Goal: Information Seeking & Learning: Learn about a topic

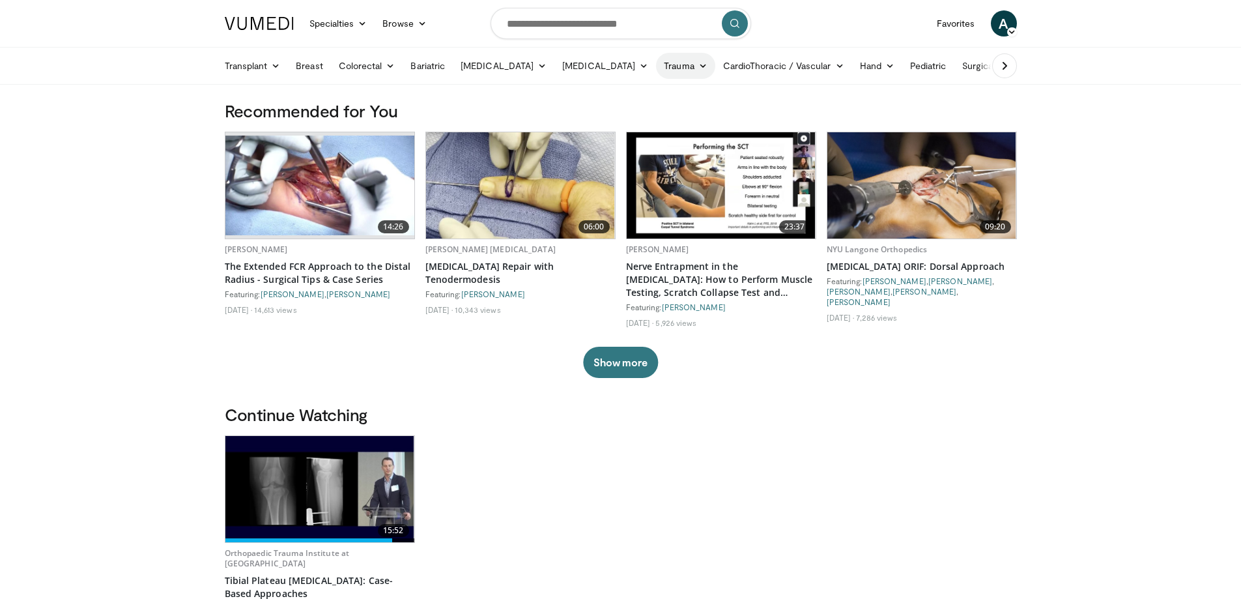
click at [656, 69] on link "Trauma" at bounding box center [685, 66] width 59 height 26
click at [678, 117] on link "Surgical Critical Care" at bounding box center [734, 117] width 155 height 21
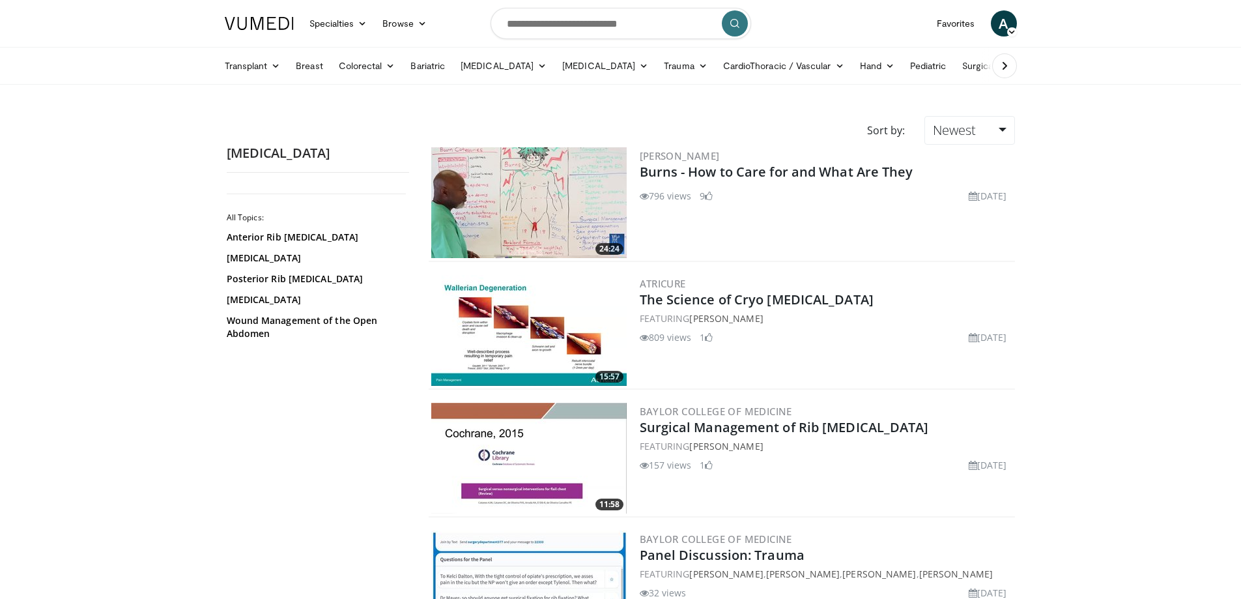
click at [1003, 64] on icon at bounding box center [1004, 65] width 13 height 13
click at [1003, 64] on link "Business" at bounding box center [1032, 66] width 66 height 26
click at [595, 64] on link "Trauma" at bounding box center [624, 66] width 59 height 26
click at [353, 23] on link "Specialties" at bounding box center [339, 23] width 74 height 26
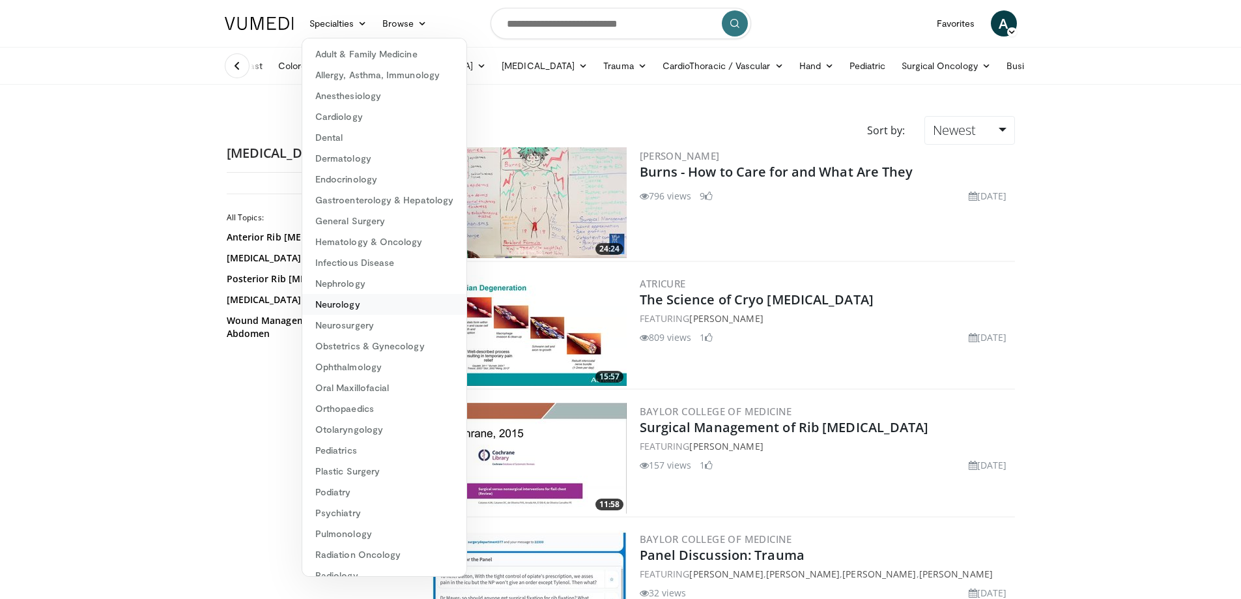
scroll to position [57, 0]
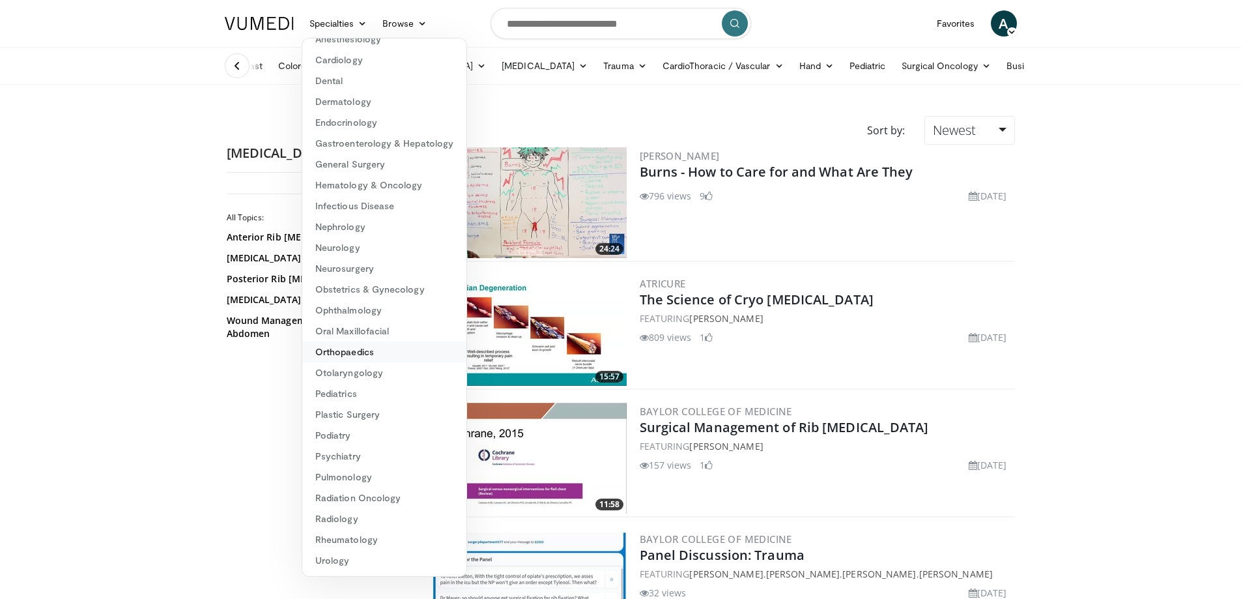
click at [366, 355] on link "Orthopaedics" at bounding box center [384, 351] width 164 height 21
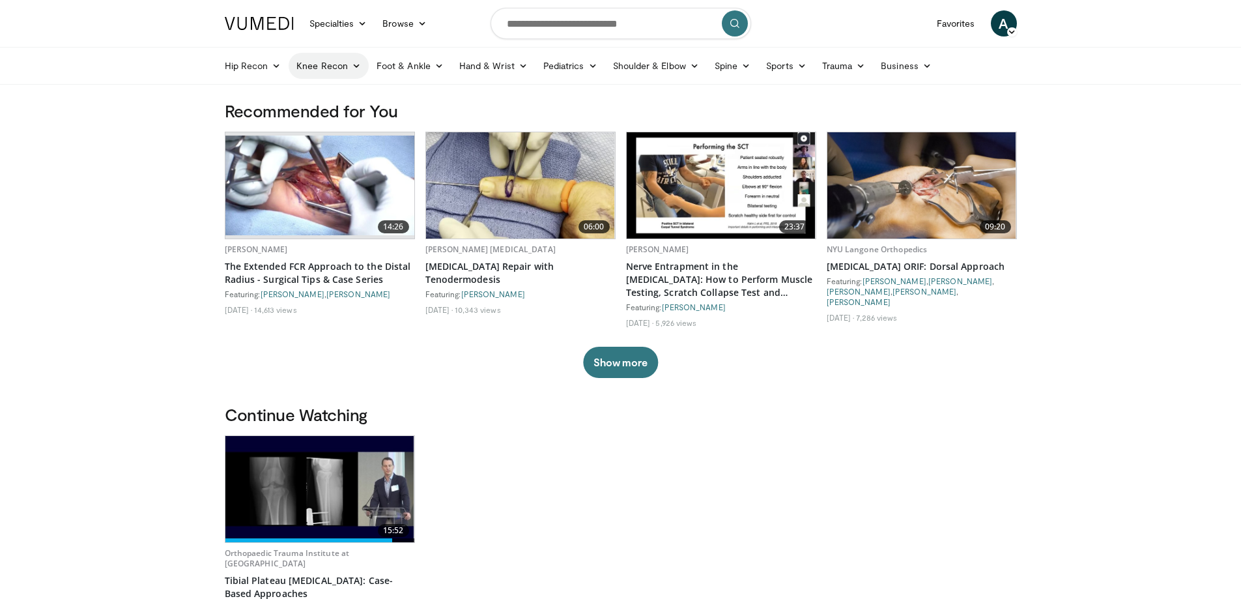
click at [336, 70] on link "Knee Recon" at bounding box center [329, 66] width 80 height 26
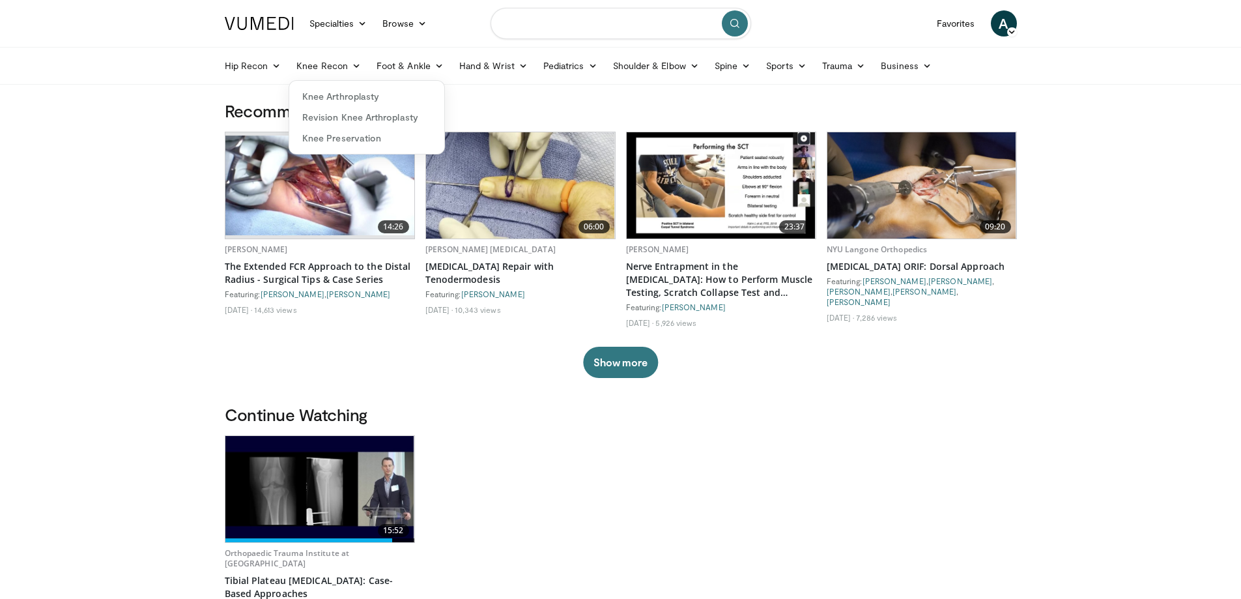
click at [545, 27] on input "Search topics, interventions" at bounding box center [621, 23] width 261 height 31
type input "**********"
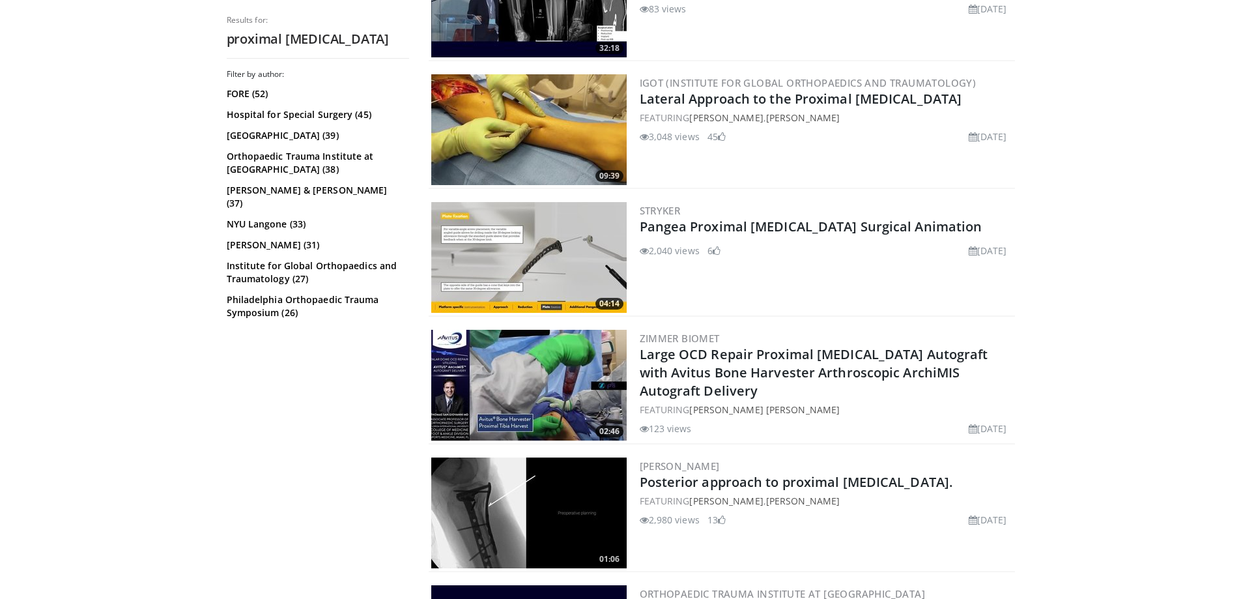
scroll to position [521, 0]
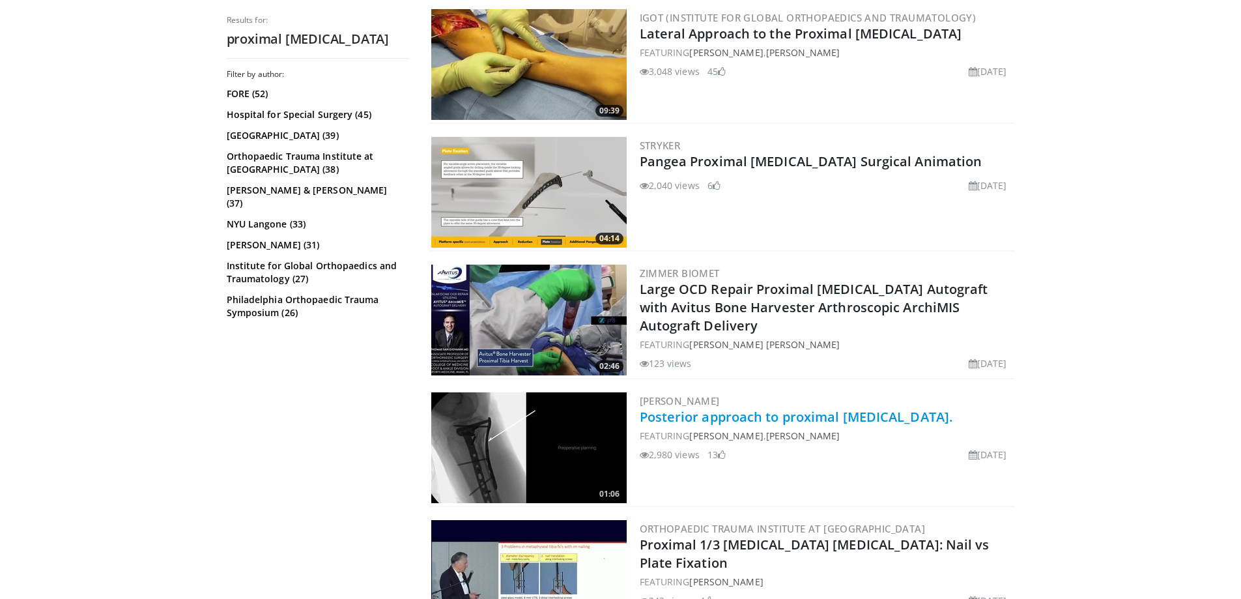
click at [798, 419] on link "Posterior approach to proximal [MEDICAL_DATA]." at bounding box center [796, 417] width 313 height 18
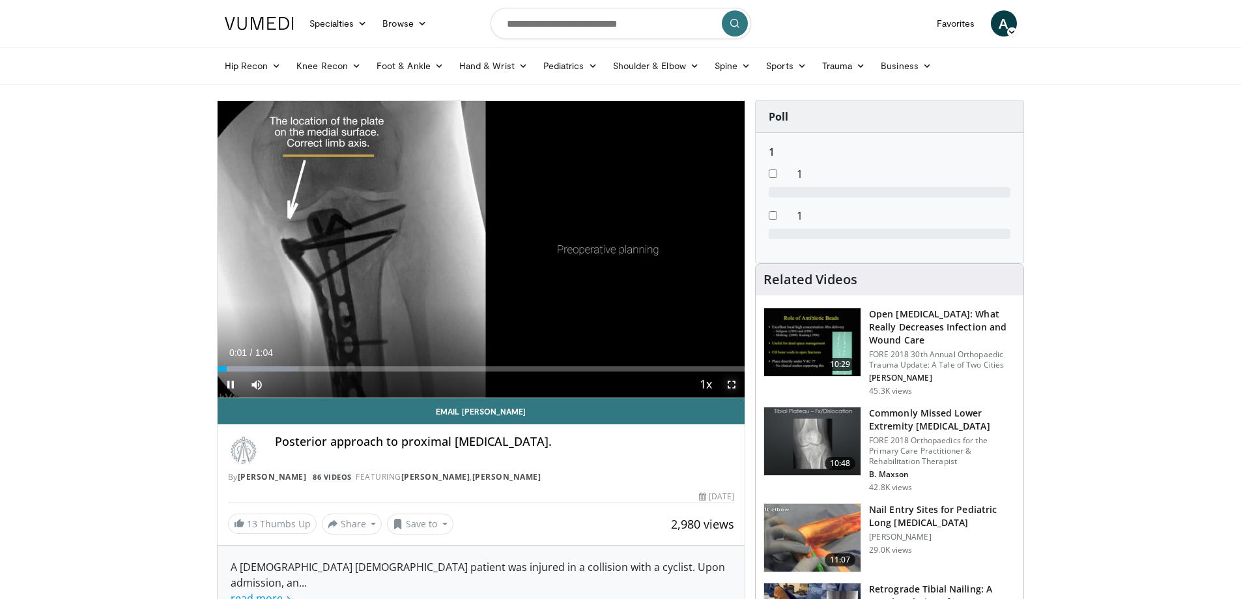
click at [734, 386] on span "Video Player" at bounding box center [732, 384] width 26 height 26
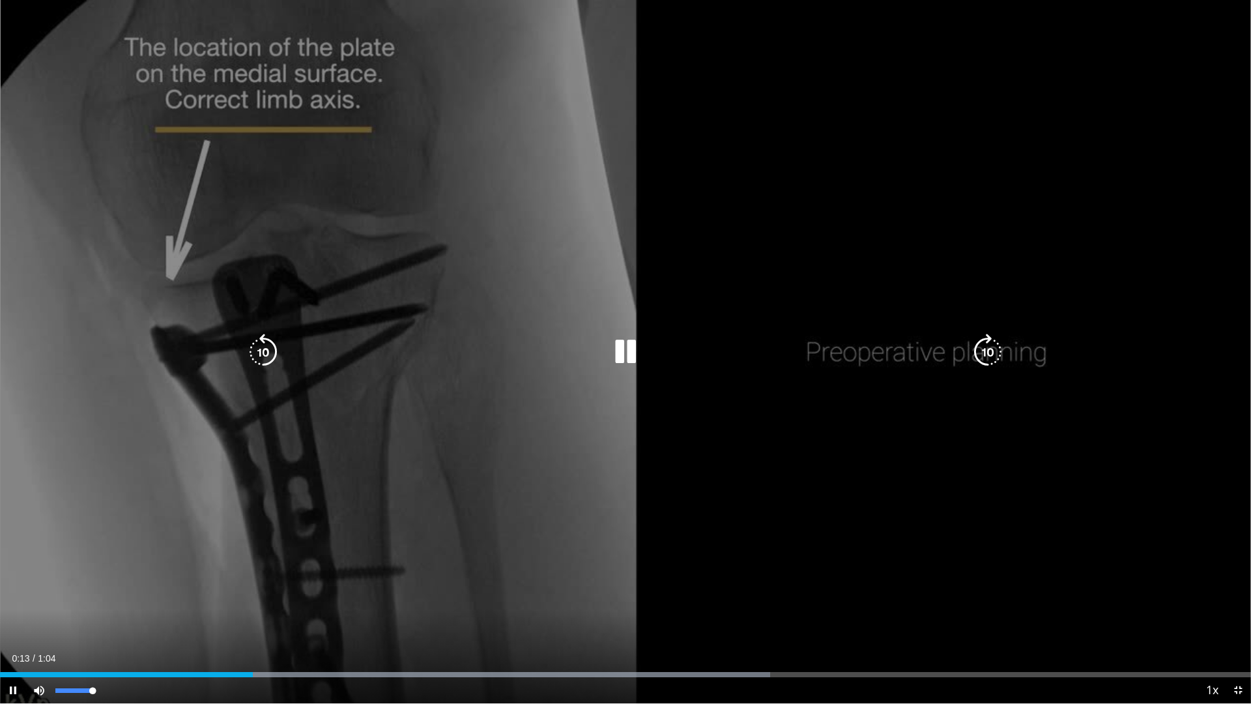
click at [55, 598] on div "0%" at bounding box center [74, 690] width 46 height 26
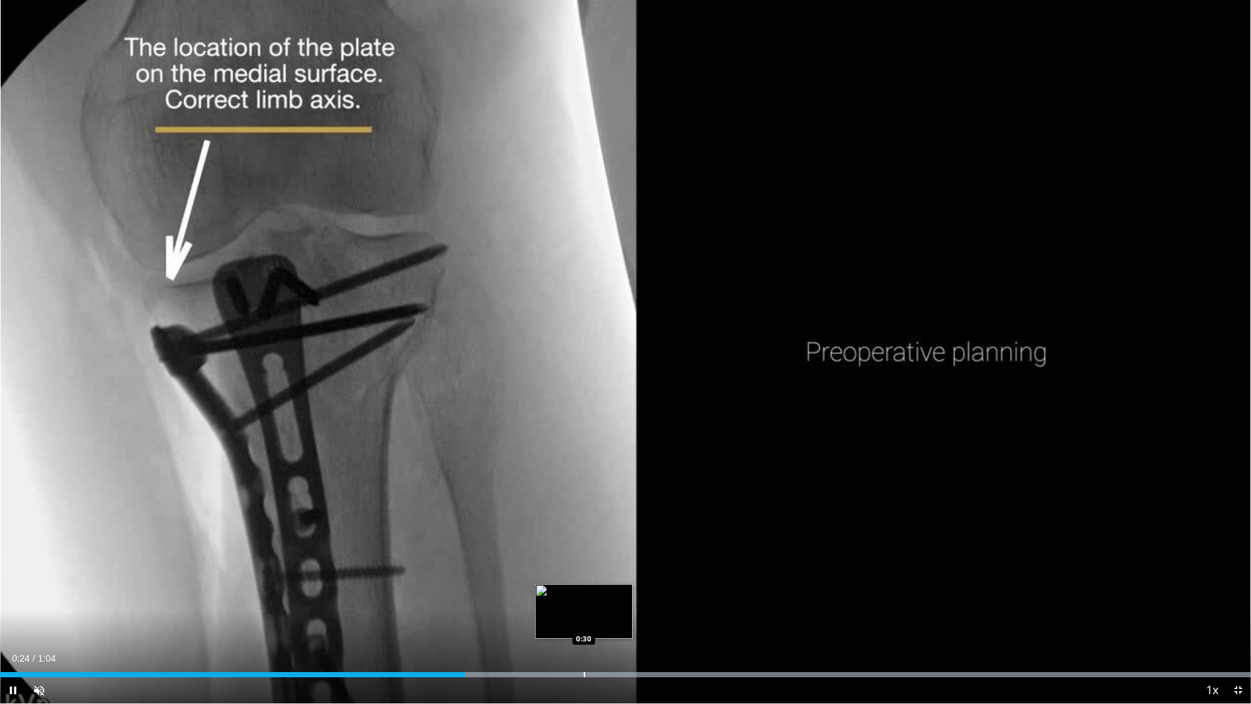
click at [584, 598] on div "Loaded : 100.00% 0:24 0:30" at bounding box center [625, 671] width 1251 height 12
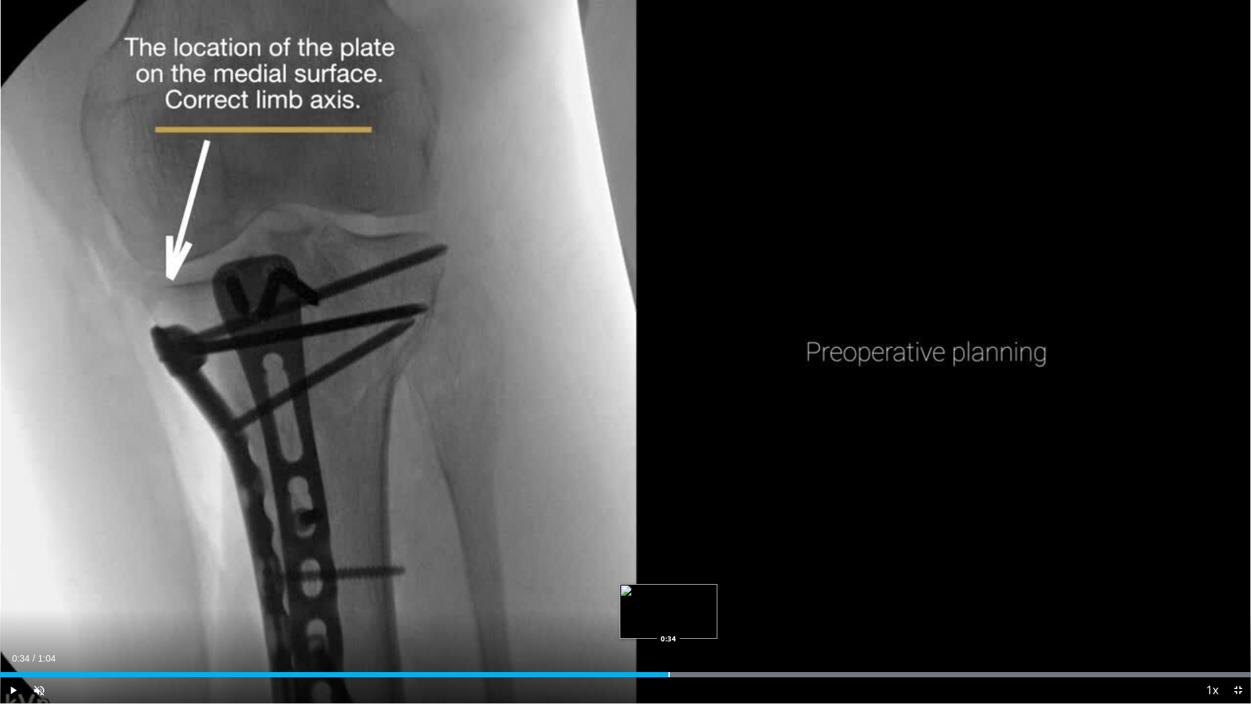
drag, startPoint x: 669, startPoint y: 665, endPoint x: 687, endPoint y: 675, distance: 20.7
click at [672, 598] on div "Loaded : 100.00% 0:31 0:34" at bounding box center [625, 671] width 1251 height 12
click at [720, 598] on div "Progress Bar" at bounding box center [719, 674] width 1 height 5
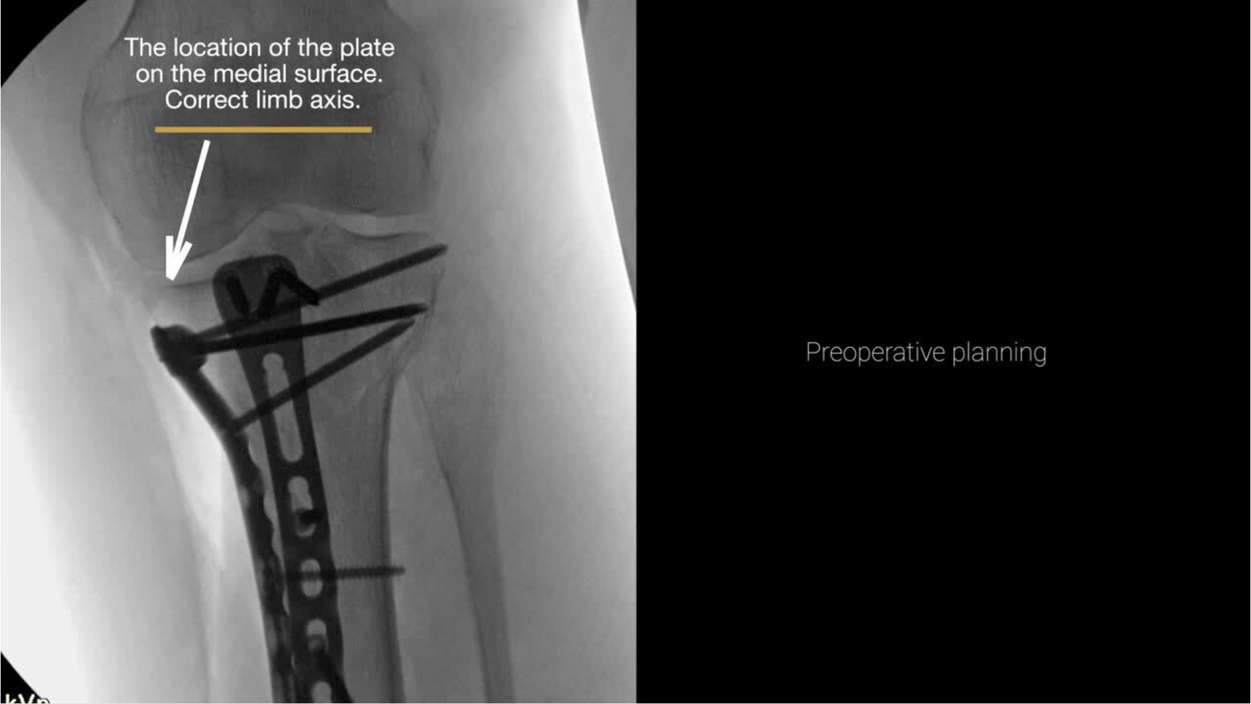
click at [721, 598] on div "10 seconds Tap to unmute" at bounding box center [625, 351] width 1251 height 703
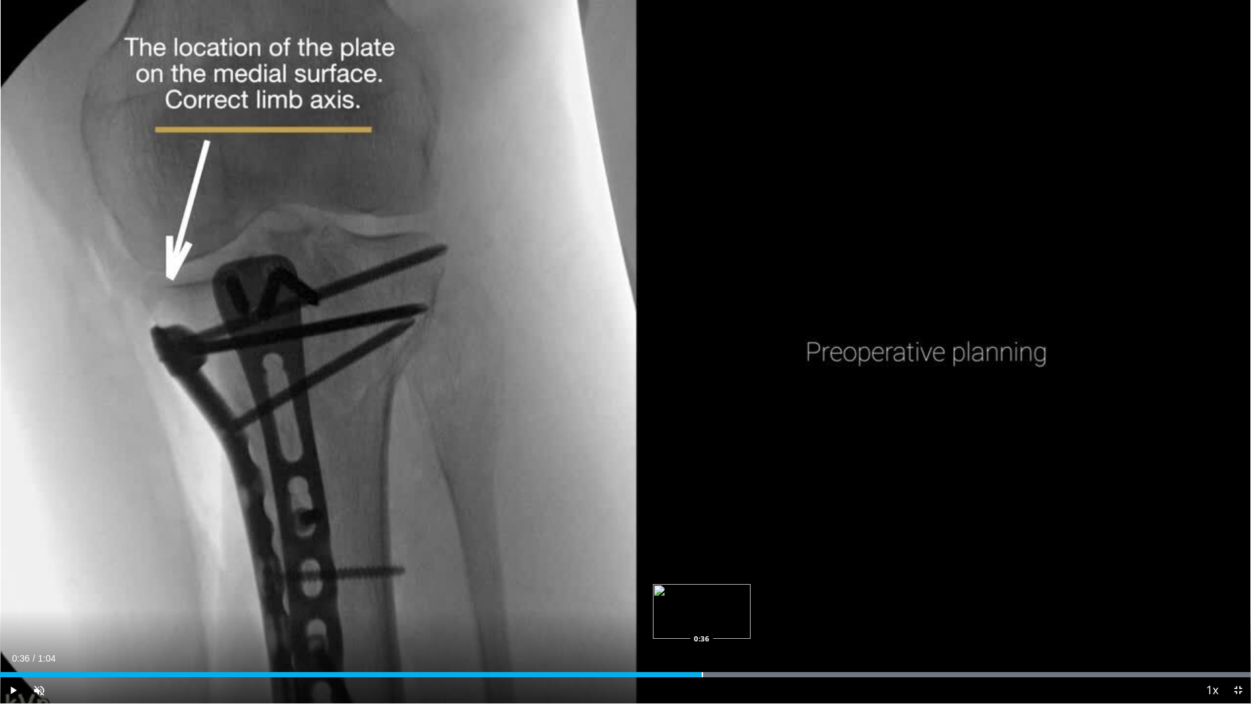
click at [702, 598] on div "Progress Bar" at bounding box center [702, 674] width 1 height 5
click at [898, 598] on div "Loaded : 100.00% 0:46 0:46" at bounding box center [625, 671] width 1251 height 12
click at [875, 598] on div "Progress Bar" at bounding box center [875, 674] width 1 height 5
click at [859, 598] on div "0:45" at bounding box center [437, 674] width 875 height 5
click at [825, 598] on div "0:42" at bounding box center [412, 674] width 825 height 5
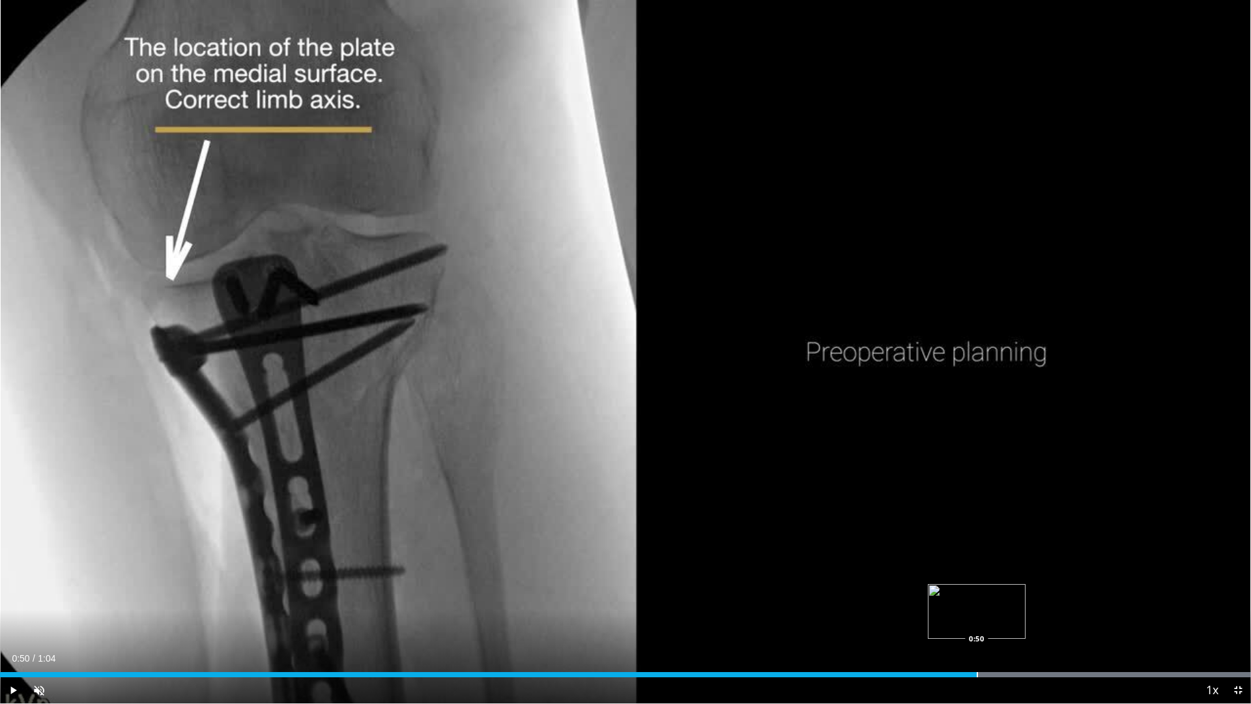
click at [977, 598] on div "Progress Bar" at bounding box center [977, 674] width 1 height 5
click at [1010, 598] on div "Loaded : 100.00% 0:52 0:52" at bounding box center [625, 671] width 1251 height 12
click at [1231, 598] on span "Video Player" at bounding box center [1238, 690] width 26 height 26
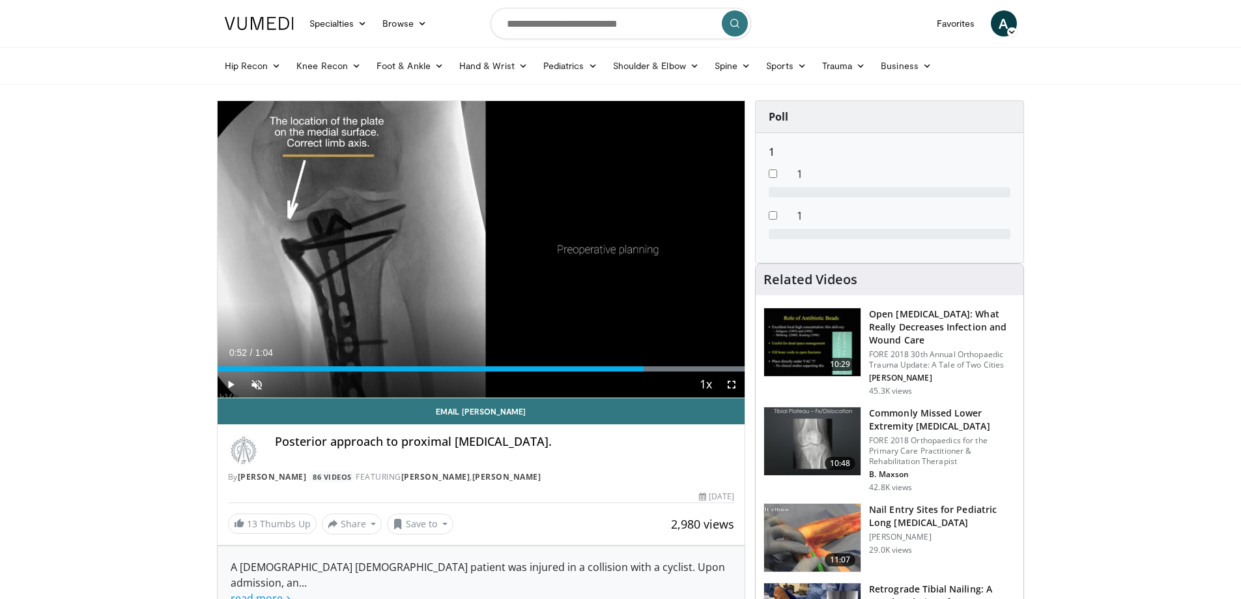
click at [681, 372] on div "Current Time 0:52 / Duration 1:04 Play Skip Backward Skip Forward Unmute 63% Lo…" at bounding box center [482, 384] width 528 height 26
click at [683, 362] on div "Loaded : 100.00% 0:57 0:57" at bounding box center [482, 365] width 528 height 12
click at [701, 369] on div "Progress Bar" at bounding box center [701, 368] width 1 height 5
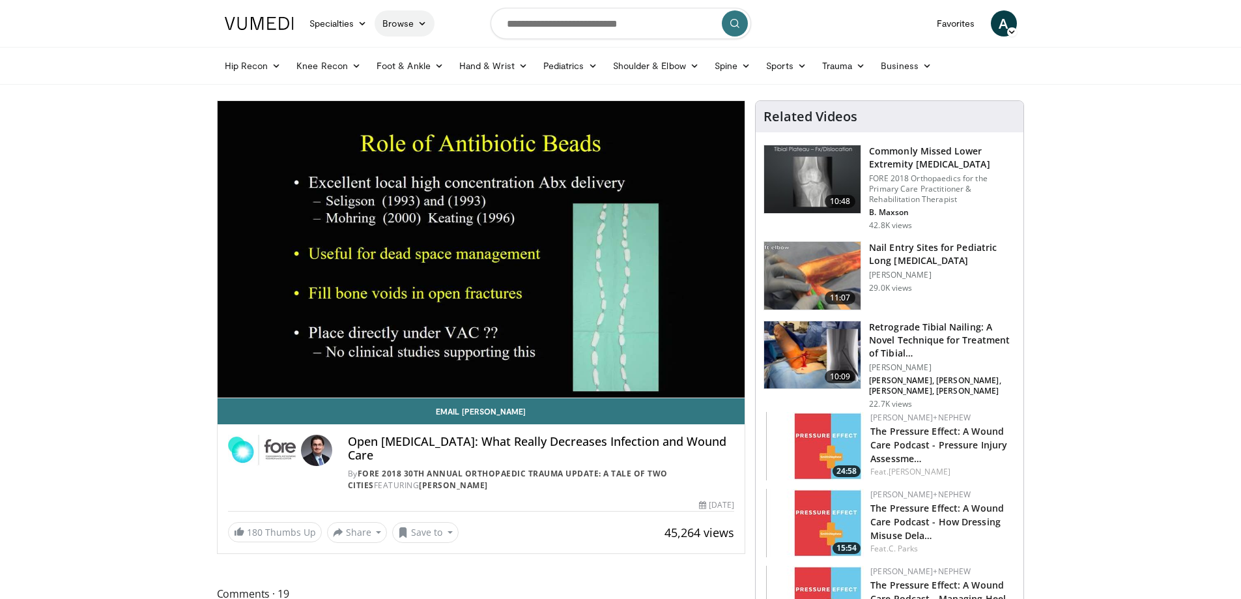
click at [414, 17] on link "Browse" at bounding box center [405, 23] width 60 height 26
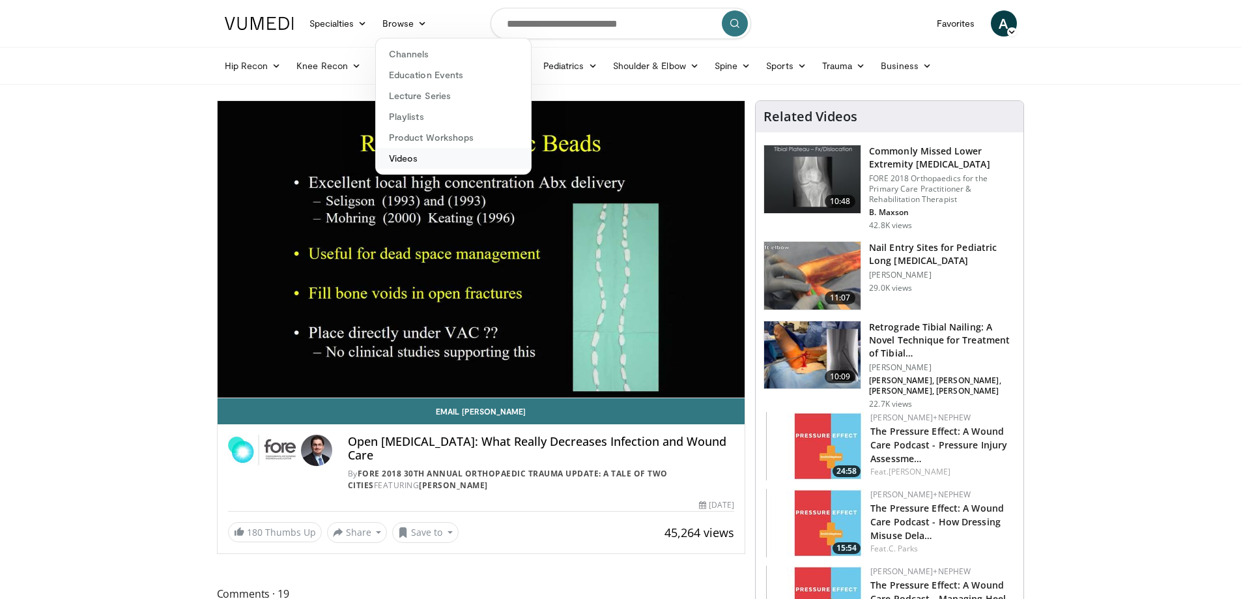
click at [408, 162] on link "Videos" at bounding box center [453, 158] width 155 height 21
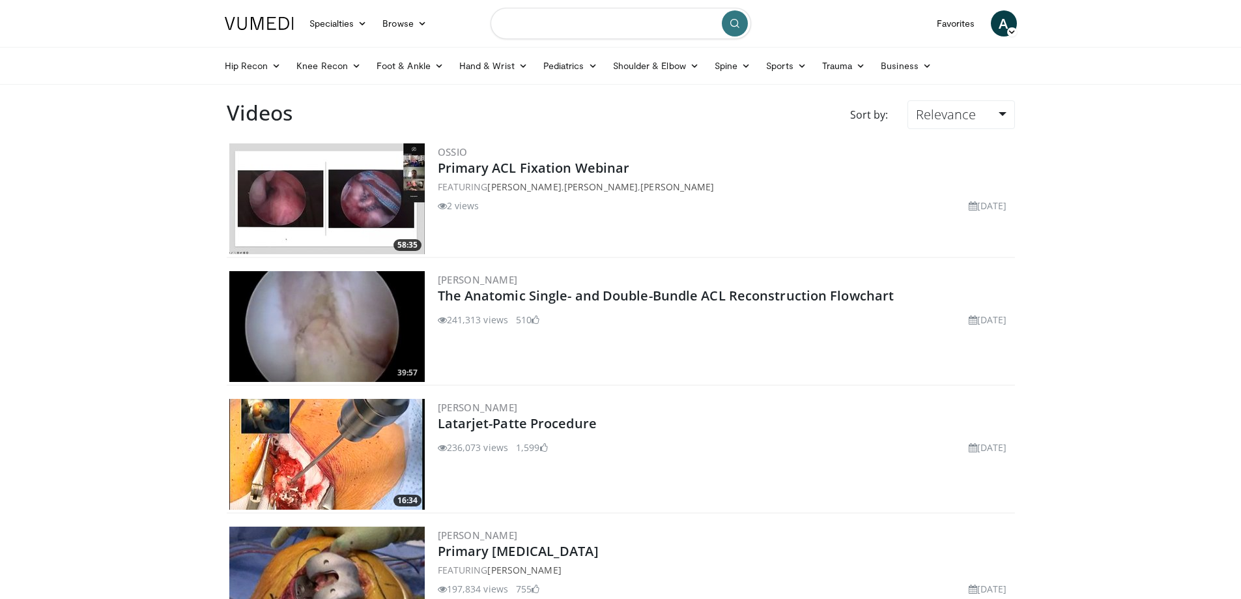
click at [569, 29] on input "Search topics, interventions" at bounding box center [621, 23] width 261 height 31
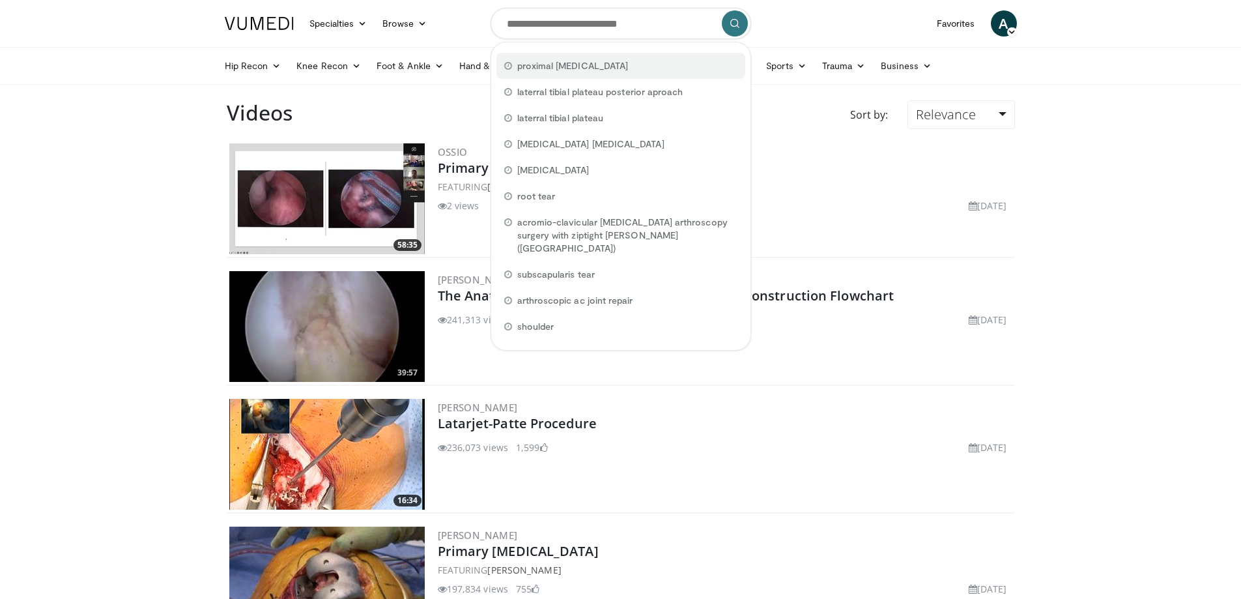
click at [544, 59] on span "proximal [MEDICAL_DATA]" at bounding box center [572, 65] width 111 height 13
type input "**********"
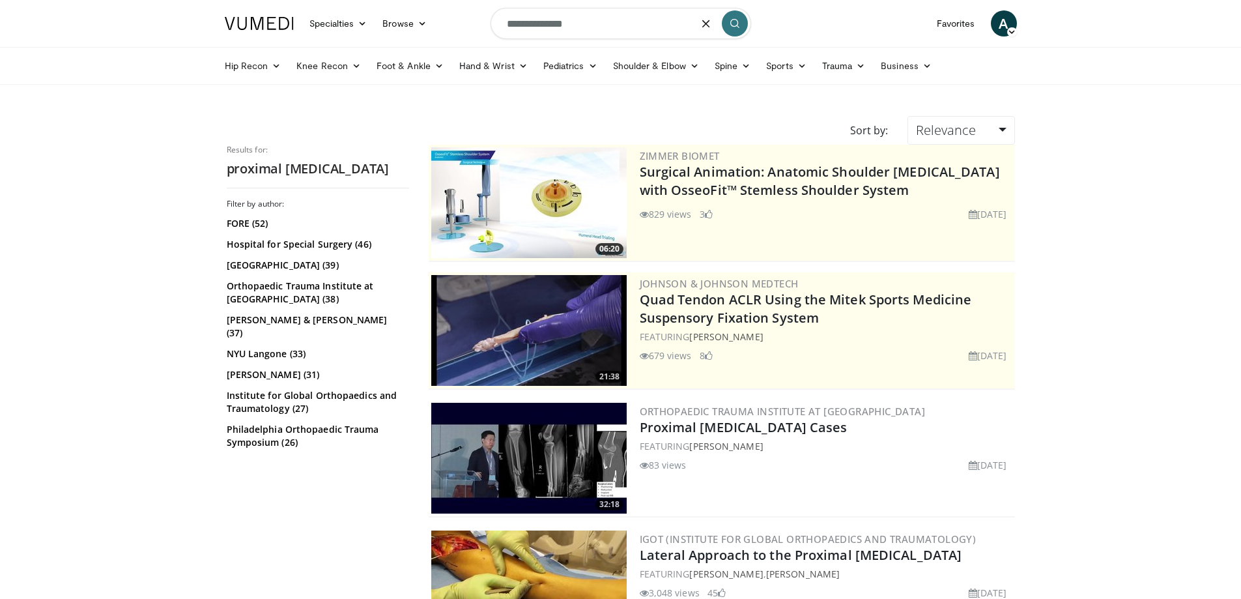
click at [504, 23] on input "**********" at bounding box center [621, 23] width 261 height 31
type input "**********"
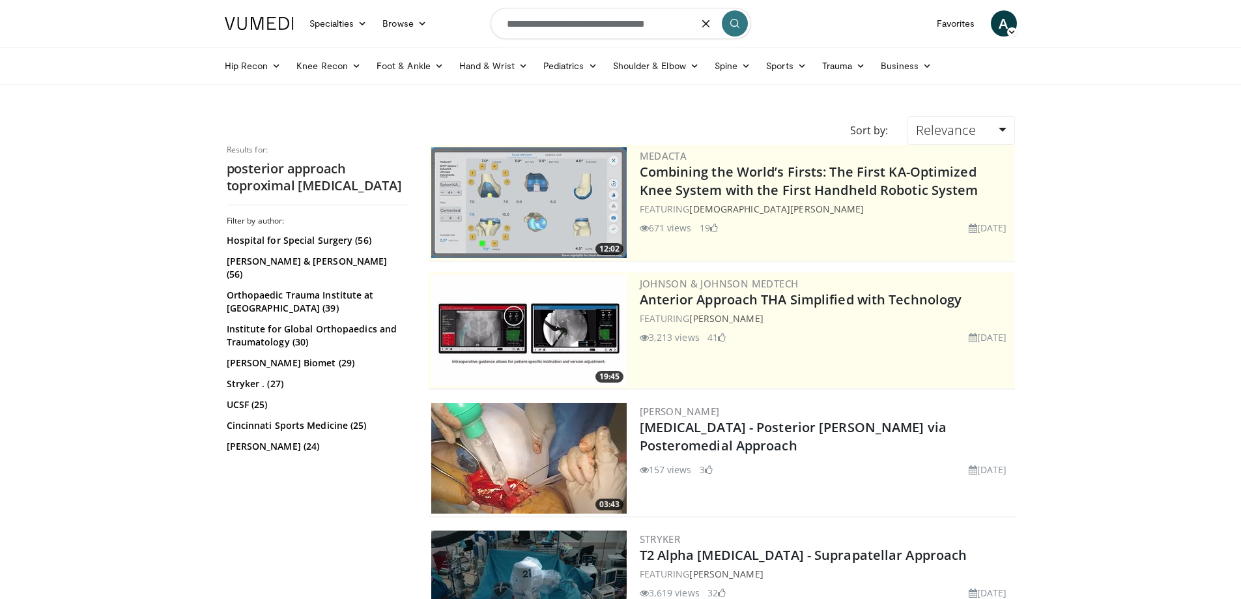
drag, startPoint x: 609, startPoint y: 24, endPoint x: 612, endPoint y: 39, distance: 15.3
click at [609, 25] on input "**********" at bounding box center [621, 23] width 261 height 31
type input "**********"
click at [724, 23] on button "submit" at bounding box center [735, 23] width 26 height 26
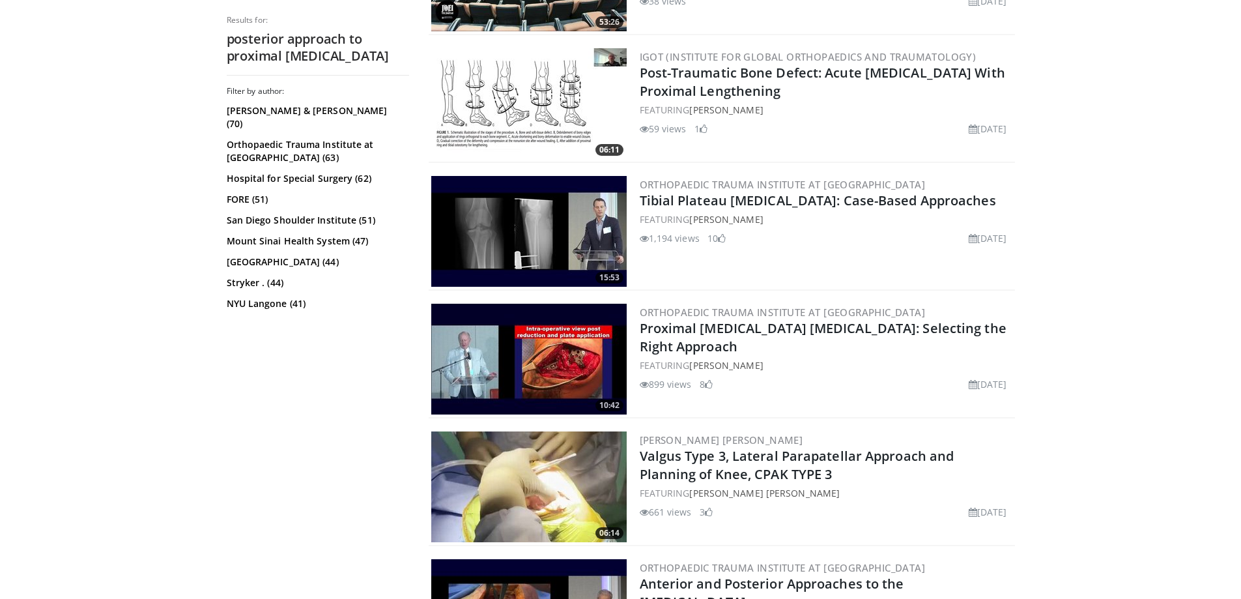
scroll to position [1889, 0]
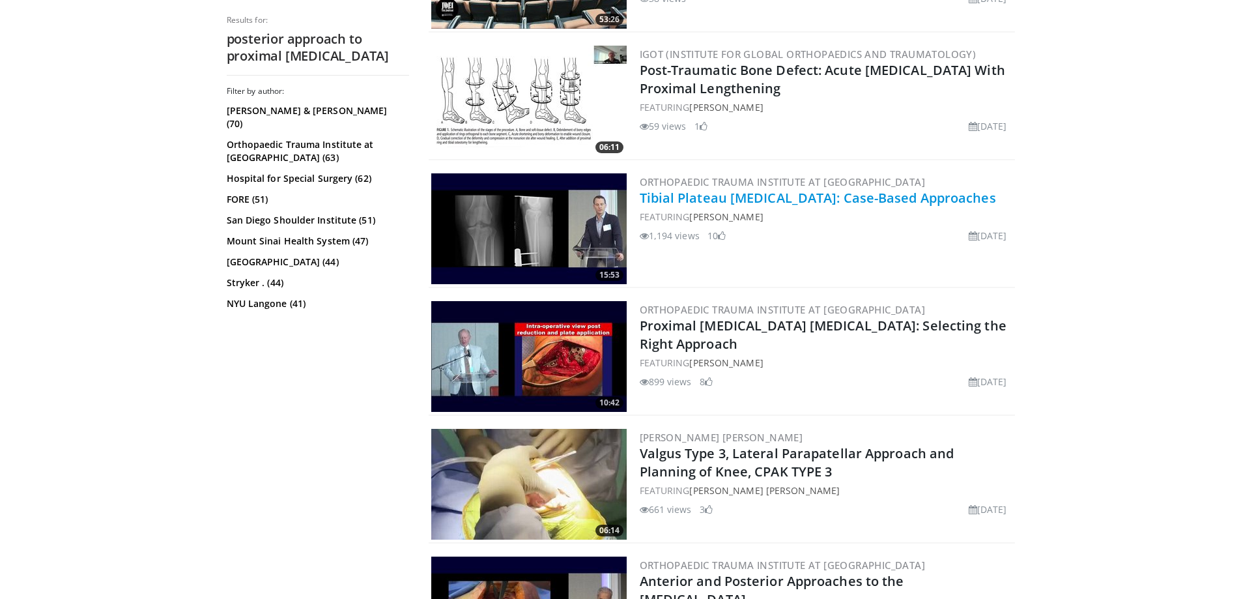
click at [773, 197] on link "Tibial Plateau Fractures: Case-Based Approaches" at bounding box center [818, 198] width 356 height 18
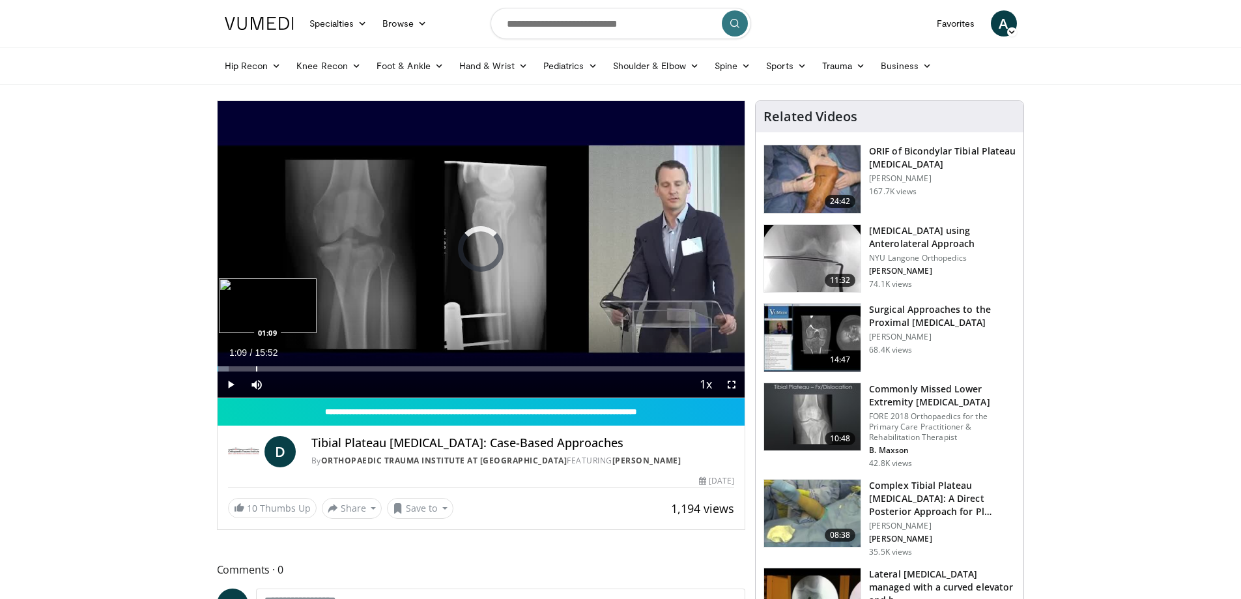
click at [255, 364] on div "Loaded : 2.10% 01:09 01:09" at bounding box center [482, 365] width 528 height 12
click at [268, 371] on div "Progress Bar" at bounding box center [268, 368] width 1 height 5
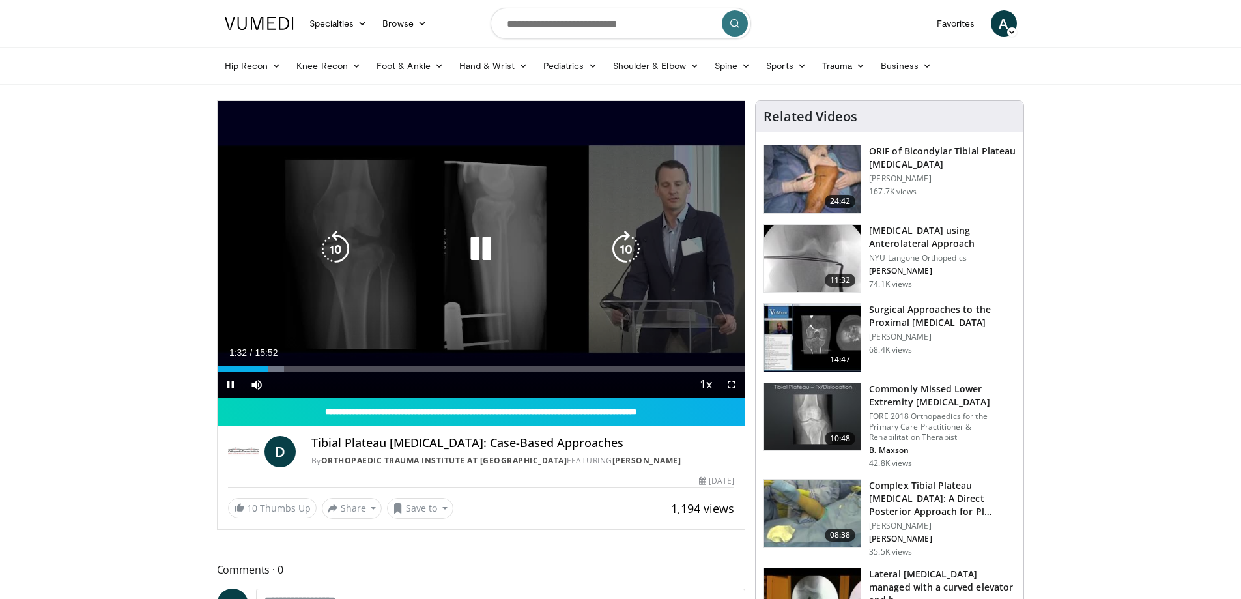
click at [313, 373] on div "Current Time 1:32 / Duration 15:52 Pause Skip Backward Skip Forward Mute 0% Loa…" at bounding box center [482, 384] width 528 height 26
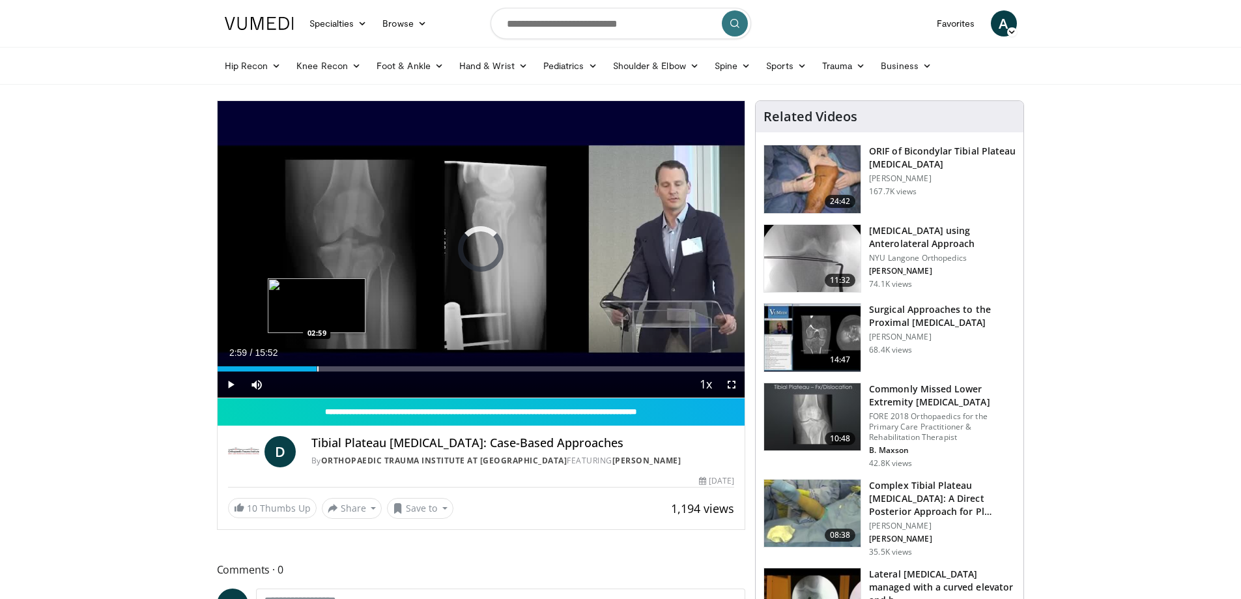
click at [317, 369] on div "Progress Bar" at bounding box center [317, 368] width 1 height 5
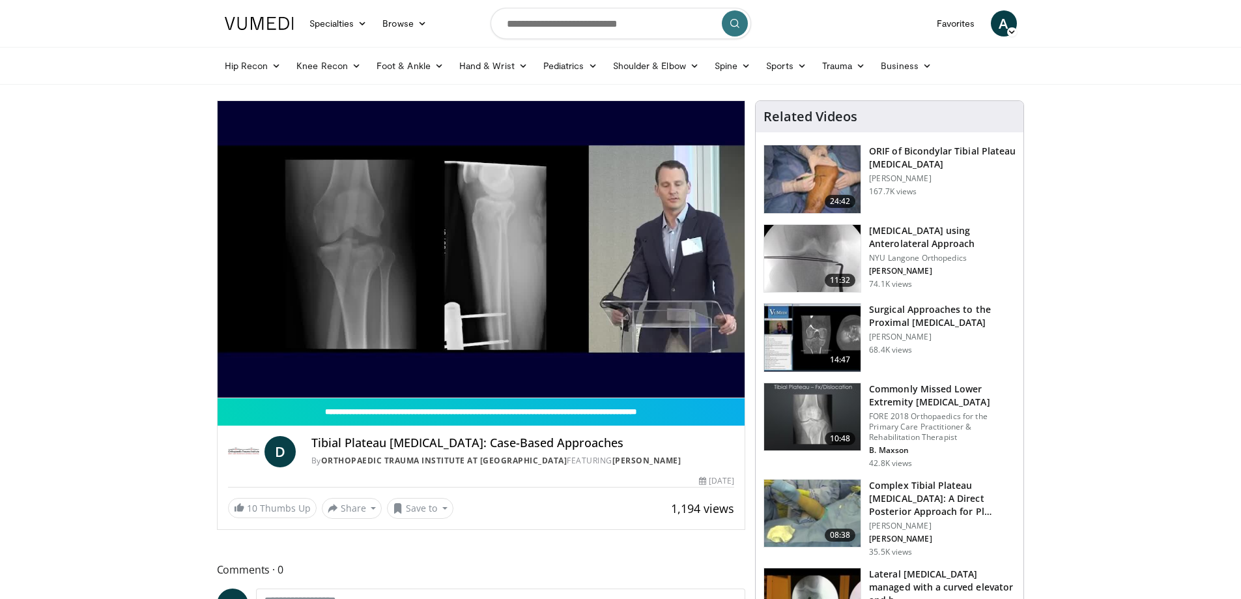
click at [308, 371] on div "10 seconds Tap to unmute" at bounding box center [482, 249] width 528 height 296
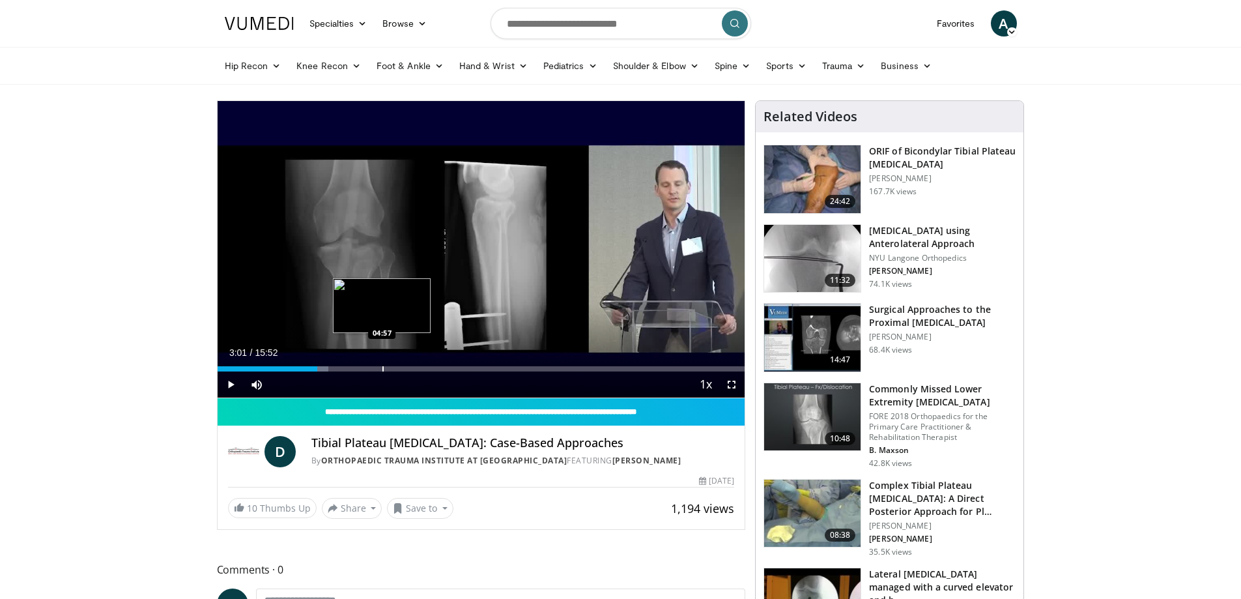
click at [384, 369] on div "Progress Bar" at bounding box center [382, 368] width 1 height 5
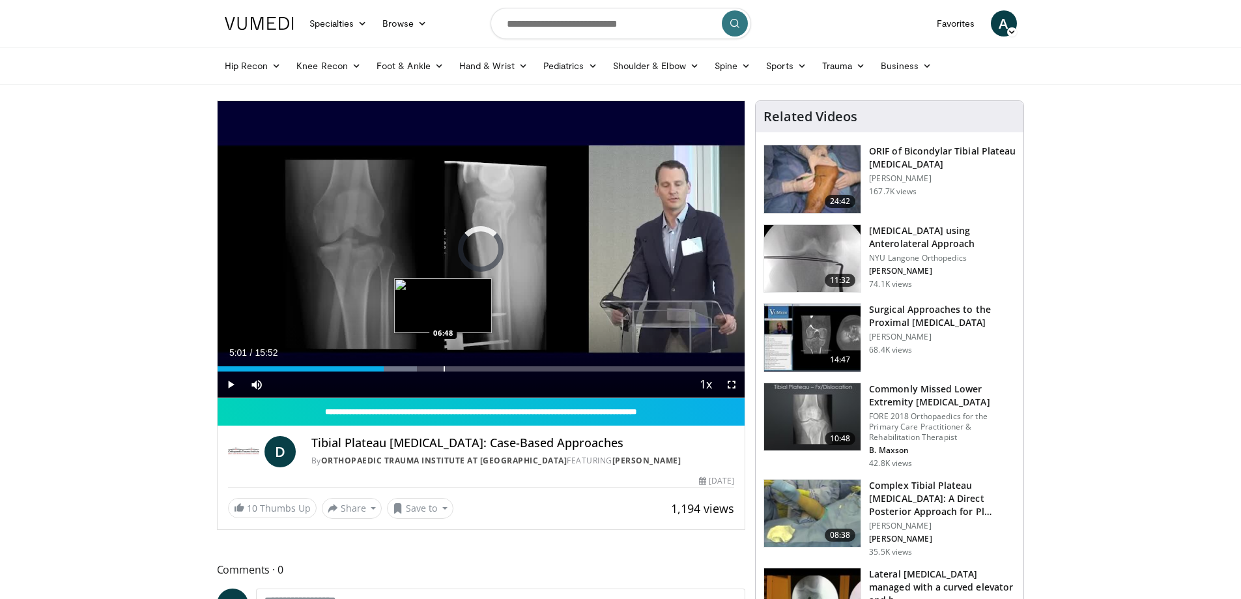
click at [444, 370] on div "Progress Bar" at bounding box center [444, 368] width 1 height 5
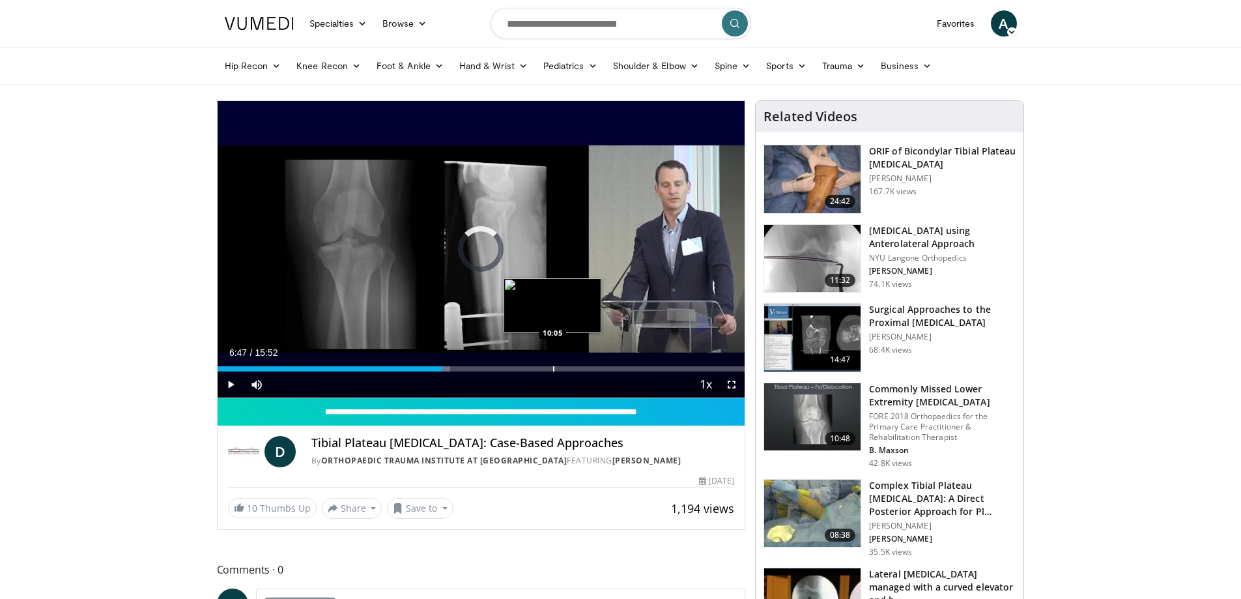
click at [553, 369] on div "Progress Bar" at bounding box center [553, 368] width 1 height 5
click at [544, 370] on div "Progress Bar" at bounding box center [544, 368] width 1 height 5
click at [532, 370] on div "Progress Bar" at bounding box center [532, 368] width 1 height 5
click at [515, 368] on div "Progress Bar" at bounding box center [515, 368] width 1 height 5
click at [490, 367] on div "Progress Bar" at bounding box center [490, 368] width 1 height 5
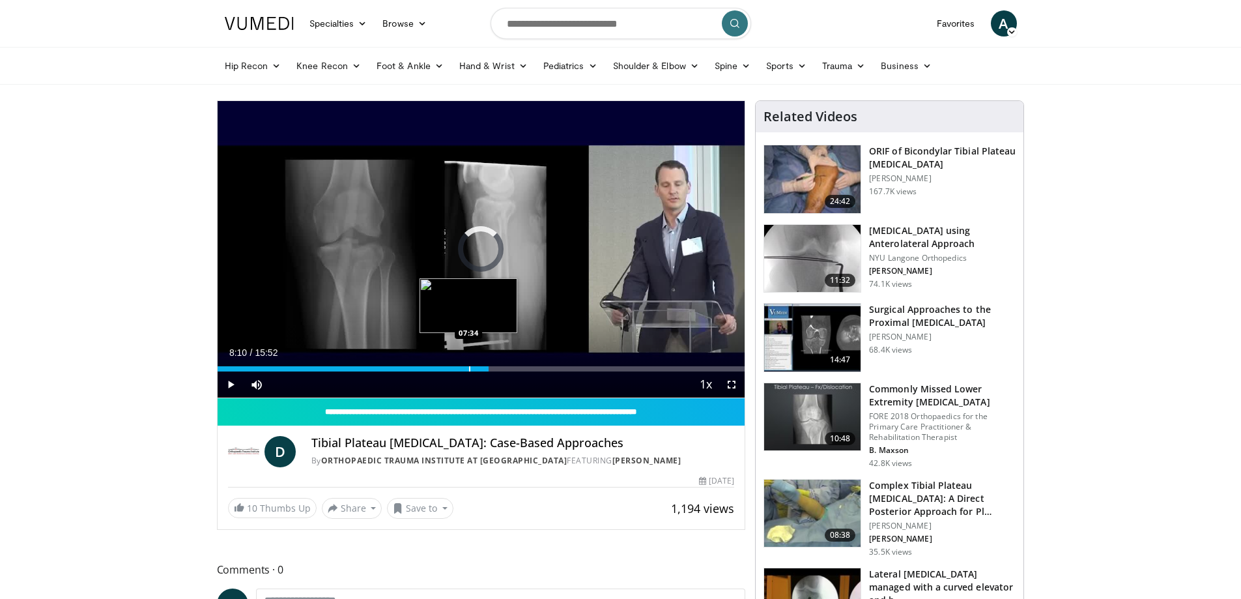
click at [469, 368] on div "Progress Bar" at bounding box center [469, 368] width 1 height 5
click at [504, 369] on div "Progress Bar" at bounding box center [504, 368] width 1 height 5
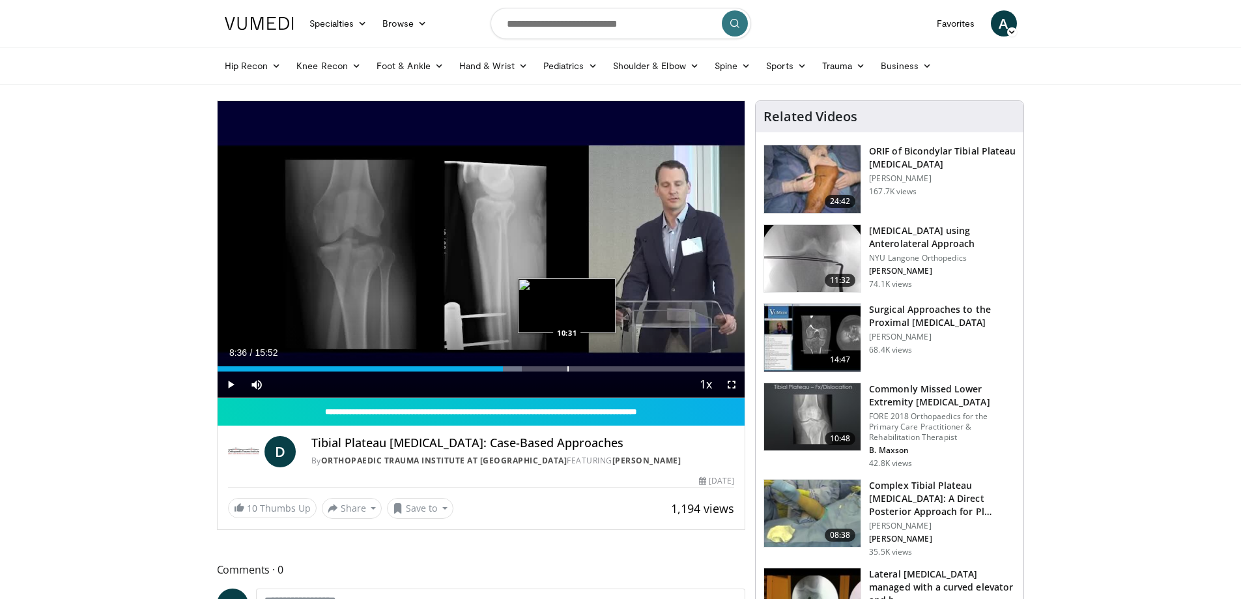
click at [567, 367] on div "Progress Bar" at bounding box center [567, 368] width 1 height 5
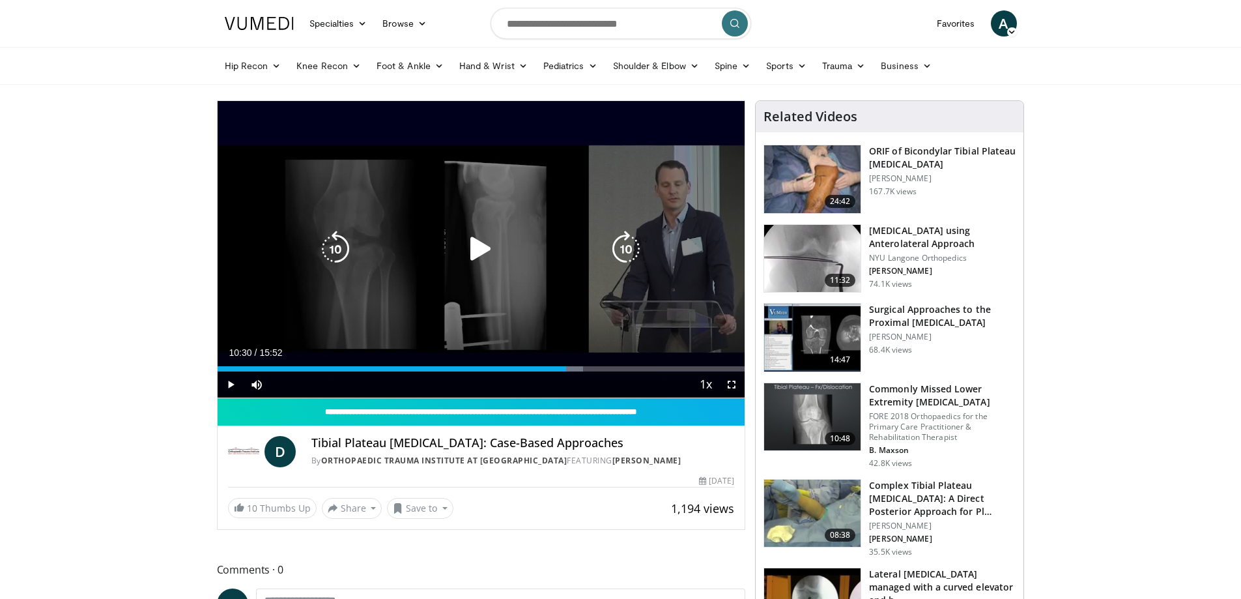
click at [503, 281] on div "10 seconds Tap to unmute" at bounding box center [482, 249] width 528 height 296
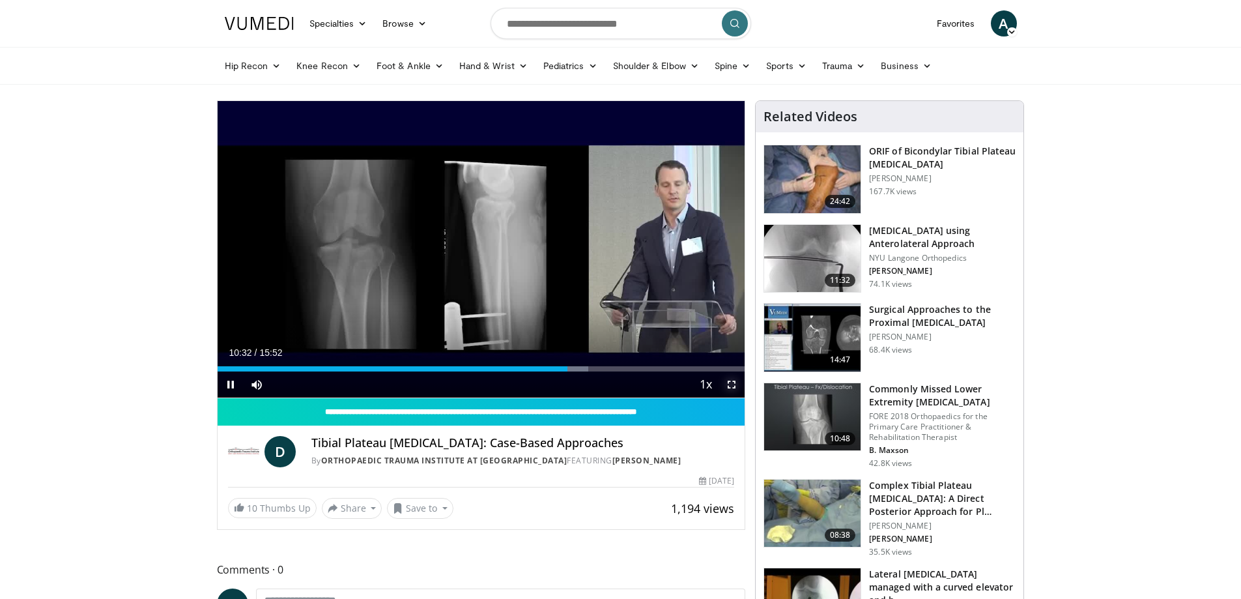
click at [730, 385] on span "Video Player" at bounding box center [732, 384] width 26 height 26
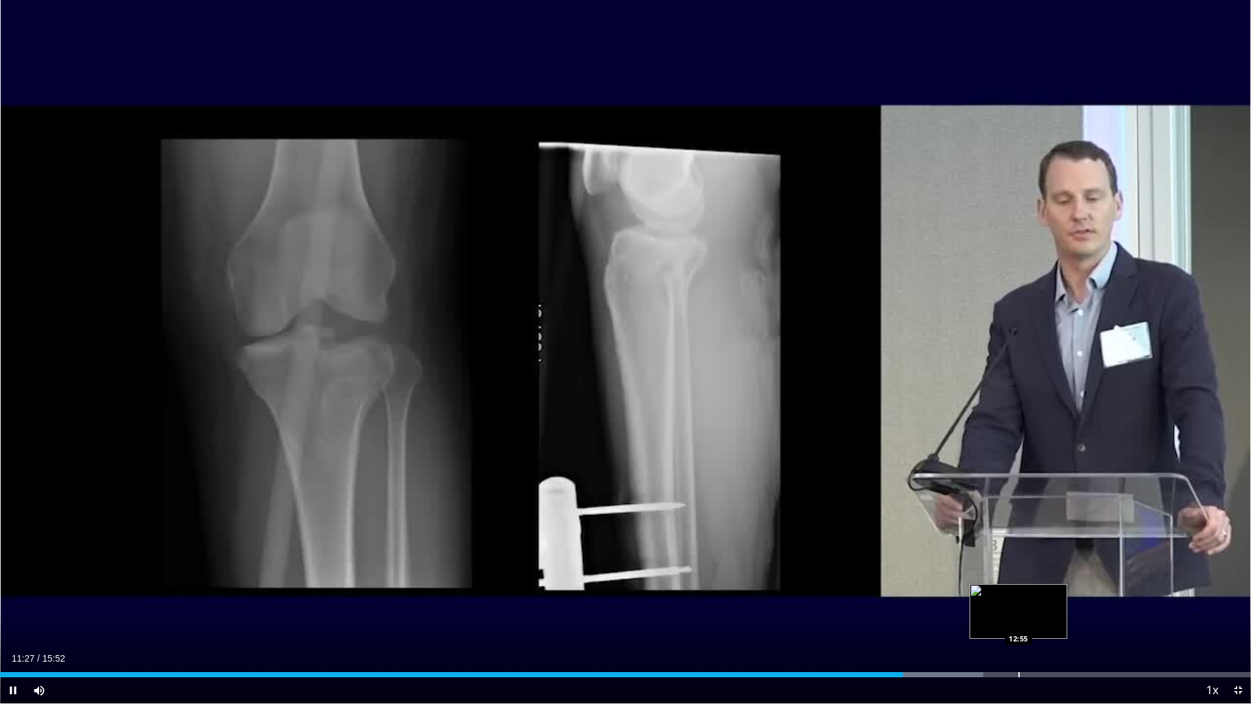
click at [1019, 598] on div "Progress Bar" at bounding box center [1018, 674] width 1 height 5
click at [1013, 598] on div "Progress Bar" at bounding box center [1013, 674] width 1 height 5
click at [991, 598] on div "Progress Bar" at bounding box center [991, 674] width 1 height 5
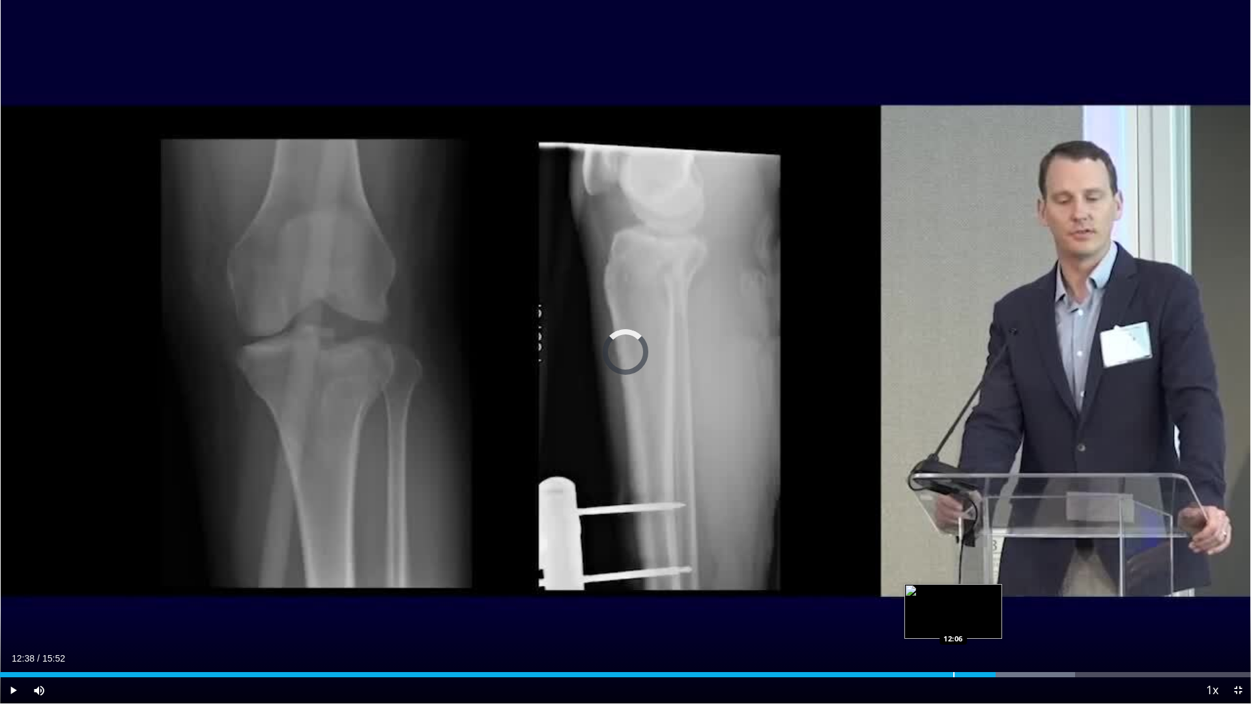
click at [953, 598] on div "Progress Bar" at bounding box center [953, 674] width 1 height 5
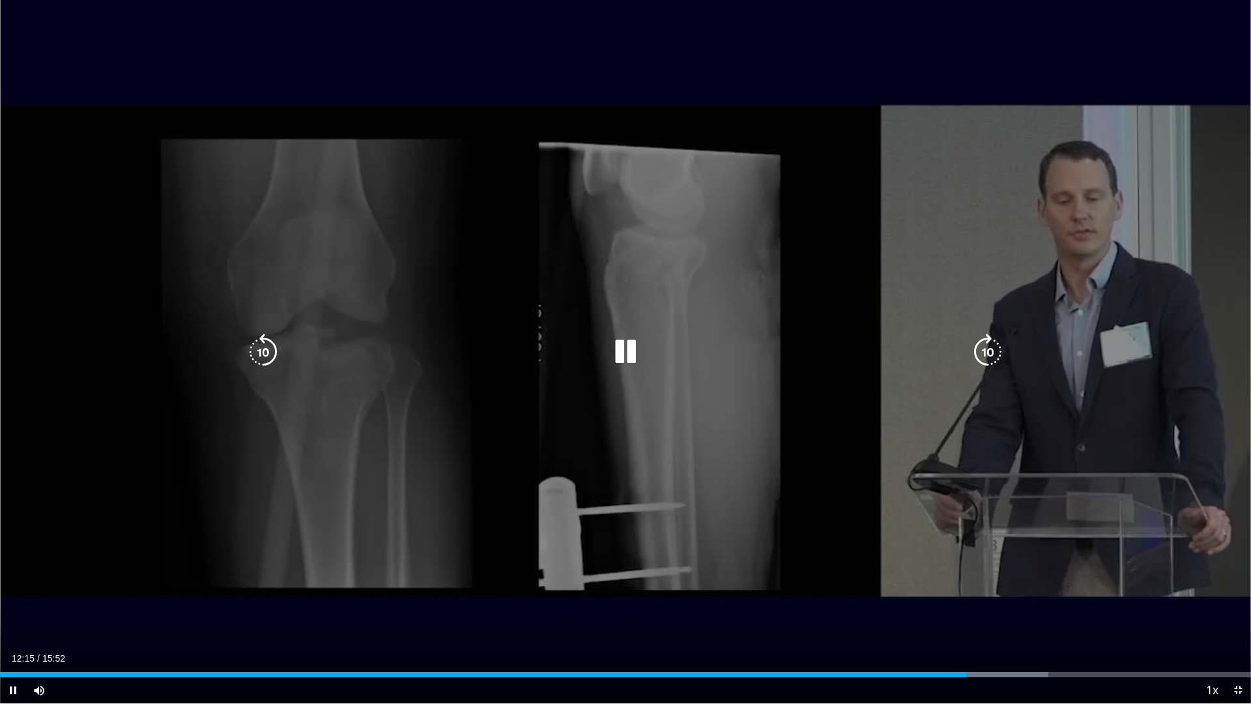
click at [1014, 598] on div "Loaded : 83.82% 12:15 12:51" at bounding box center [625, 671] width 1251 height 12
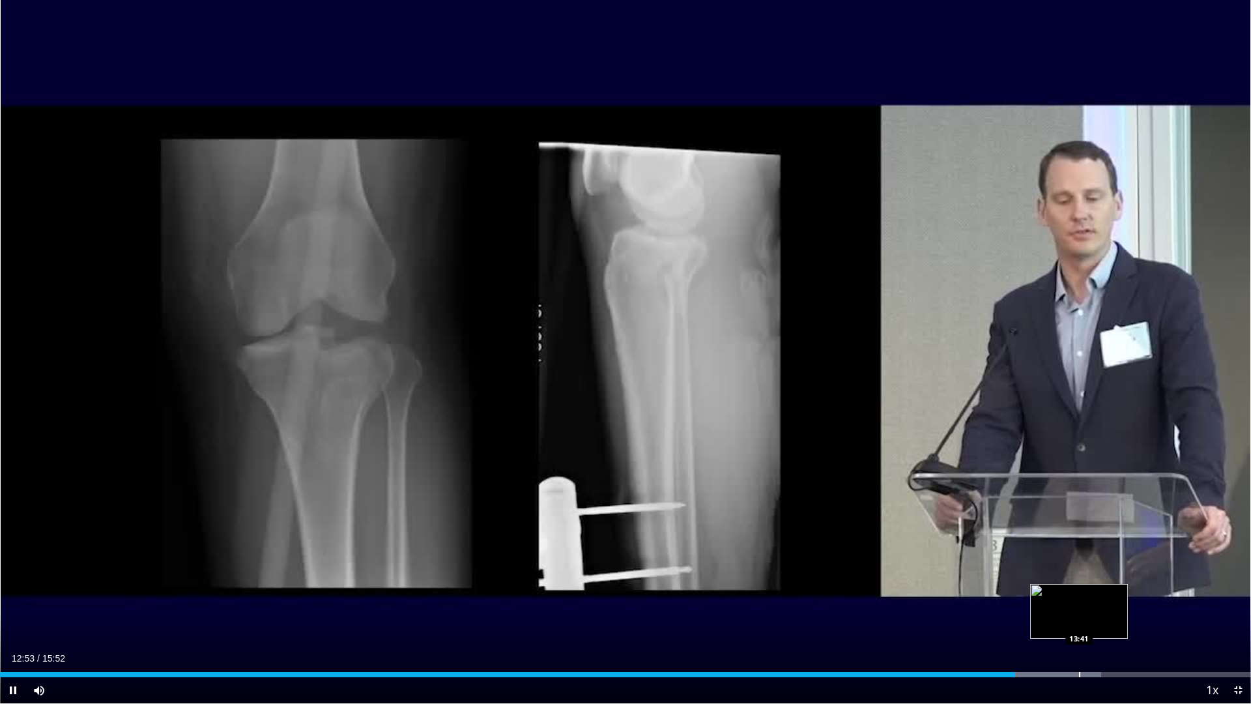
click at [1080, 598] on div "Progress Bar" at bounding box center [1079, 674] width 1 height 5
click at [1152, 598] on video-js "**********" at bounding box center [625, 352] width 1251 height 704
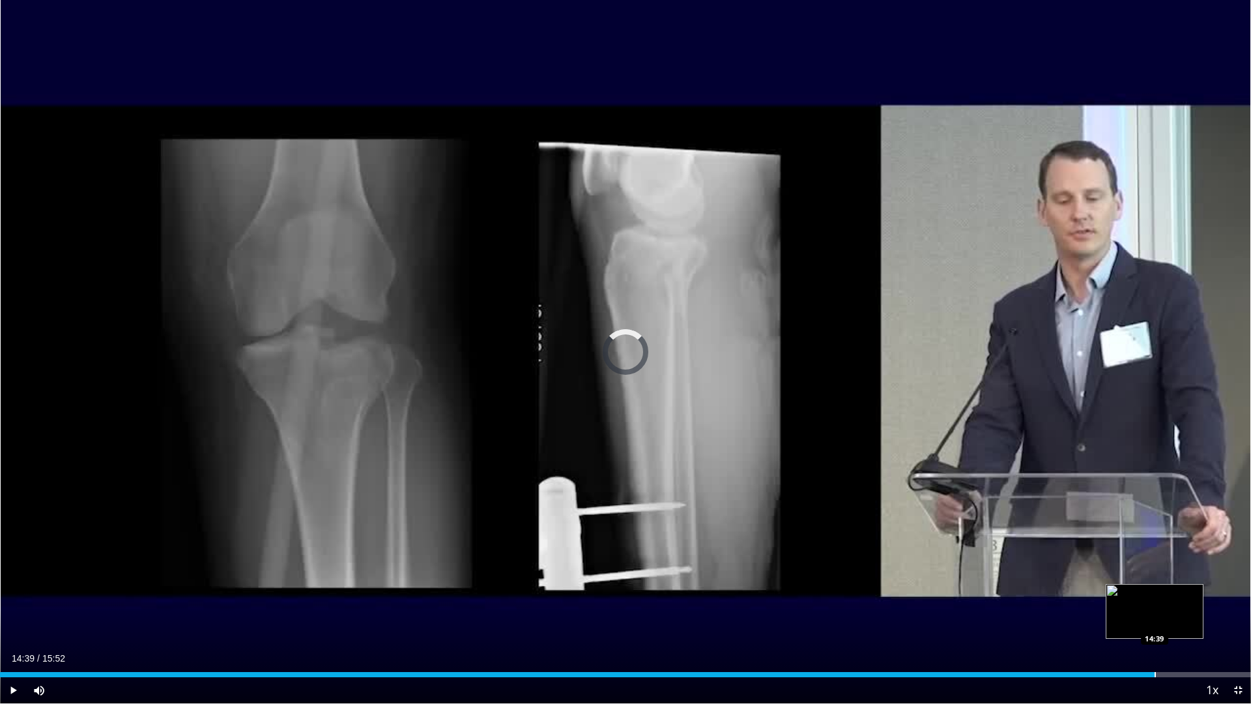
click at [1154, 598] on div "Progress Bar" at bounding box center [1154, 674] width 1 height 5
click at [1186, 598] on div "Loaded : 0.00% 15:03 15:02" at bounding box center [625, 674] width 1251 height 5
click at [1235, 598] on div "Loaded : 100.00% 15:23 15:40" at bounding box center [625, 674] width 1251 height 5
click at [1237, 598] on span "Video Player" at bounding box center [1238, 690] width 26 height 26
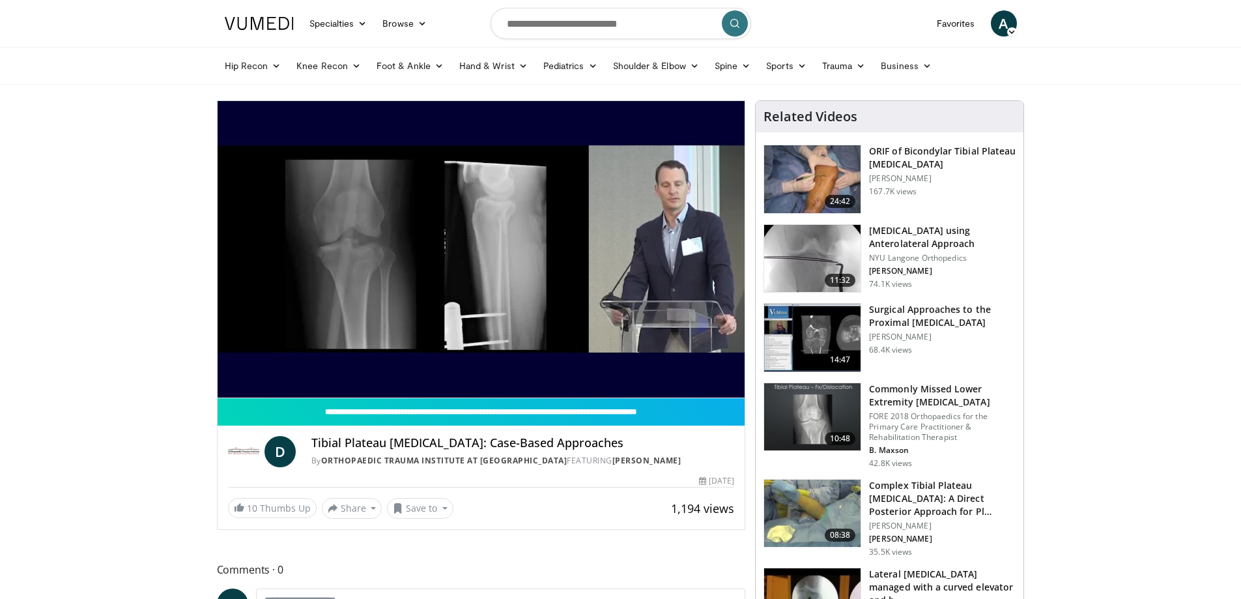
click at [896, 158] on h3 "ORIF of Bicondylar Tibial Plateau [MEDICAL_DATA]" at bounding box center [942, 158] width 147 height 26
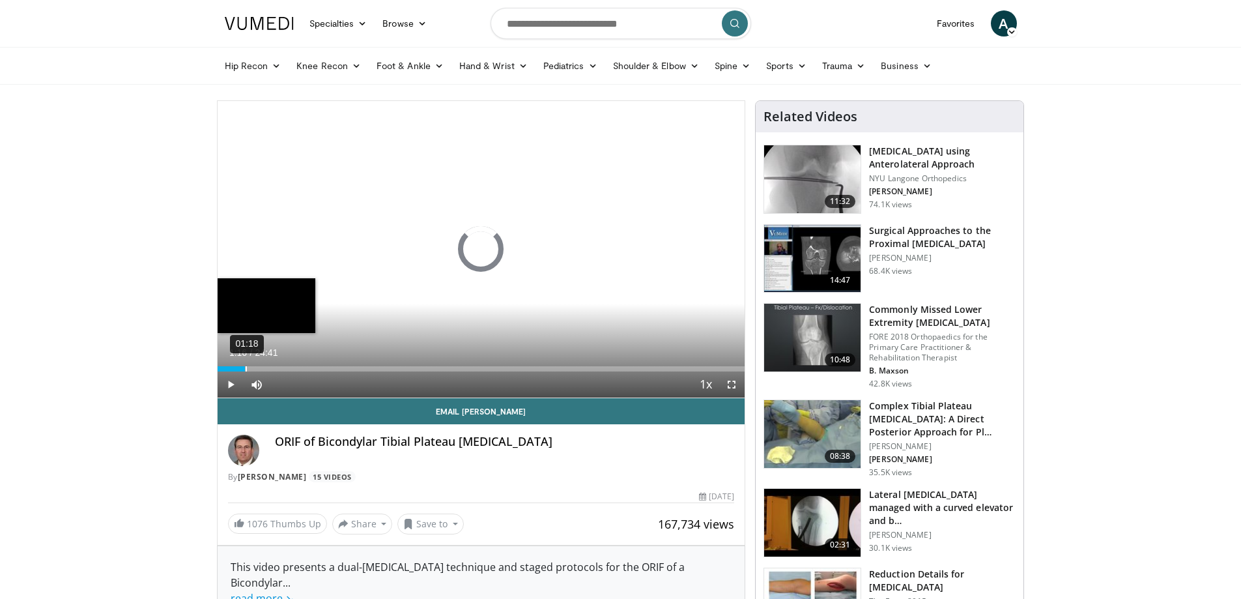
click at [244, 366] on div "Loaded : 0.67% 01:18 00:00" at bounding box center [482, 368] width 528 height 5
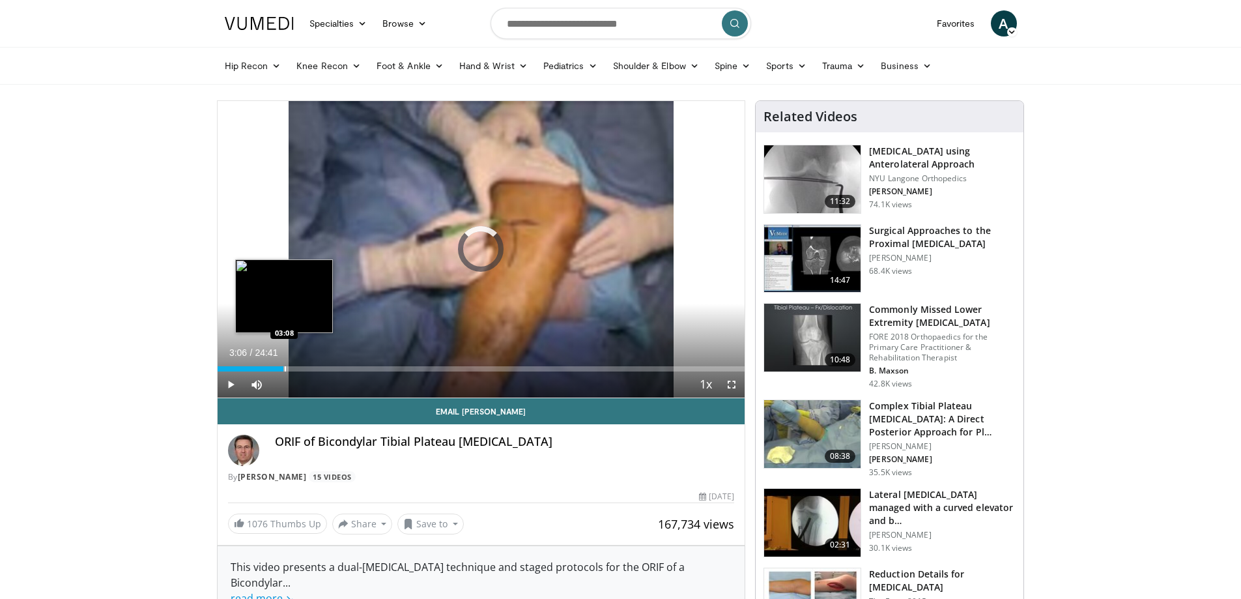
click at [285, 366] on div "Progress Bar" at bounding box center [285, 368] width 1 height 5
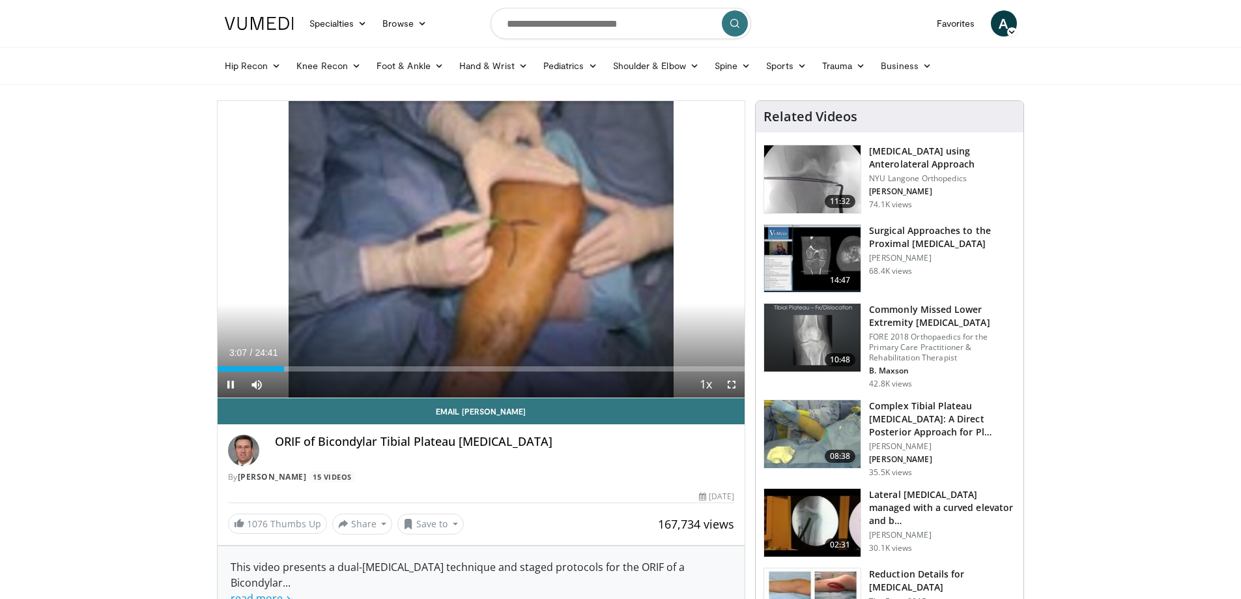
click at [324, 372] on div "Current Time 3:07 / Duration 24:41 Pause Skip Backward Skip Forward Mute Loaded…" at bounding box center [482, 384] width 528 height 26
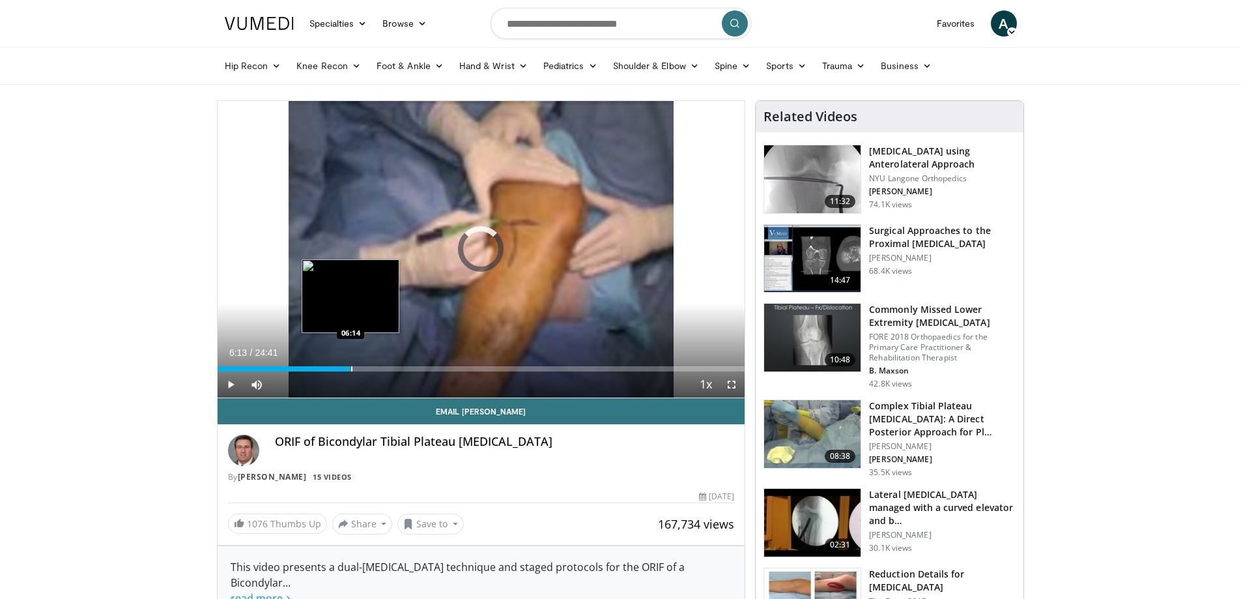
click at [351, 369] on div "Progress Bar" at bounding box center [351, 368] width 1 height 5
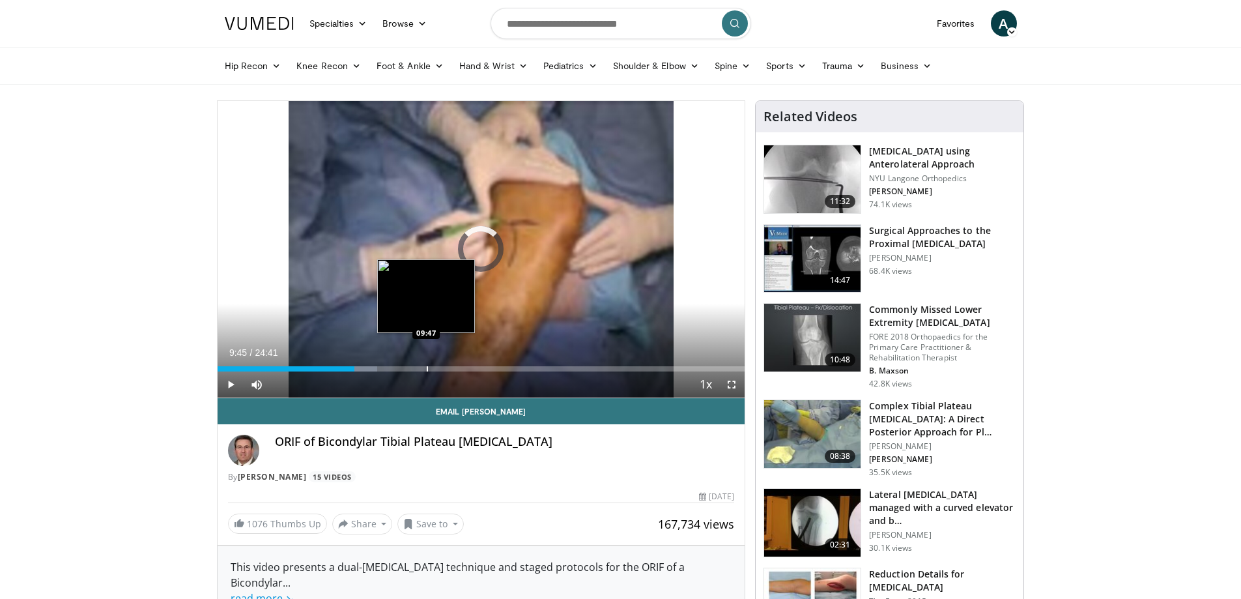
click at [427, 367] on div "Progress Bar" at bounding box center [427, 368] width 1 height 5
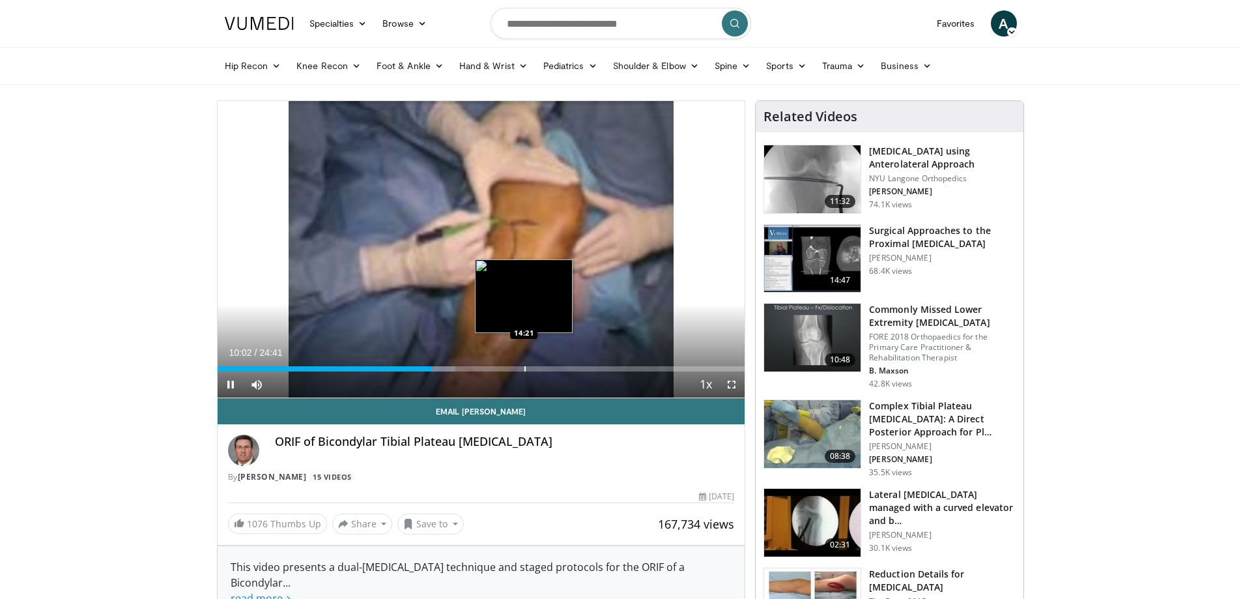
click at [524, 363] on div "Loaded : 45.16% 10:02 14:21" at bounding box center [482, 365] width 528 height 12
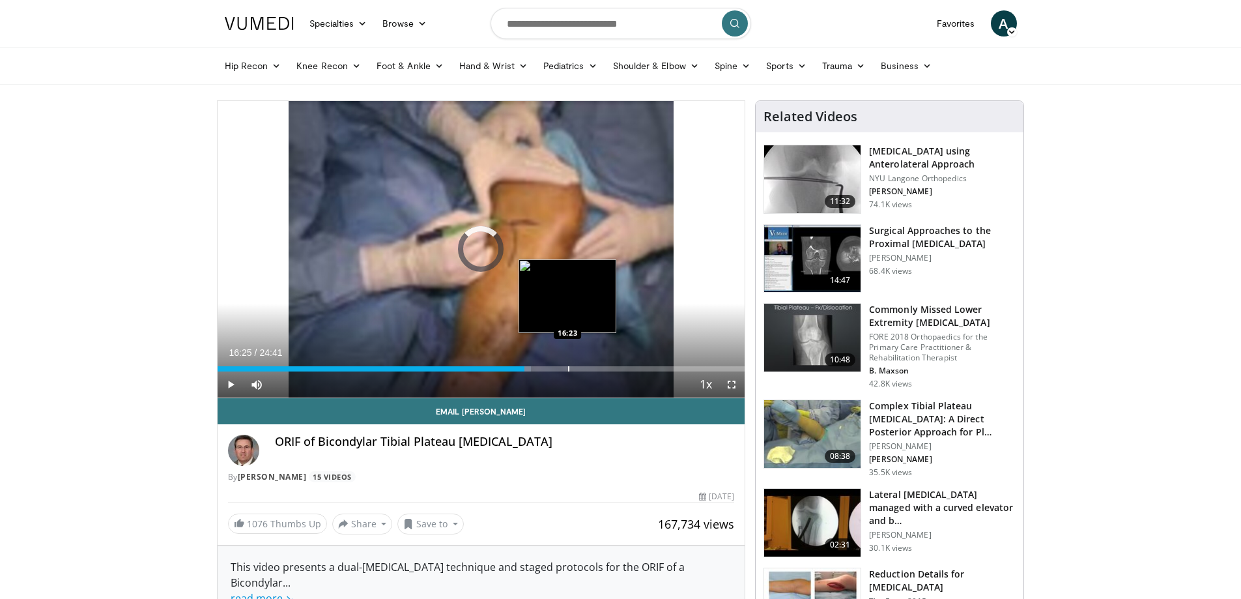
click at [569, 367] on div "Progress Bar" at bounding box center [568, 368] width 1 height 5
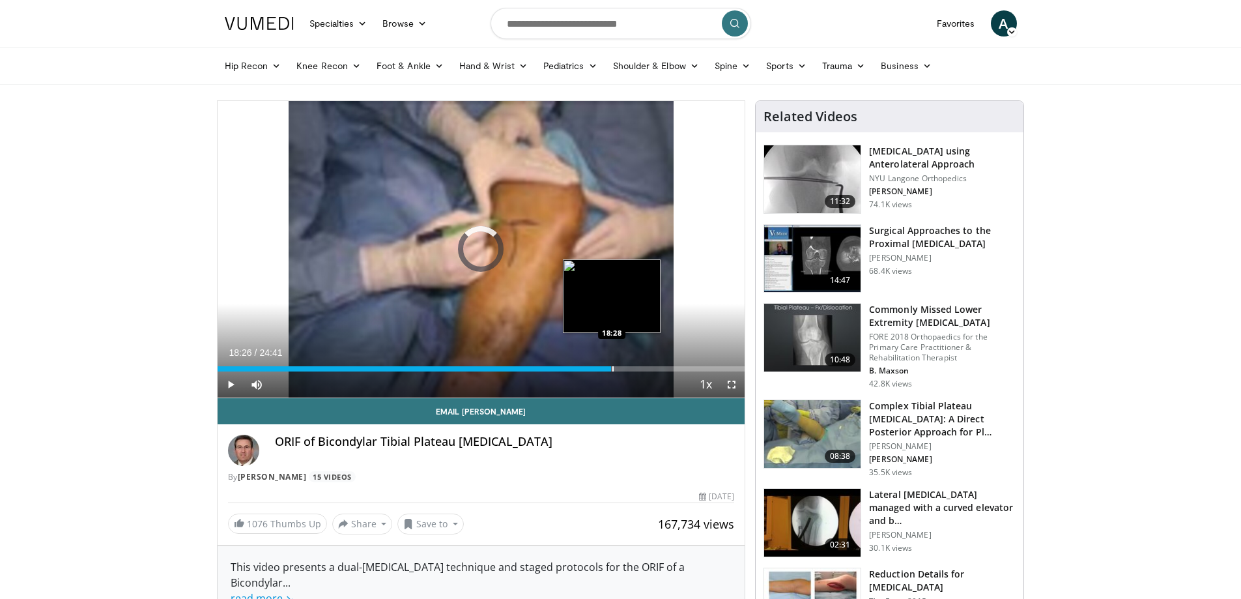
click at [612, 369] on div "Progress Bar" at bounding box center [612, 368] width 1 height 5
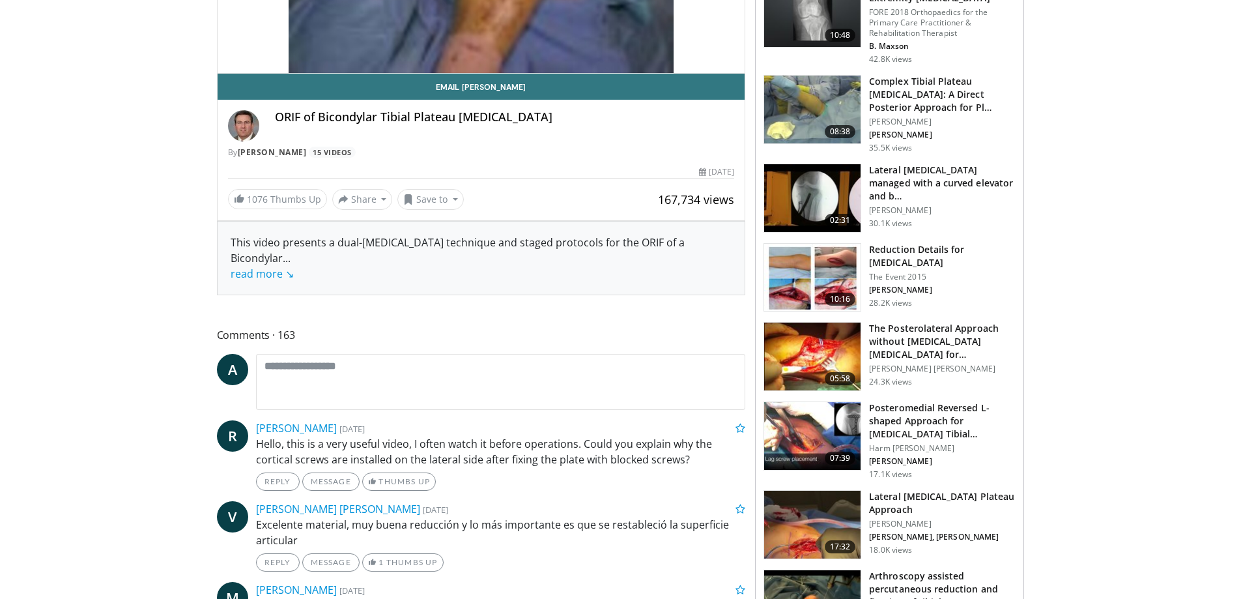
scroll to position [326, 0]
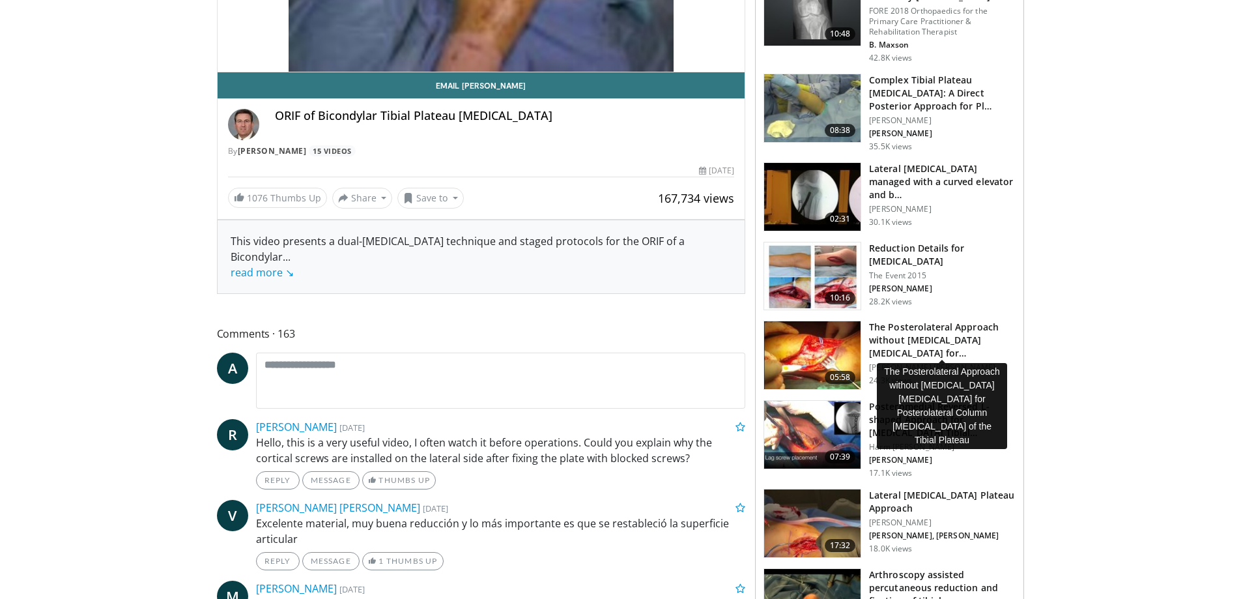
click at [970, 331] on h3 "The Posterolateral Approach without [MEDICAL_DATA] [MEDICAL_DATA] for Posterola…" at bounding box center [942, 340] width 147 height 39
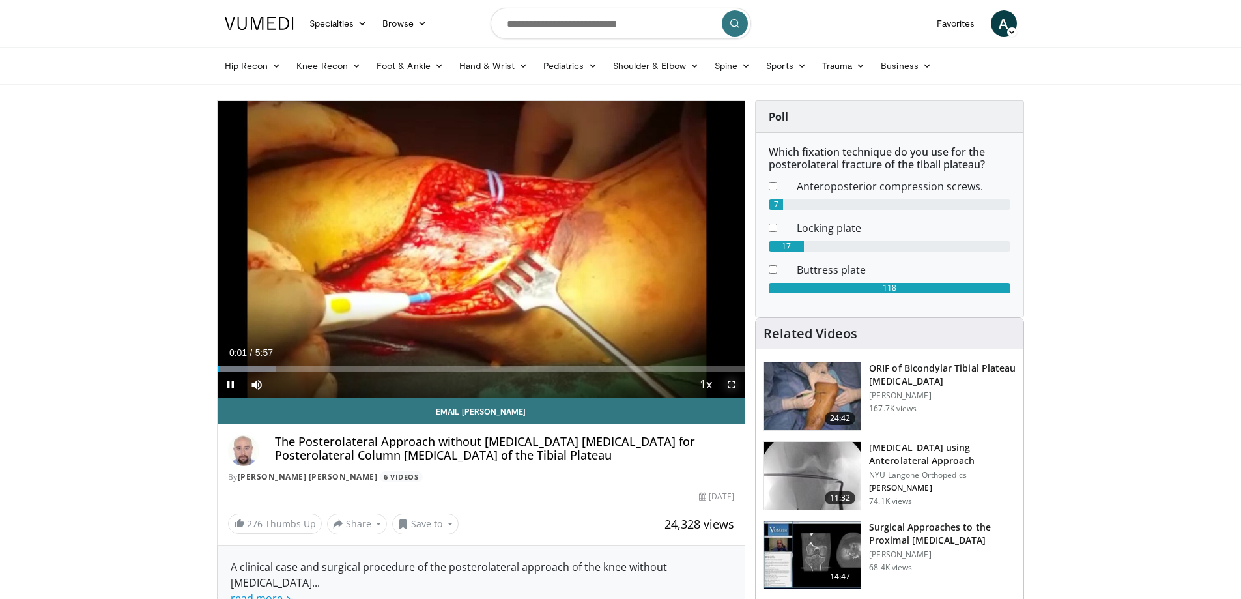
click at [730, 382] on span "Video Player" at bounding box center [732, 384] width 26 height 26
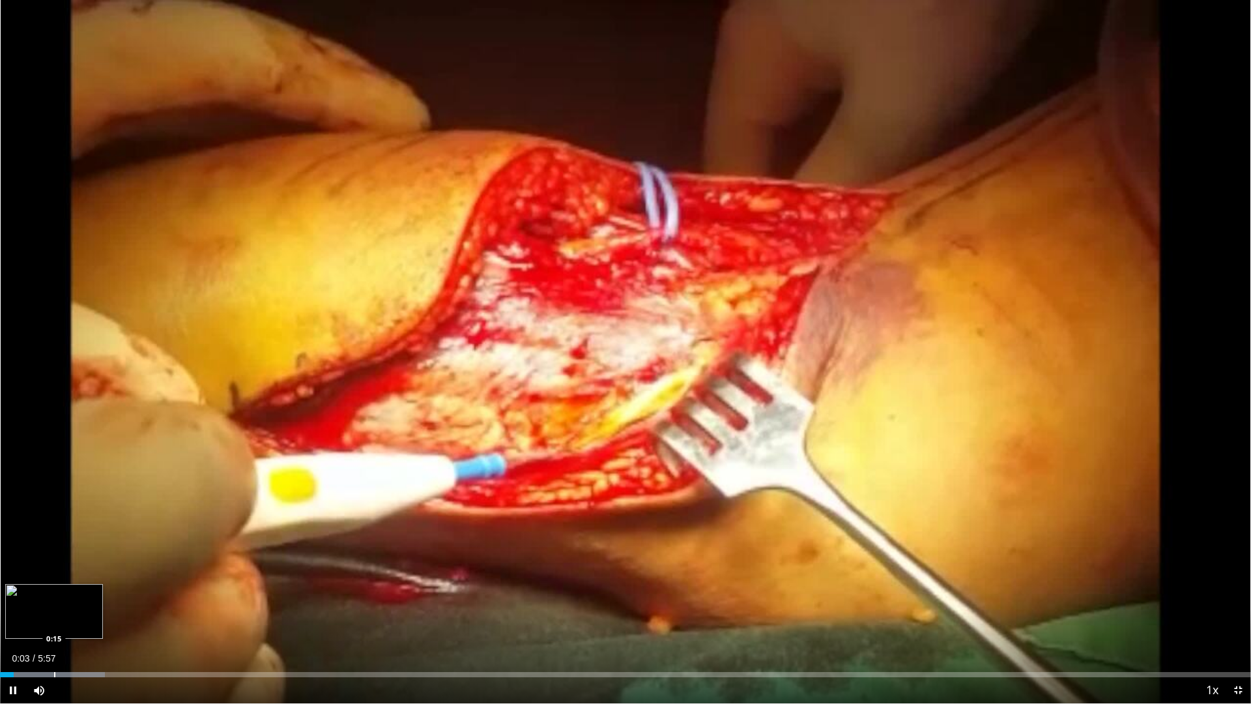
click at [54, 598] on div "Progress Bar" at bounding box center [54, 674] width 1 height 5
click at [105, 598] on div "Progress Bar" at bounding box center [104, 674] width 1 height 5
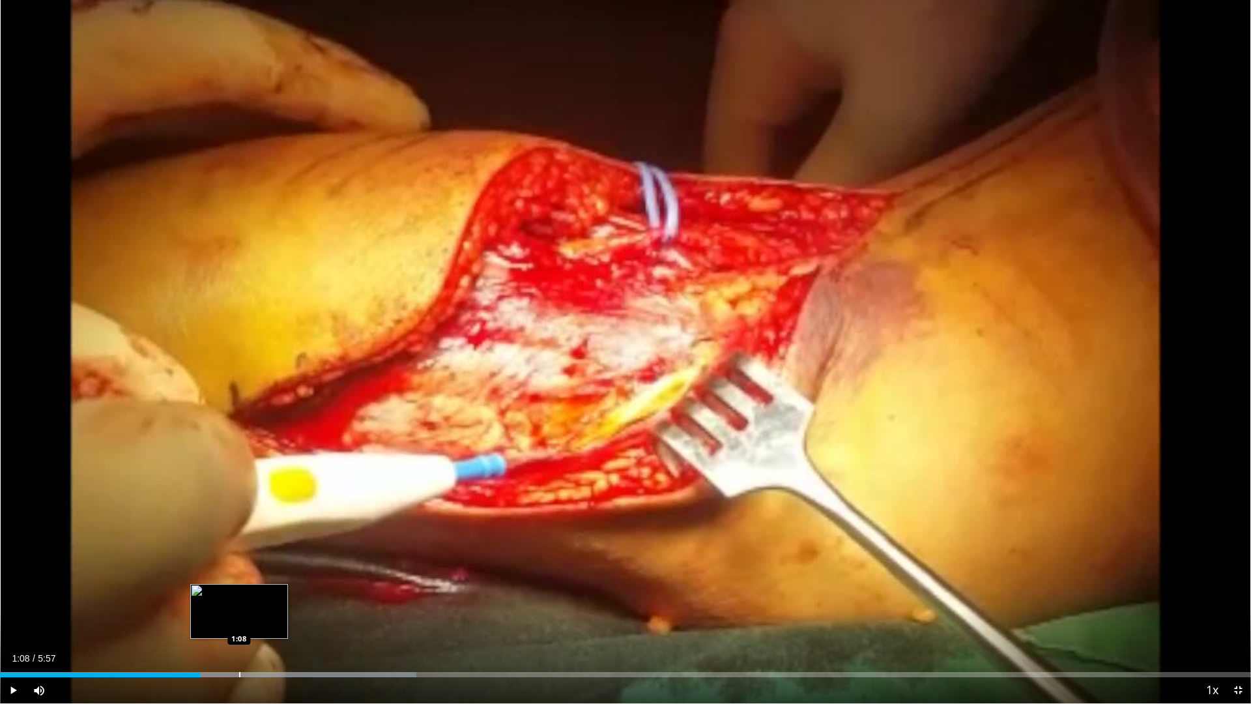
click at [239, 598] on div "Progress Bar" at bounding box center [239, 674] width 1 height 5
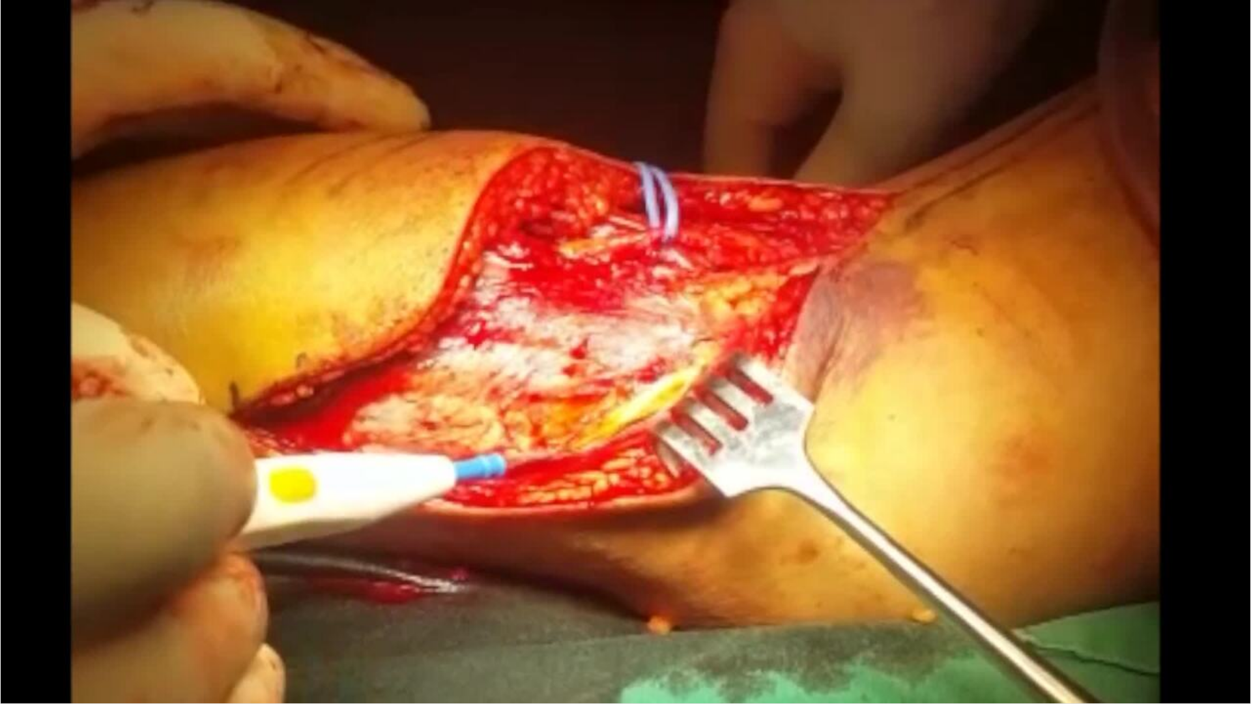
click at [299, 598] on div "10 seconds Tap to unmute" at bounding box center [625, 351] width 1251 height 703
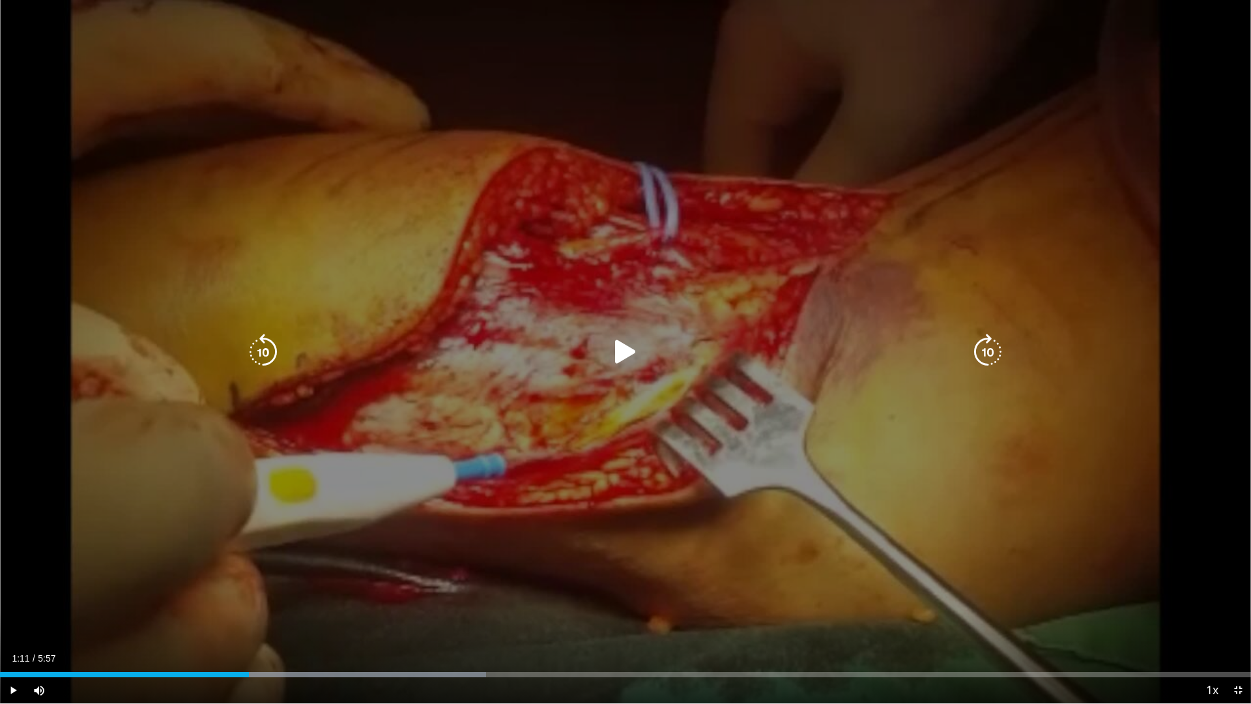
click at [620, 377] on div "10 seconds Tap to unmute" at bounding box center [625, 351] width 1251 height 703
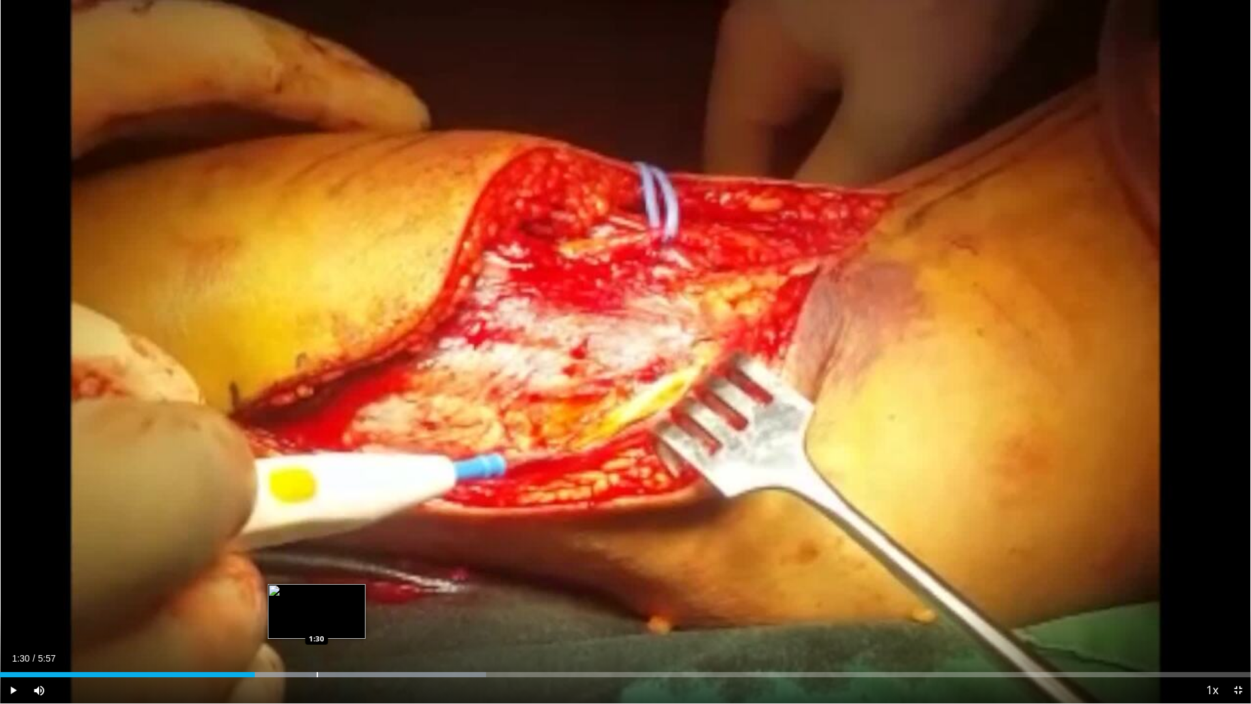
click at [317, 598] on div "Progress Bar" at bounding box center [317, 674] width 1 height 5
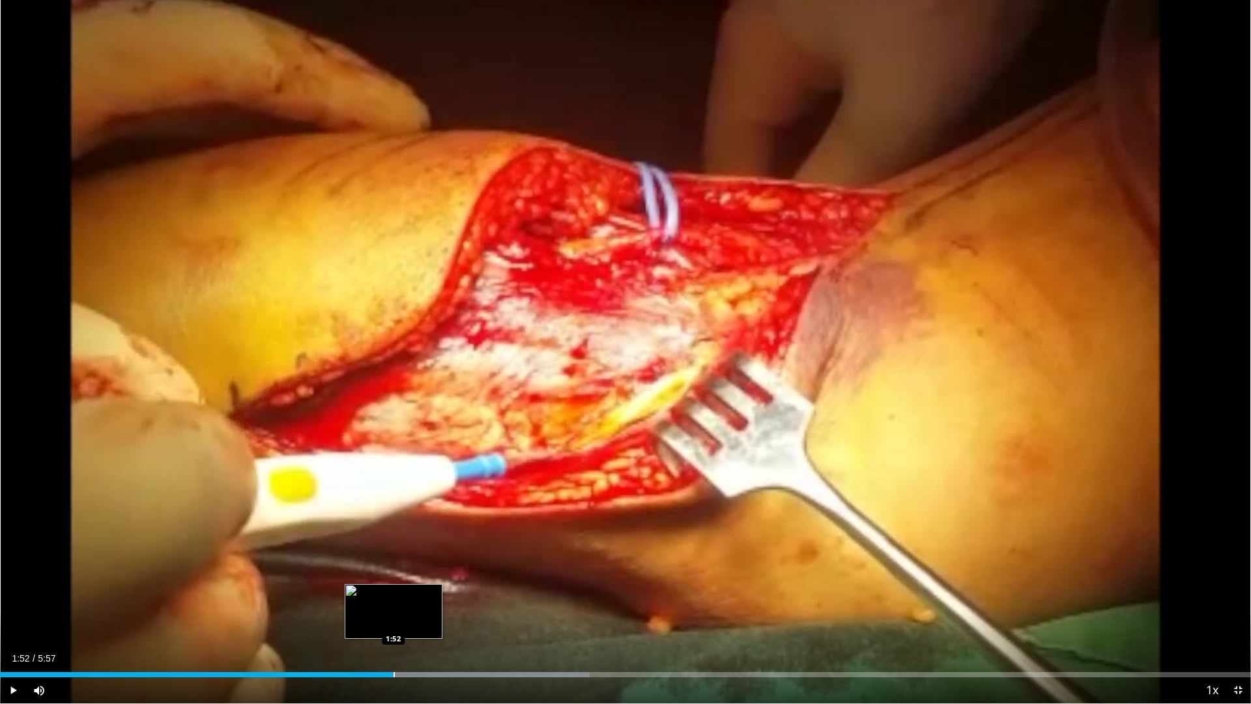
click at [393, 598] on div "Loaded : 47.16% 1:52 1:52" at bounding box center [625, 674] width 1251 height 5
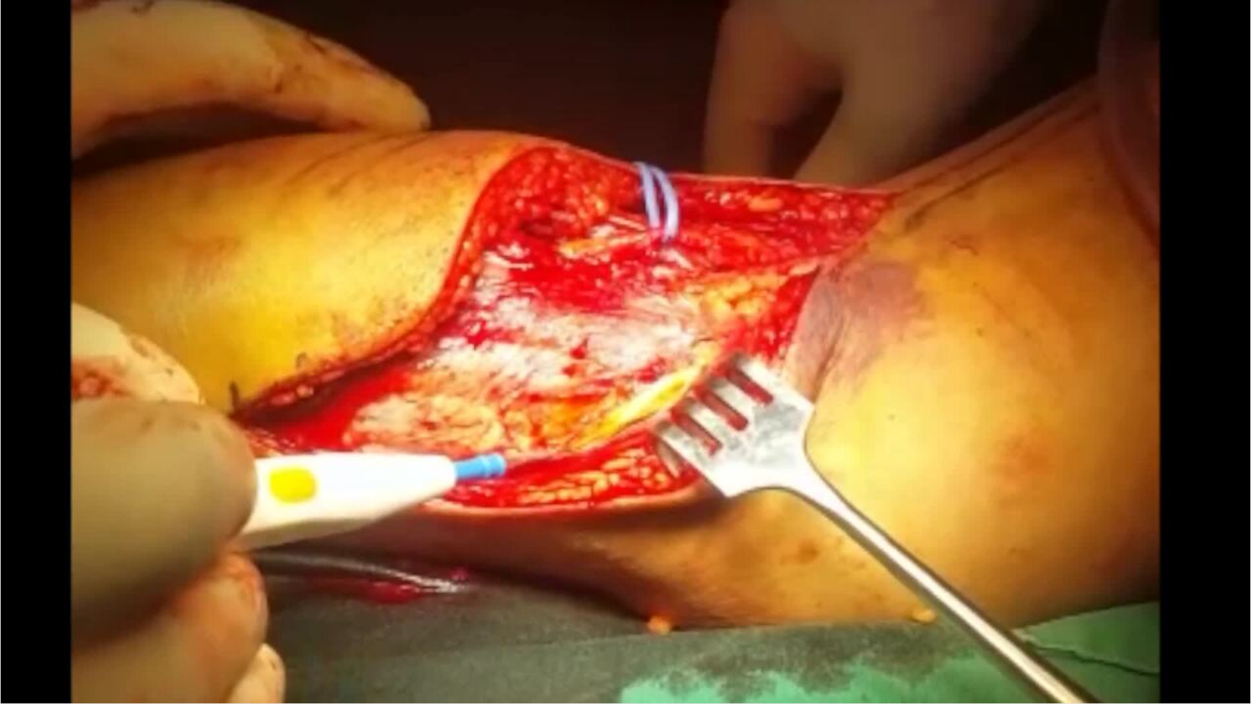
click at [416, 598] on video-js "**********" at bounding box center [625, 352] width 1251 height 704
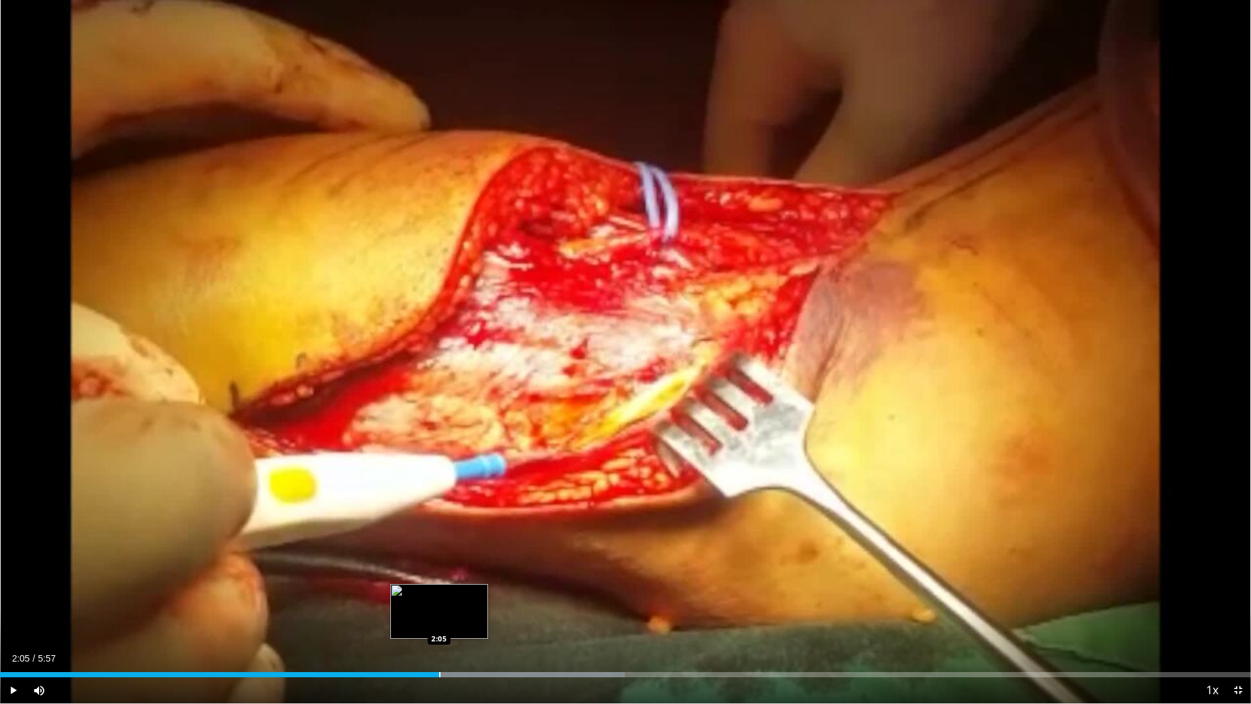
click at [440, 598] on div "Progress Bar" at bounding box center [439, 674] width 1 height 5
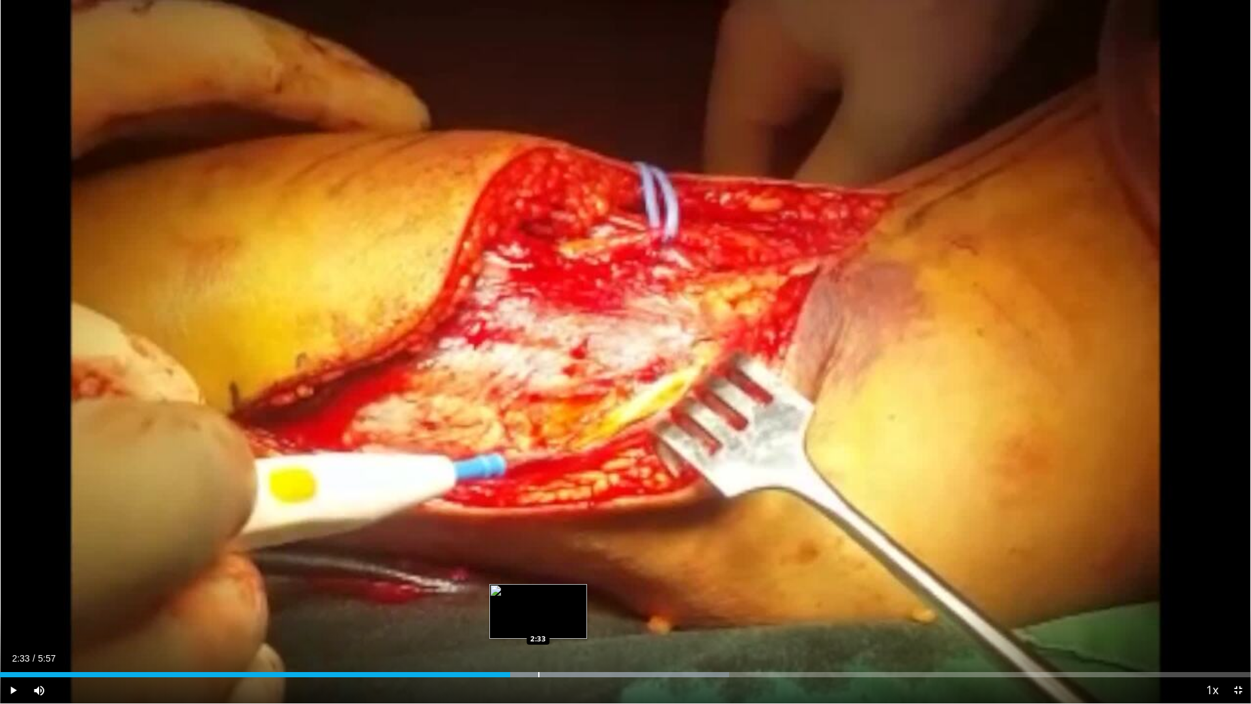
click at [538, 598] on div "Progress Bar" at bounding box center [538, 674] width 1 height 5
click at [564, 598] on div "Loaded : 61.03% 2:36 2:40" at bounding box center [625, 671] width 1251 height 12
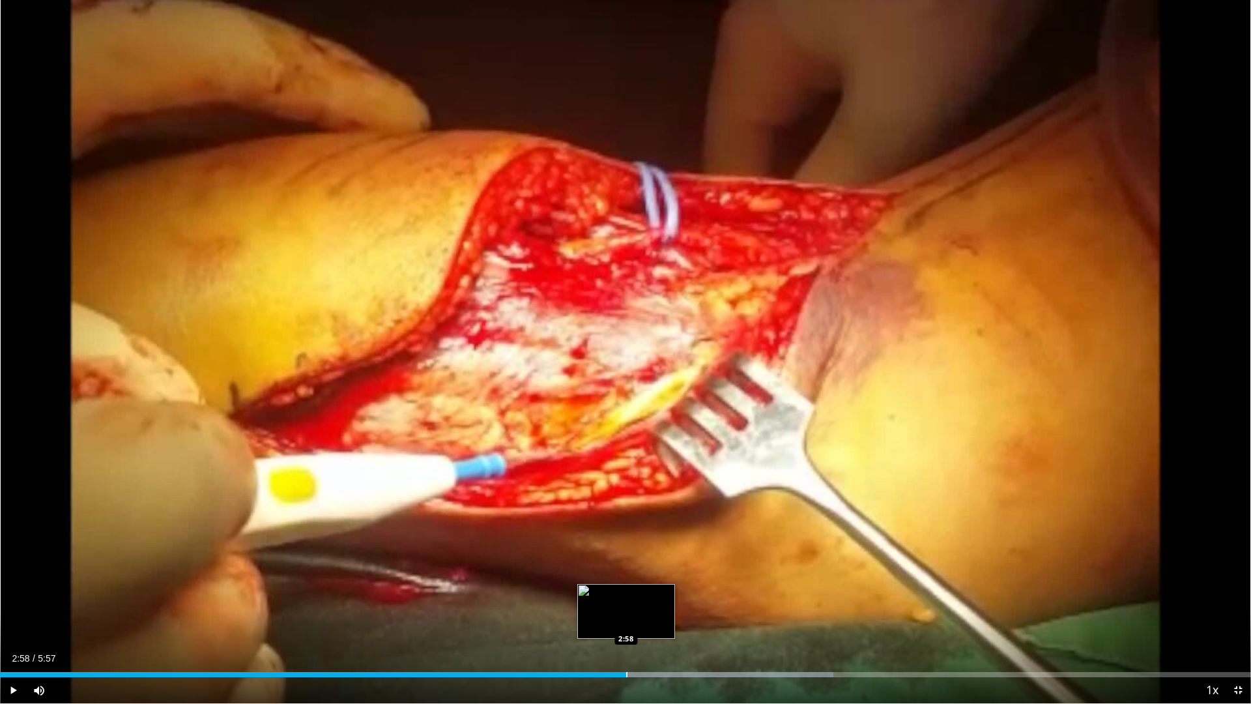
click at [626, 598] on div "Progress Bar" at bounding box center [626, 674] width 1 height 5
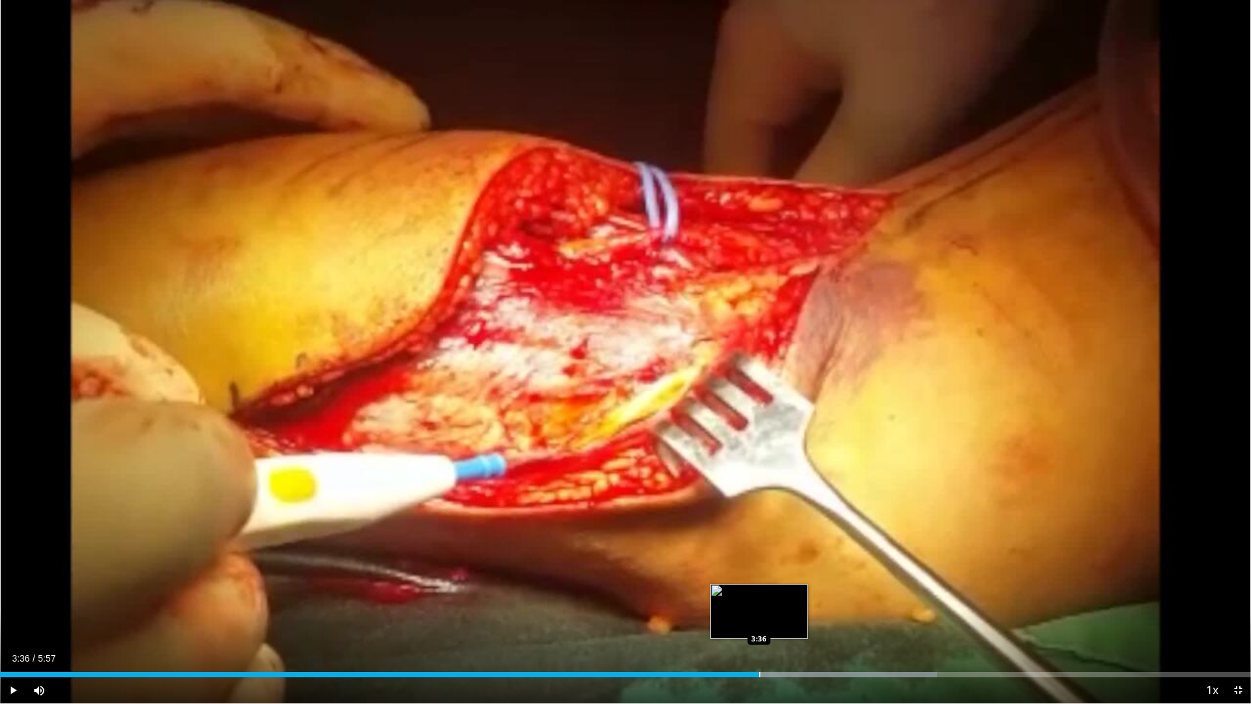
click at [759, 598] on div "Loaded : 74.91% 3:36 3:36" at bounding box center [625, 671] width 1251 height 12
click at [792, 598] on div "Progress Bar" at bounding box center [792, 674] width 1 height 5
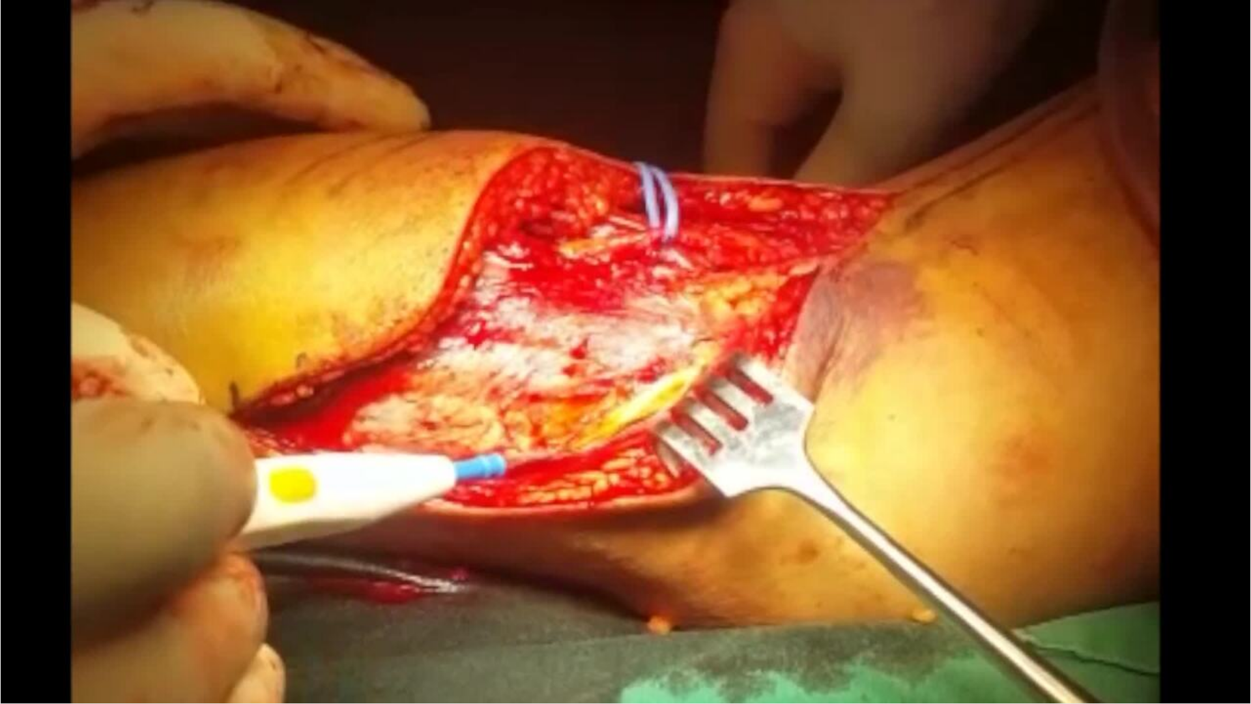
click at [825, 598] on div "10 seconds Tap to unmute" at bounding box center [625, 351] width 1251 height 703
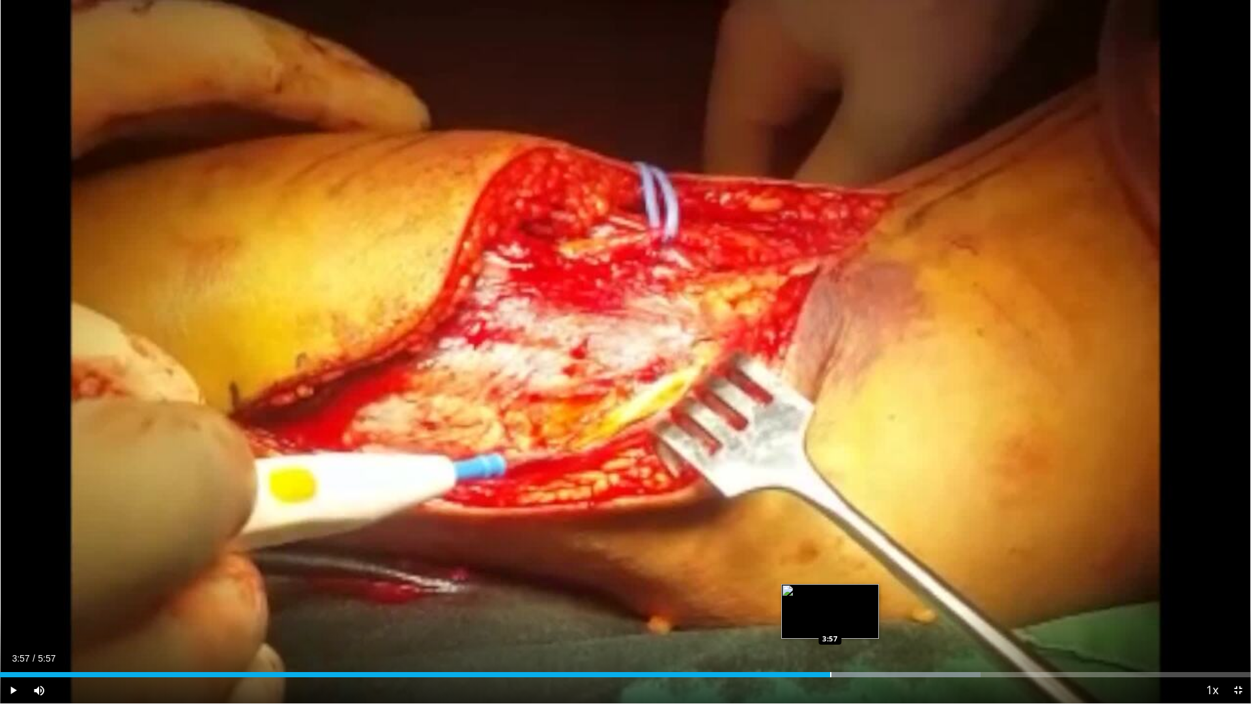
click at [830, 598] on div "Progress Bar" at bounding box center [830, 674] width 1 height 5
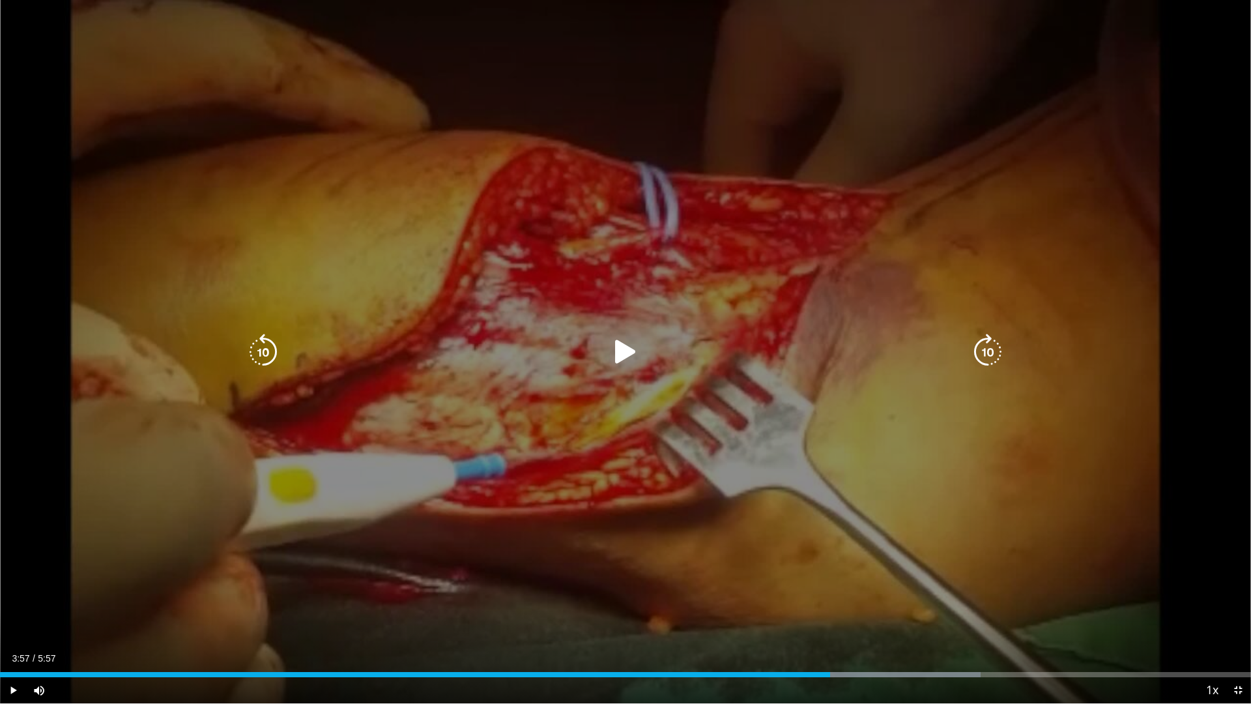
click at [902, 401] on div "10 seconds Tap to unmute" at bounding box center [625, 351] width 1251 height 703
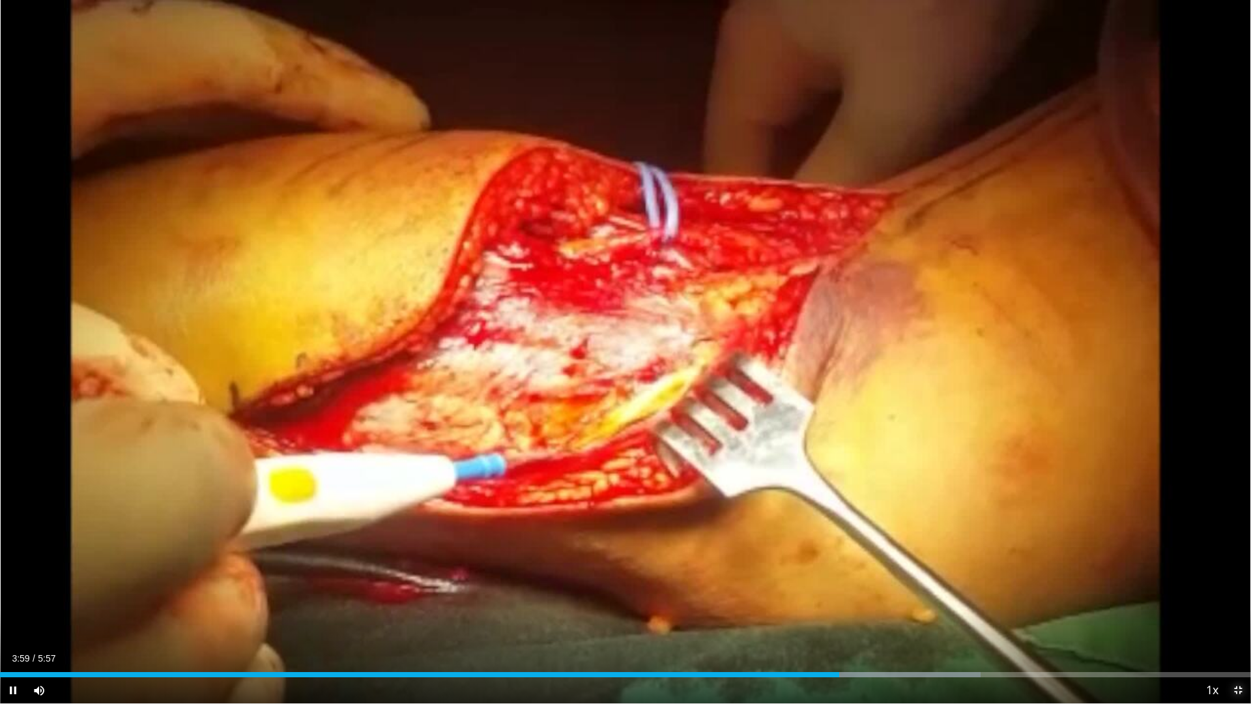
click at [1238, 598] on span "Video Player" at bounding box center [1238, 690] width 26 height 26
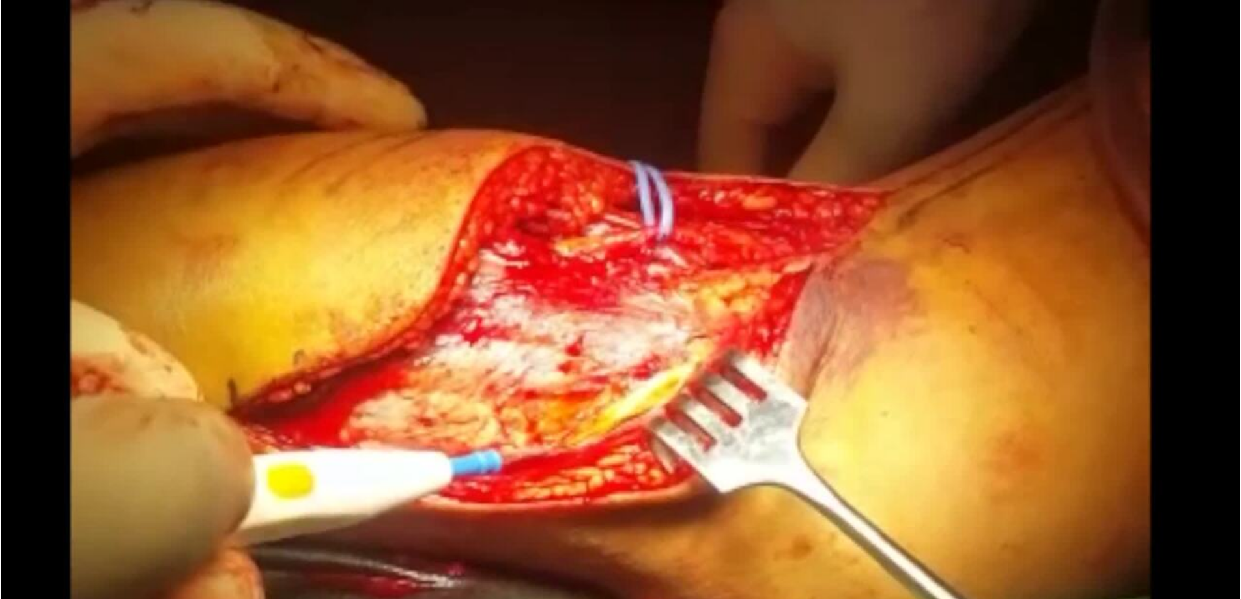
scroll to position [261, 0]
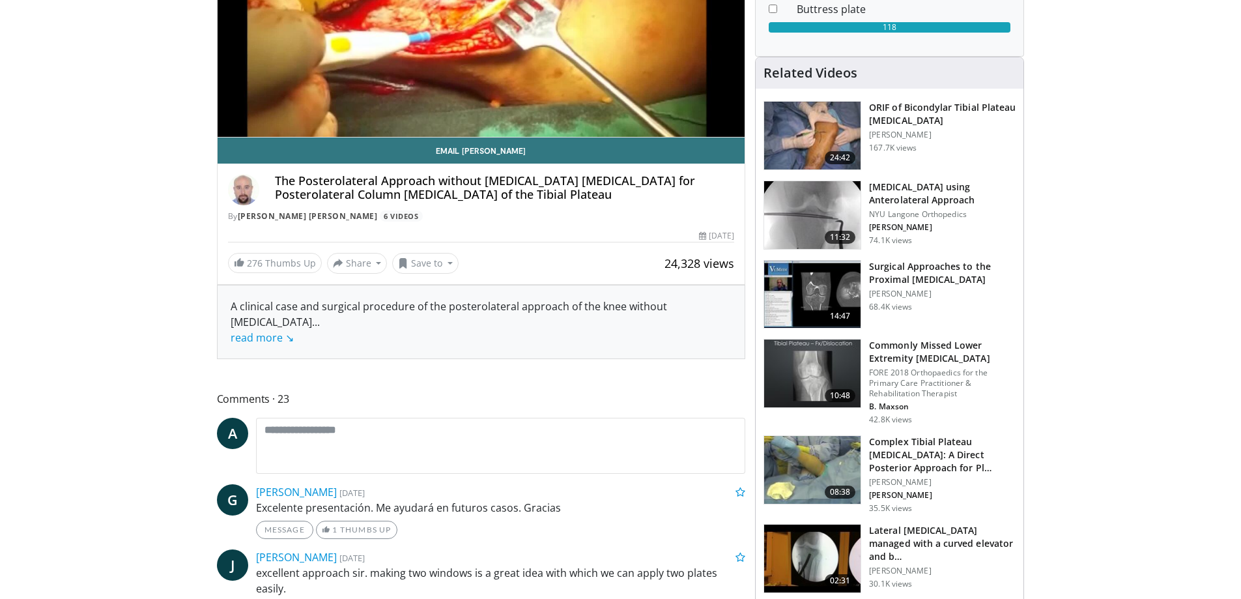
click at [912, 272] on h3 "Surgical Approaches to the Proximal [MEDICAL_DATA]" at bounding box center [942, 273] width 147 height 26
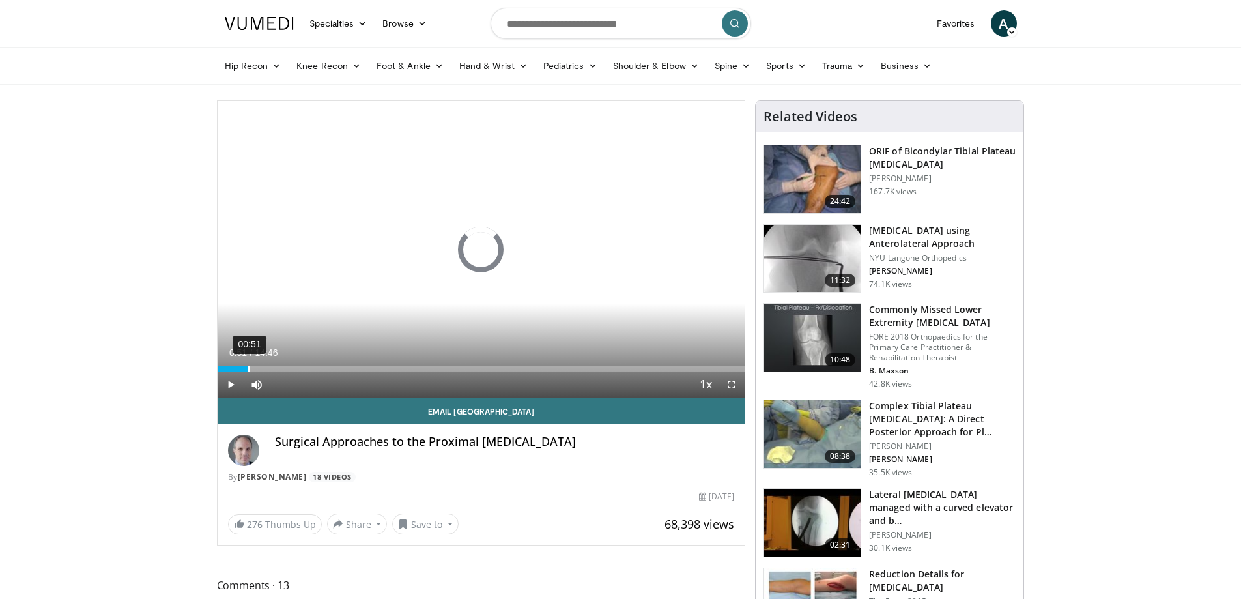
click at [248, 364] on div "Loaded : 0.00% 00:51 00:51" at bounding box center [482, 365] width 528 height 12
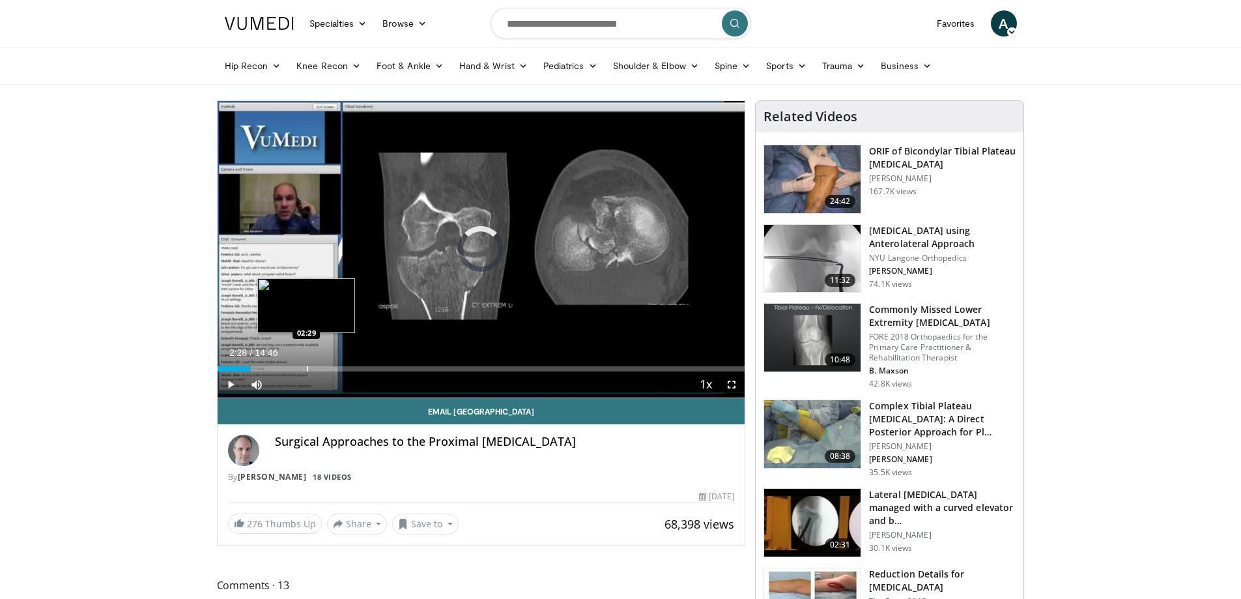
click at [307, 366] on div "Progress Bar" at bounding box center [307, 368] width 1 height 5
click at [359, 369] on div "Progress Bar" at bounding box center [359, 368] width 1 height 5
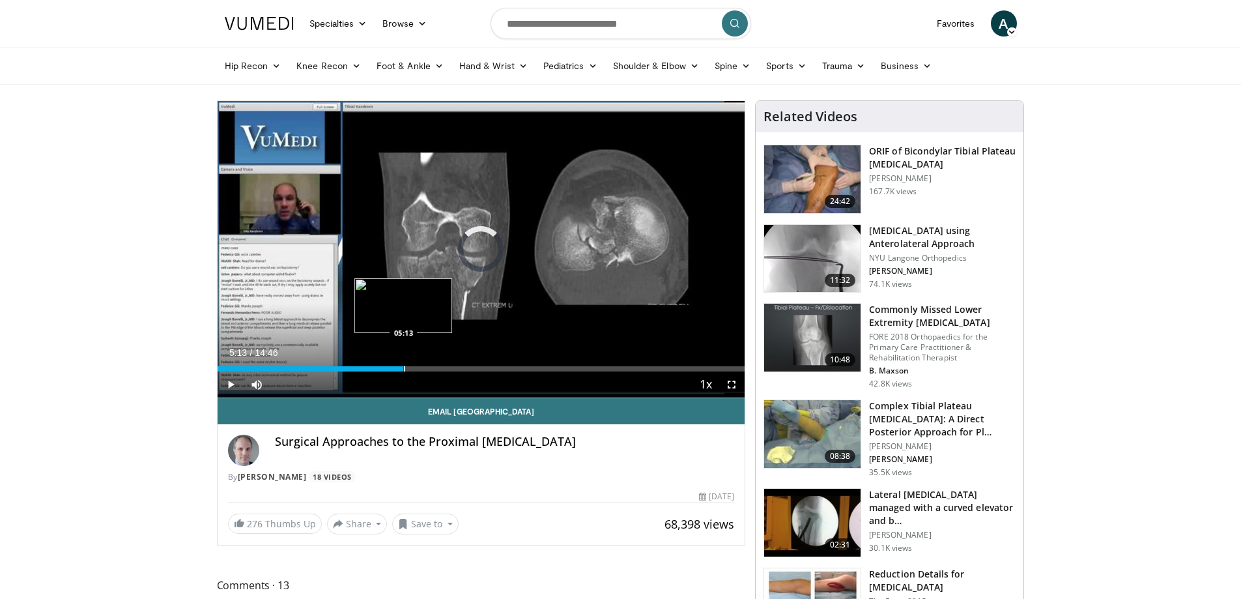
click at [403, 364] on div "Loaded : 0.00% 05:13 05:13" at bounding box center [482, 365] width 528 height 12
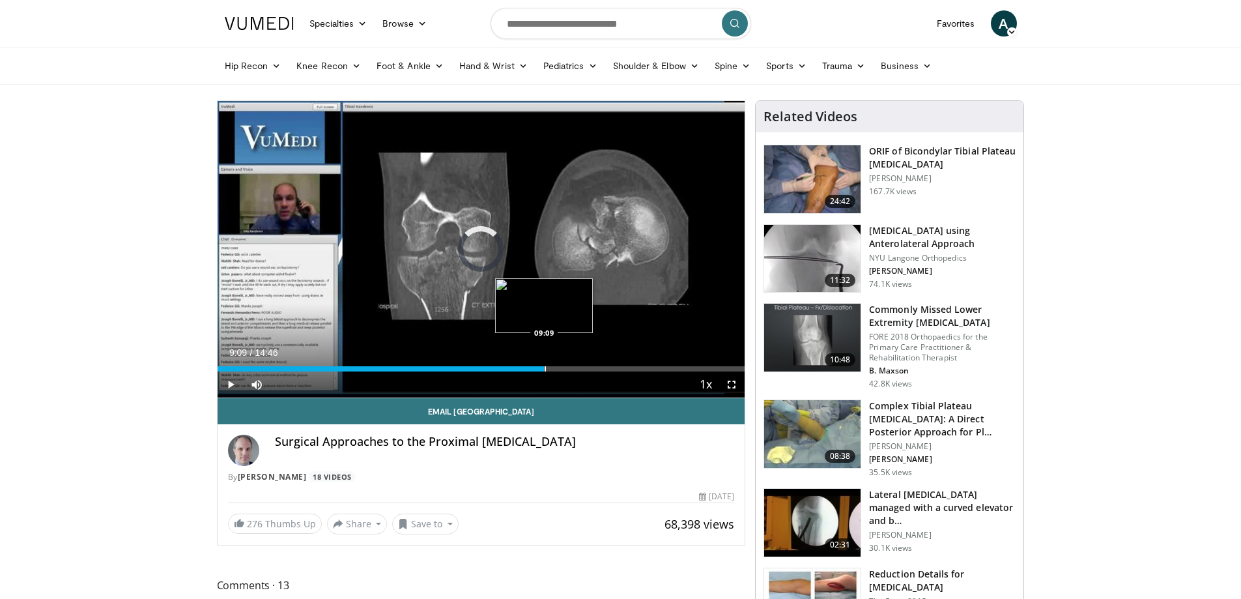
click at [545, 366] on div "Progress Bar" at bounding box center [545, 368] width 1 height 5
click at [736, 386] on span "Video Player" at bounding box center [732, 384] width 26 height 26
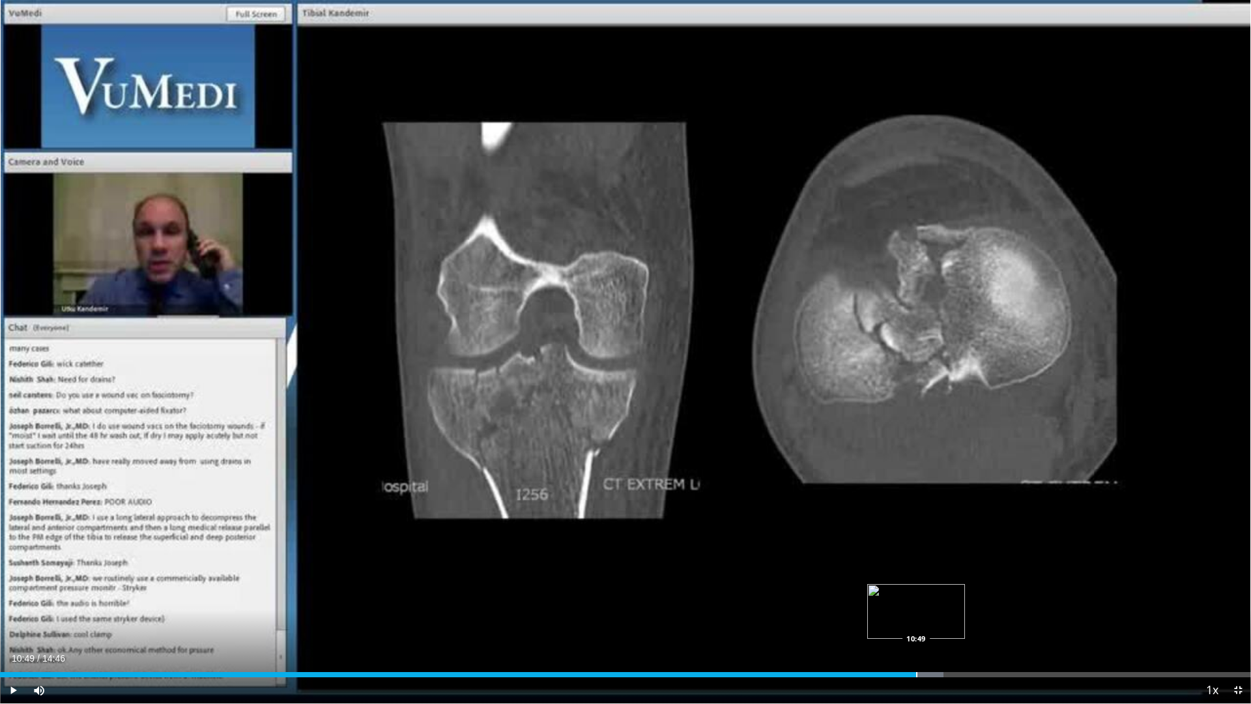
click at [916, 598] on div "Progress Bar" at bounding box center [916, 674] width 1 height 5
click at [945, 598] on div "Progress Bar" at bounding box center [945, 674] width 1 height 5
click at [999, 598] on div "Loaded : 76.68% 11:12 11:48" at bounding box center [625, 671] width 1251 height 12
click at [1026, 598] on div "Progress Bar" at bounding box center [1026, 674] width 1 height 5
click at [1078, 598] on div "Progress Bar" at bounding box center [1078, 674] width 1 height 5
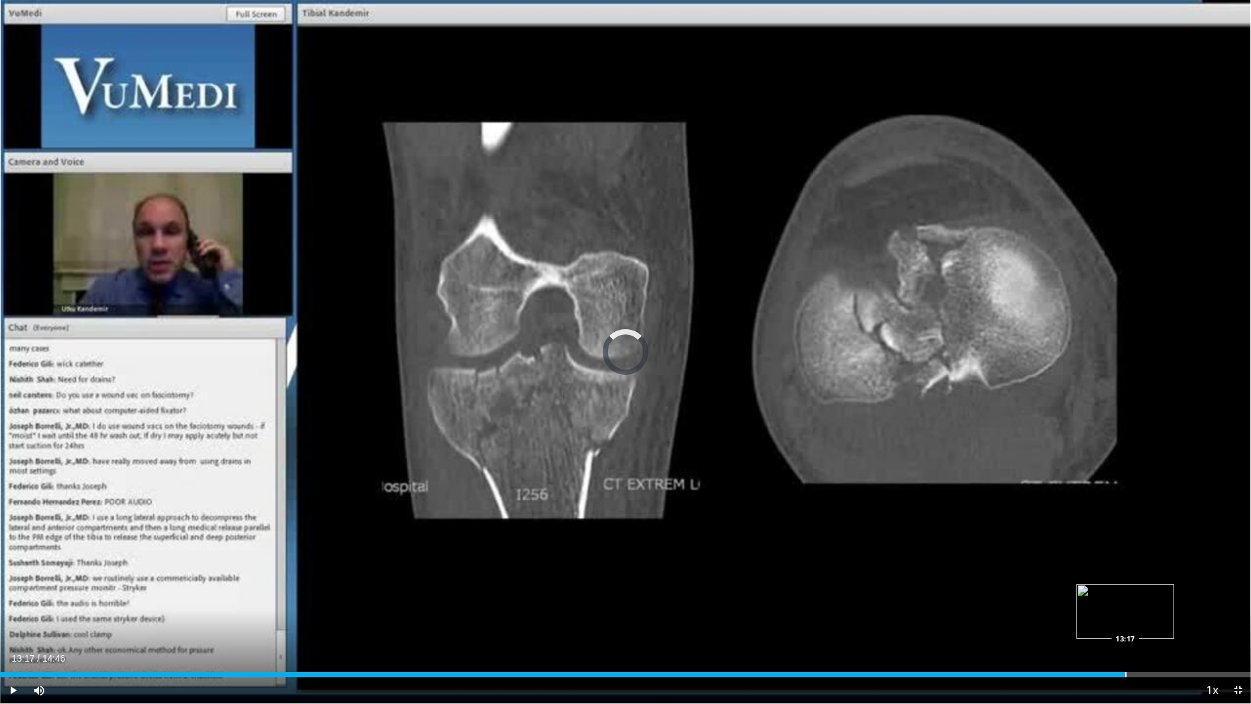
click at [1125, 598] on div "Loaded : 0.00% 13:17 13:17" at bounding box center [625, 671] width 1251 height 12
click at [1240, 598] on span "Video Player" at bounding box center [1238, 690] width 26 height 26
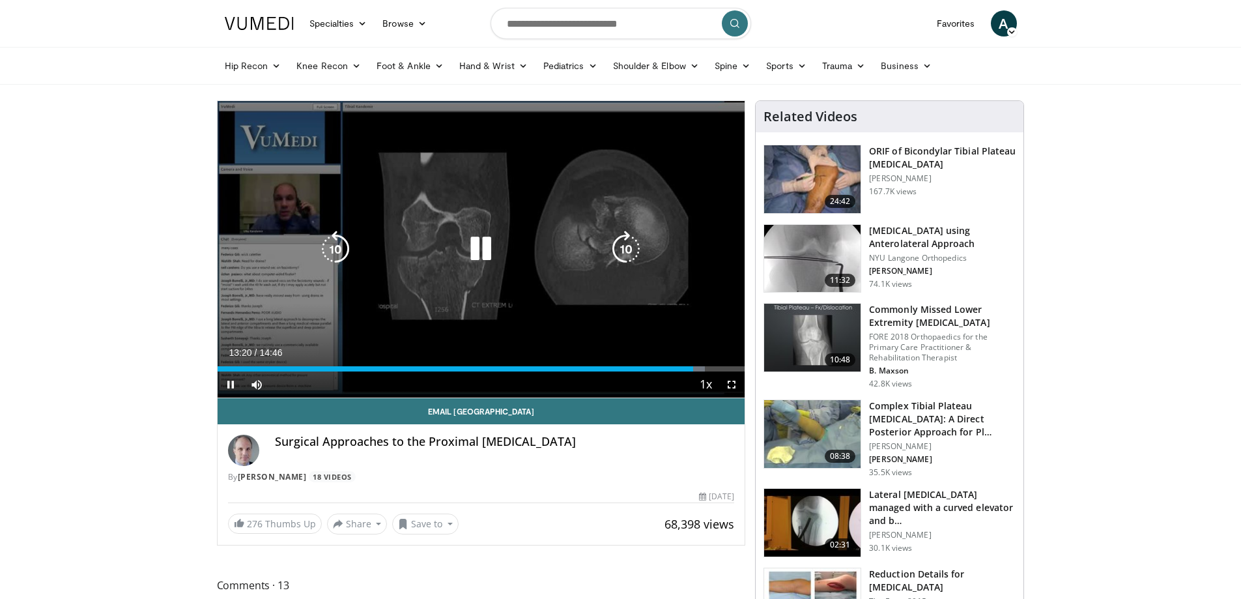
click at [631, 270] on div "10 seconds Tap to unmute" at bounding box center [482, 249] width 528 height 296
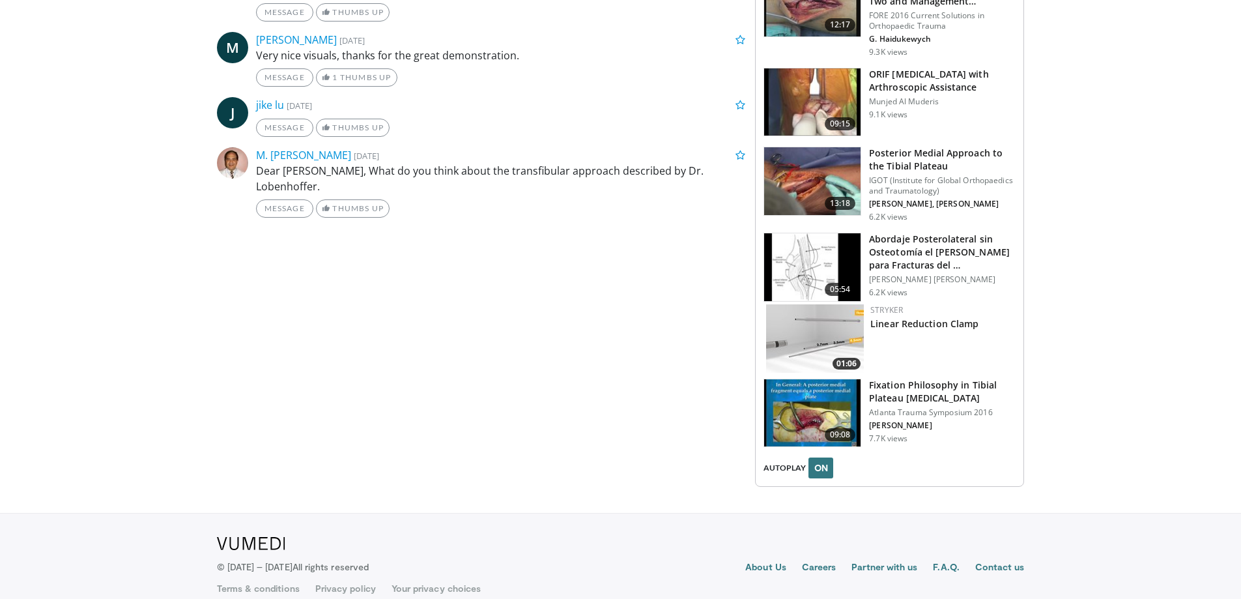
scroll to position [1338, 0]
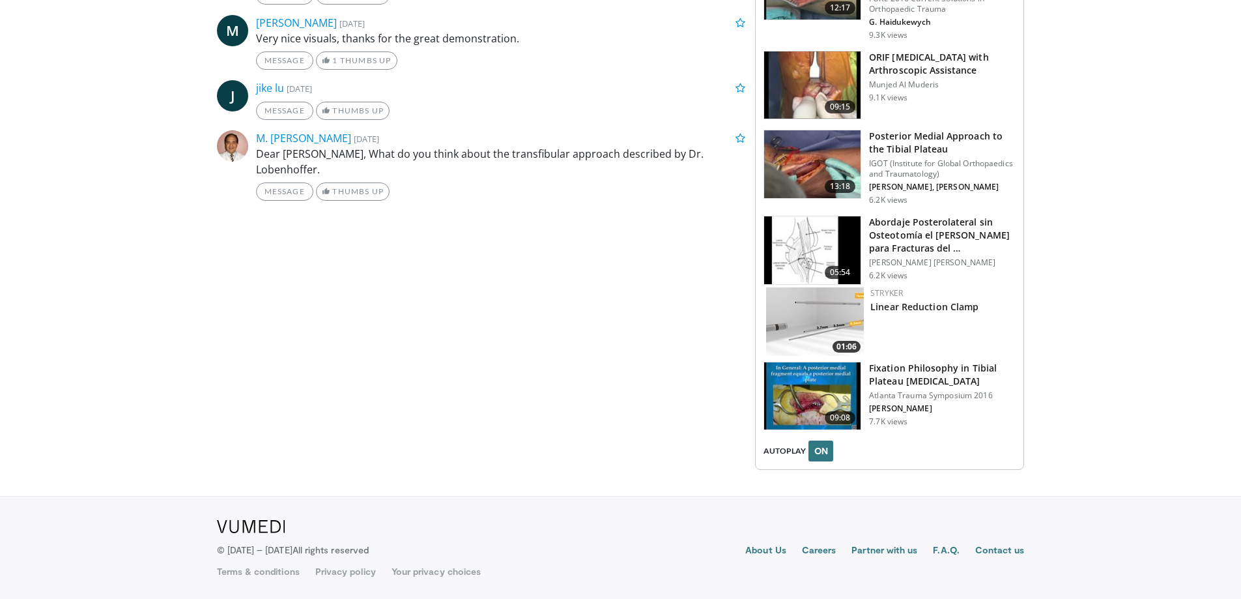
click at [907, 375] on h3 "Fixation Philosophy in Tibial Plateau [MEDICAL_DATA]" at bounding box center [942, 375] width 147 height 26
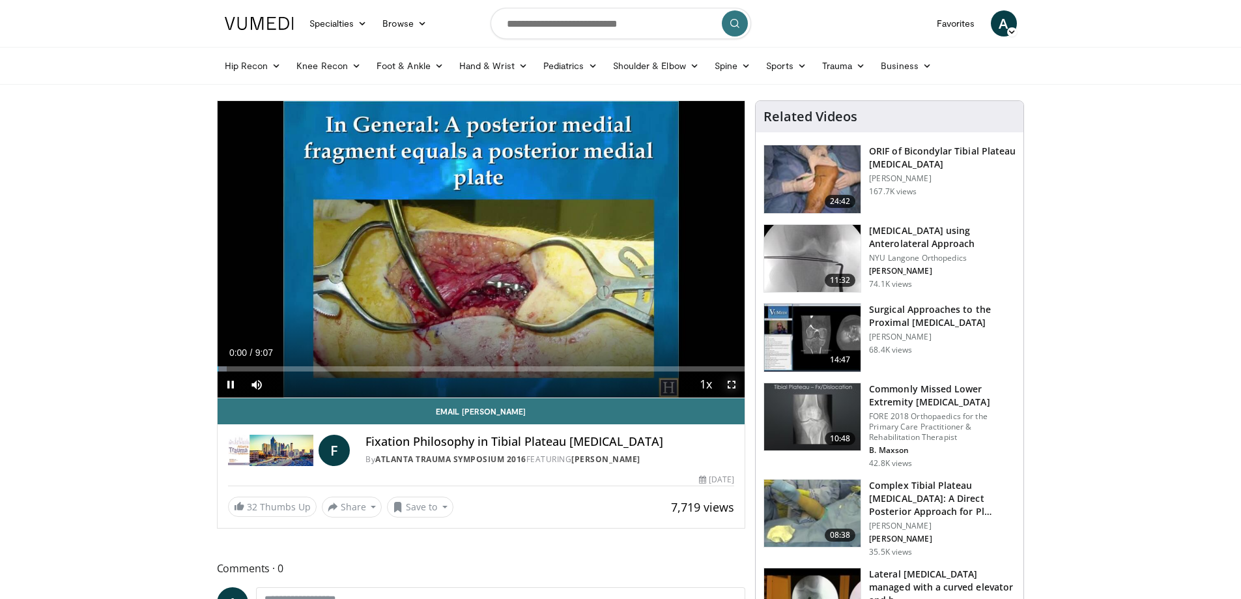
click at [730, 383] on span "Video Player" at bounding box center [732, 384] width 26 height 26
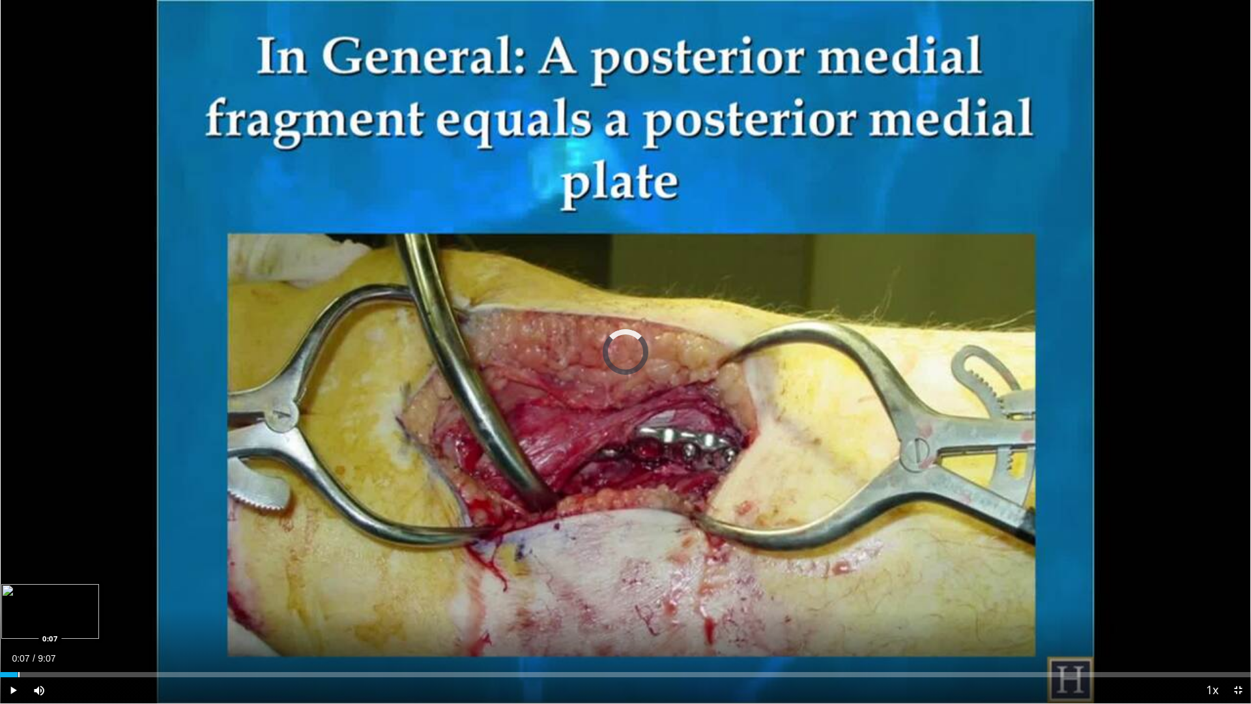
click at [18, 598] on div "Progress Bar" at bounding box center [18, 674] width 1 height 5
click at [36, 598] on div "Progress Bar" at bounding box center [36, 674] width 1 height 5
click at [81, 598] on div "Loaded : 10.97% 0:26 0:34" at bounding box center [625, 671] width 1251 height 12
click at [107, 598] on div "Progress Bar" at bounding box center [106, 674] width 1 height 5
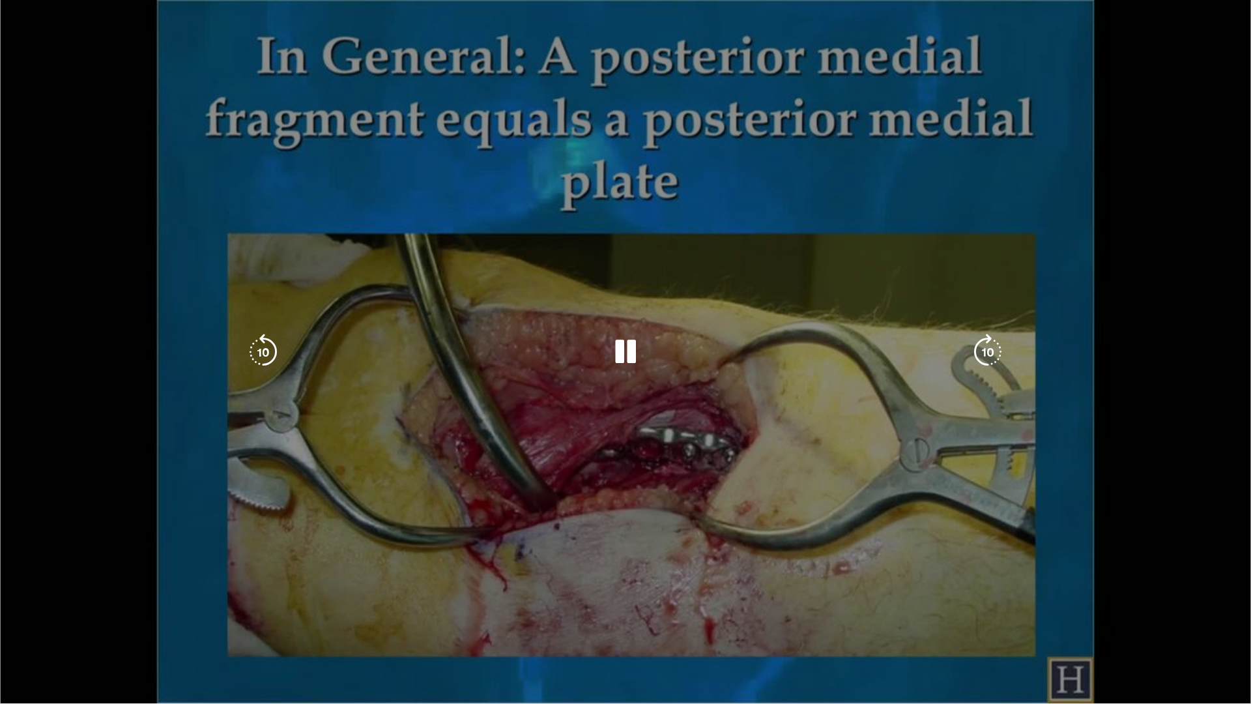
click at [140, 598] on div "10 seconds Tap to unmute" at bounding box center [625, 351] width 1251 height 703
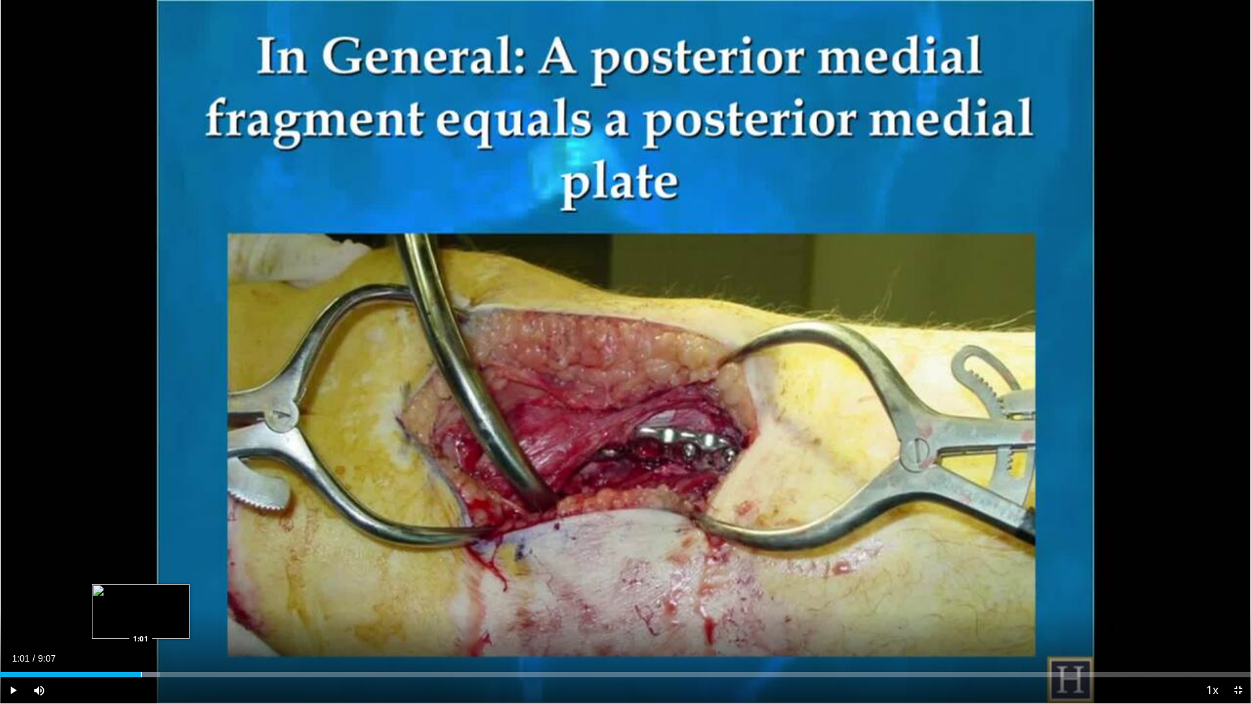
click at [141, 598] on div "Loaded : 12.79% 1:01 1:01" at bounding box center [625, 671] width 1251 height 12
click at [171, 598] on div "Loaded : 12.79% 1:01 1:14" at bounding box center [625, 671] width 1251 height 12
click at [190, 598] on div "Progress Bar" at bounding box center [190, 674] width 1 height 5
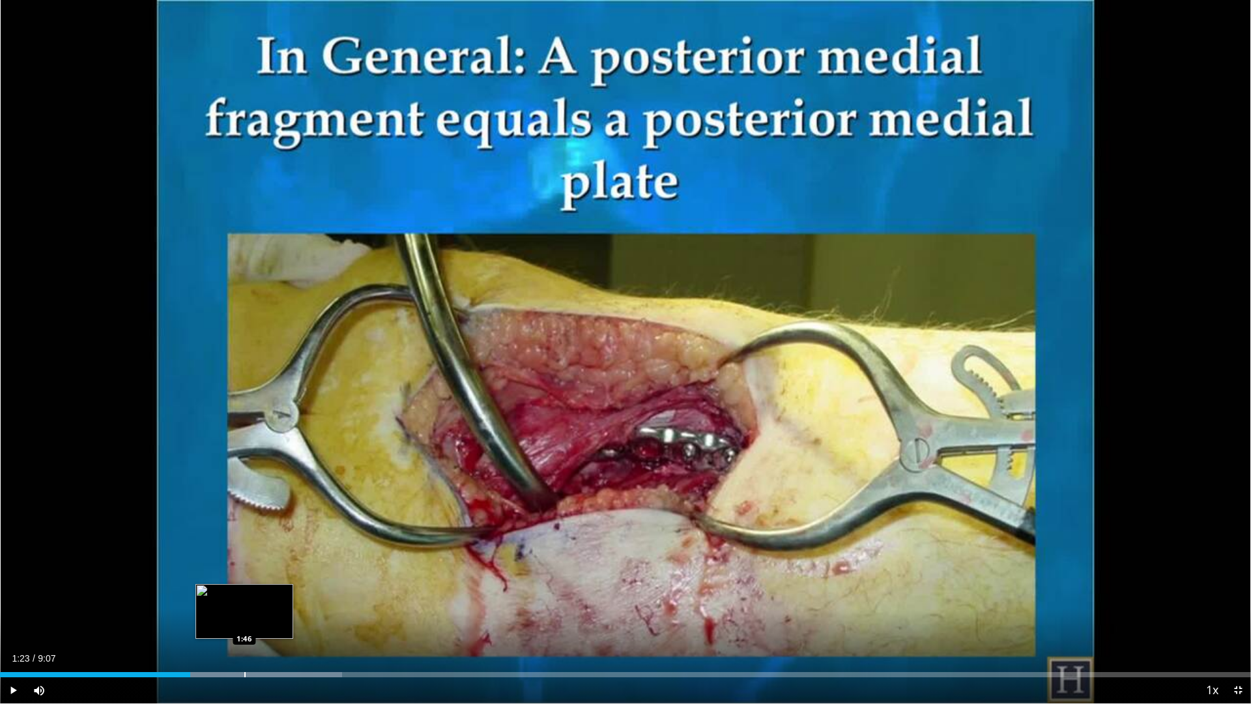
click at [244, 598] on div "Progress Bar" at bounding box center [244, 674] width 1 height 5
click at [281, 598] on div "Progress Bar" at bounding box center [281, 674] width 1 height 5
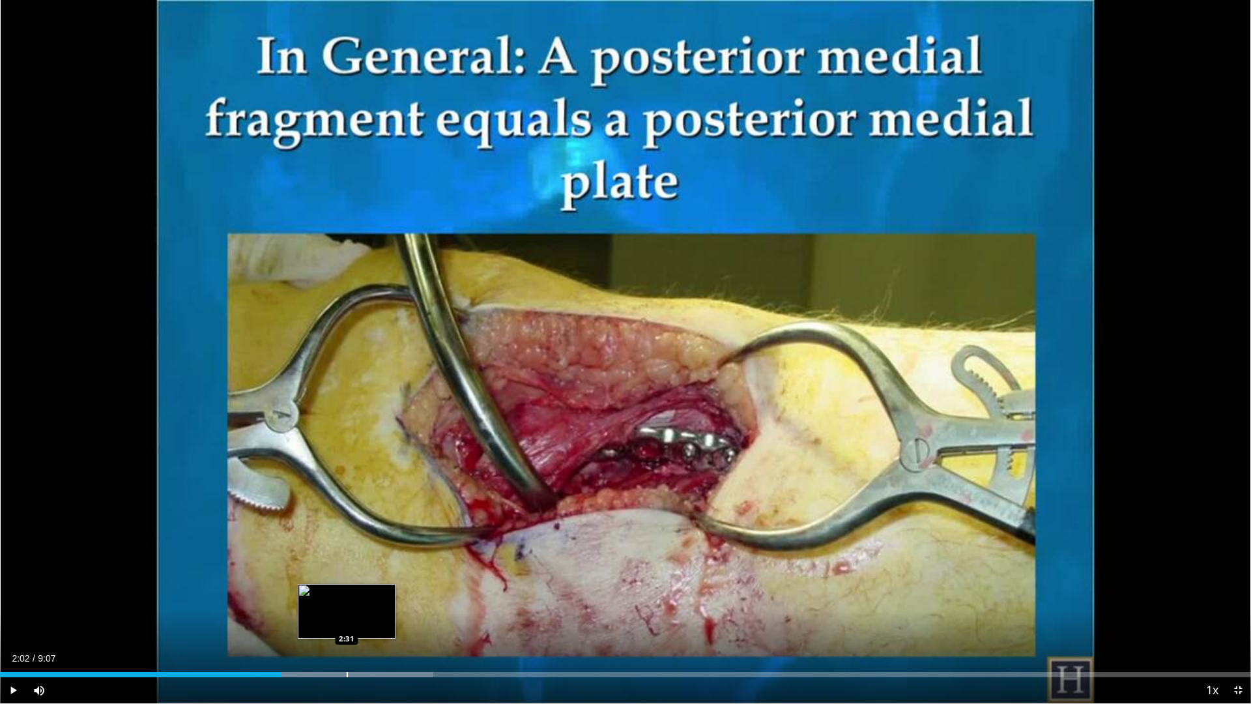
click at [347, 598] on div "Loaded : 34.63% 2:02 2:31" at bounding box center [625, 671] width 1251 height 12
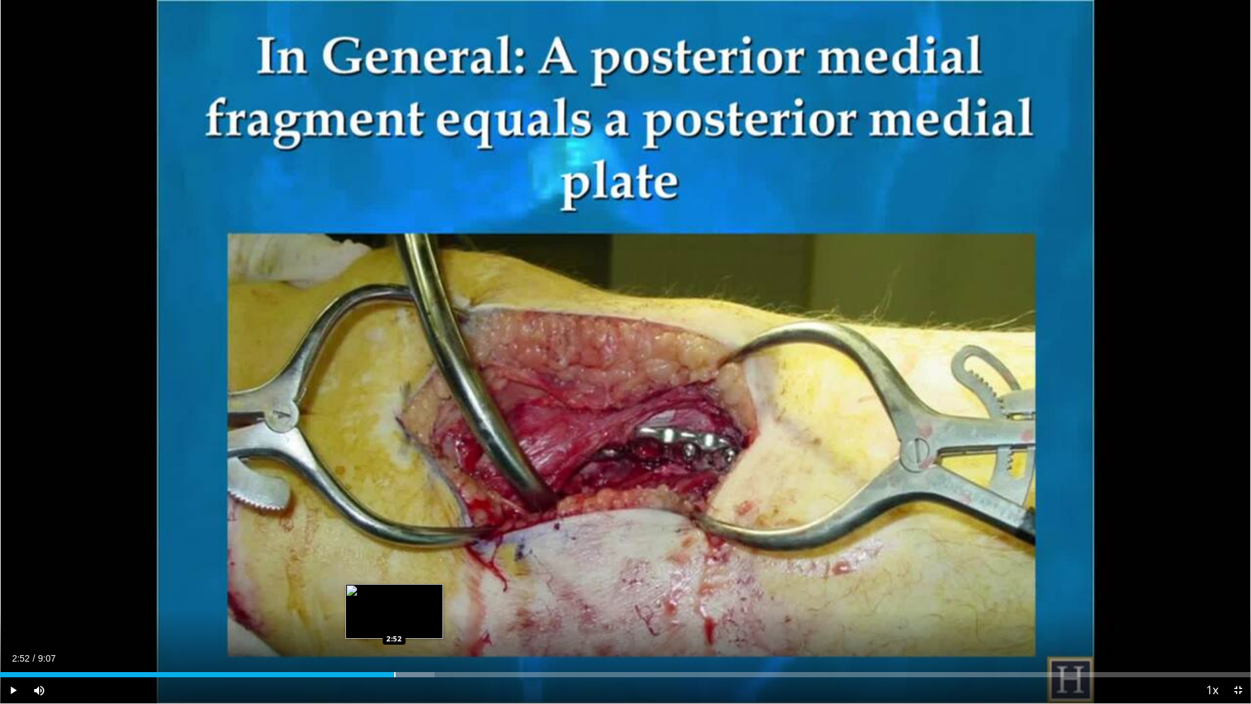
click at [394, 598] on div "Progress Bar" at bounding box center [394, 674] width 1 height 5
click at [442, 598] on div "Current Time 2:52 / Duration 9:07 Play Skip Backward Skip Forward Mute Loaded :…" at bounding box center [625, 690] width 1251 height 26
click at [443, 598] on div "Progress Bar" at bounding box center [443, 674] width 1 height 5
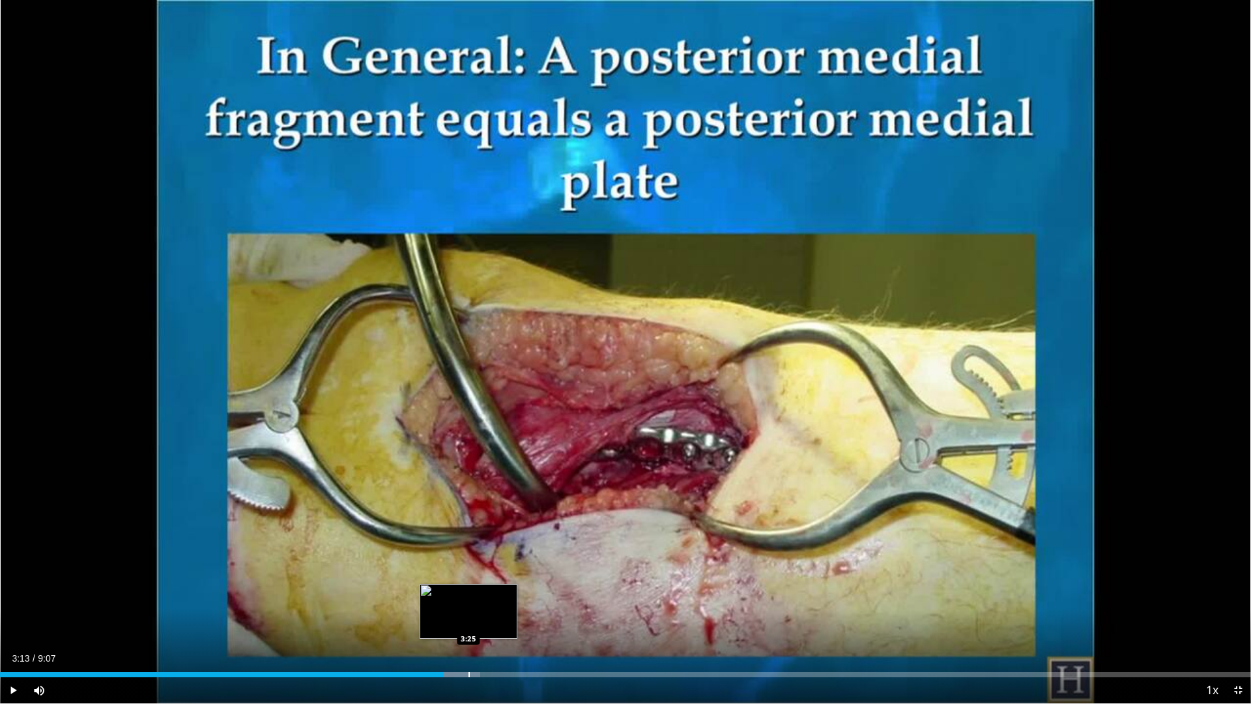
click at [468, 598] on div "Loaded : 38.38% 3:13 3:25" at bounding box center [625, 674] width 1251 height 5
click at [519, 598] on div "Progress Bar" at bounding box center [519, 674] width 1 height 5
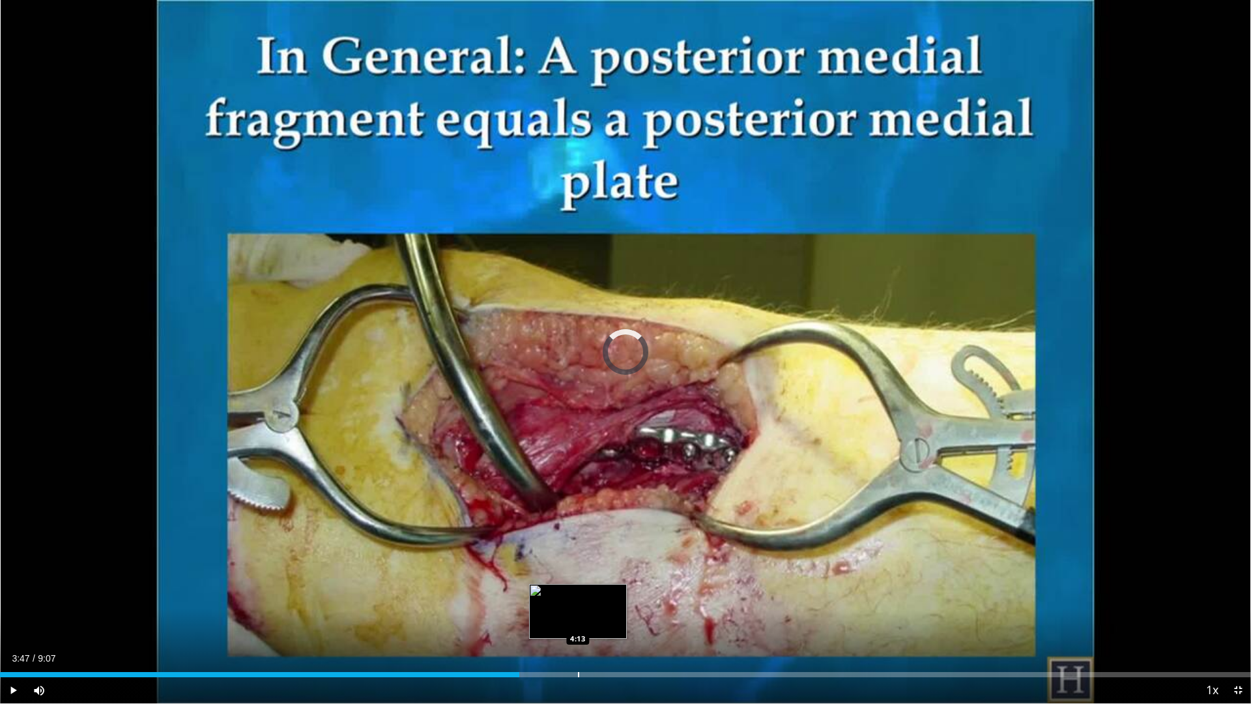
click at [578, 598] on div "Progress Bar" at bounding box center [578, 674] width 1 height 5
click at [631, 598] on div "Progress Bar" at bounding box center [631, 674] width 1 height 5
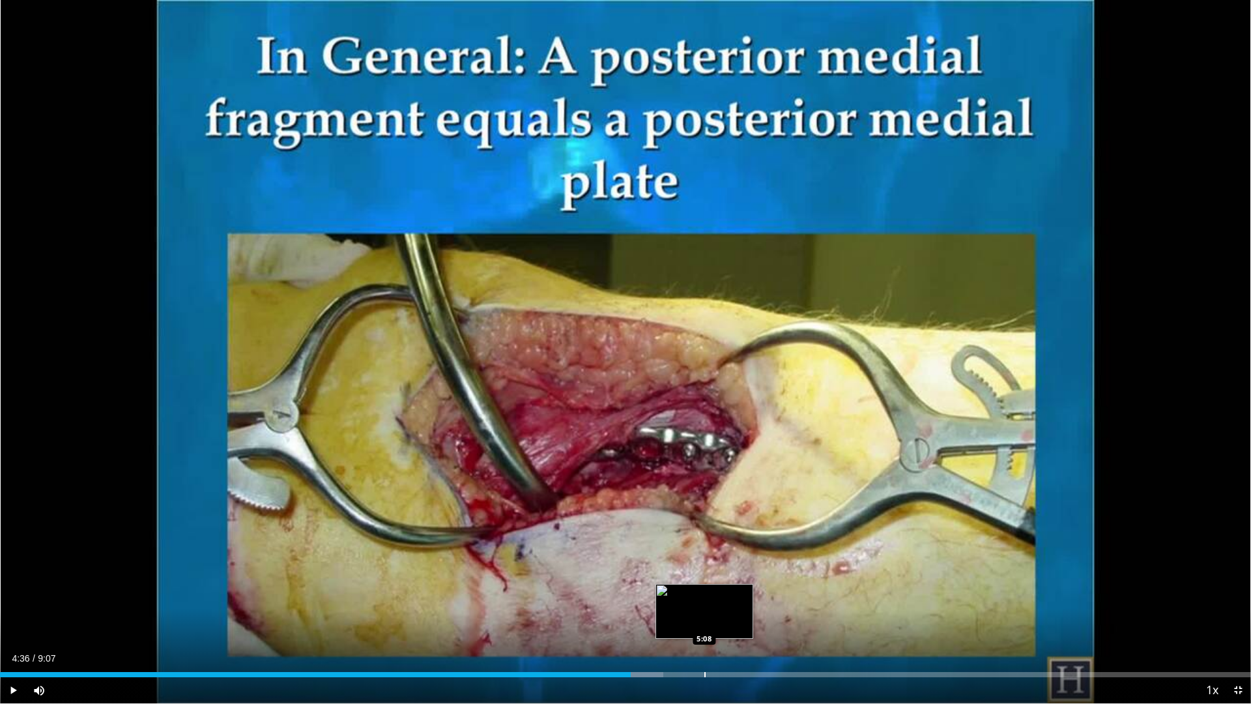
click at [704, 598] on div "Progress Bar" at bounding box center [704, 674] width 1 height 5
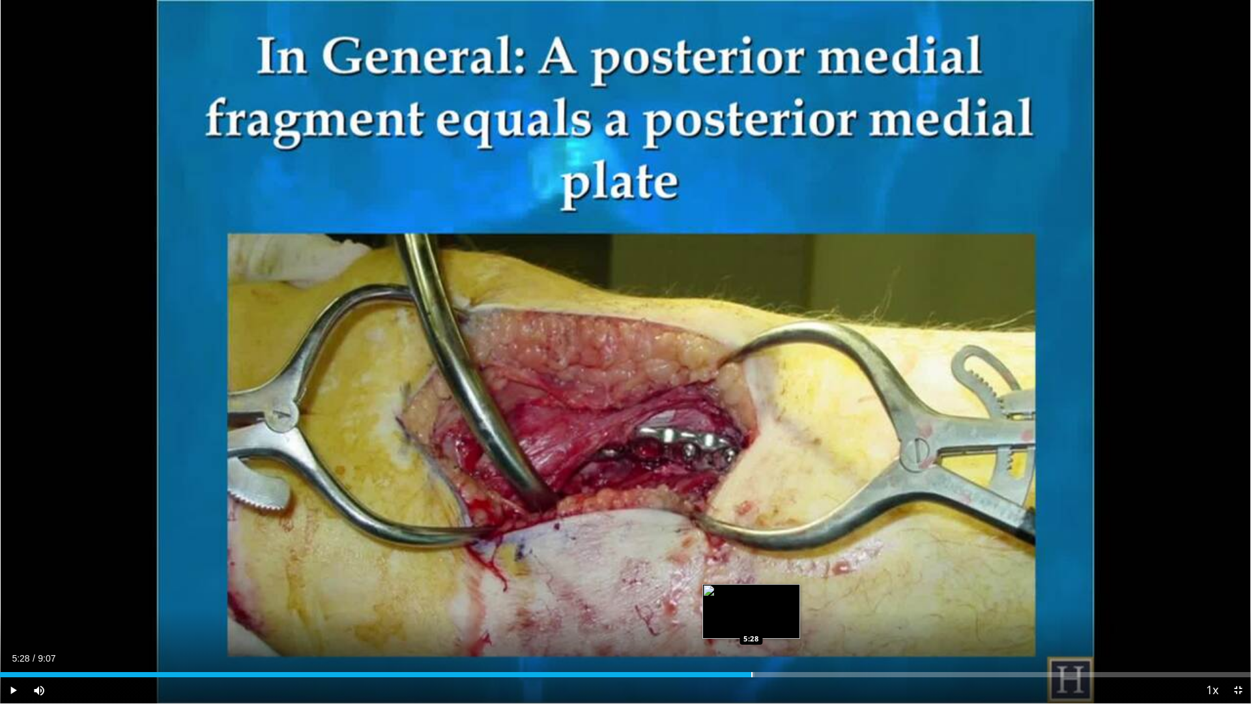
click at [751, 598] on div "Progress Bar" at bounding box center [751, 674] width 1 height 5
click at [782, 598] on div "Loaded : 60.31% 5:28 5:42" at bounding box center [625, 671] width 1251 height 12
click at [803, 598] on div "Progress Bar" at bounding box center [803, 674] width 1 height 5
drag, startPoint x: 17, startPoint y: 687, endPoint x: 27, endPoint y: 692, distance: 10.8
click at [18, 598] on span "Video Player" at bounding box center [13, 690] width 26 height 26
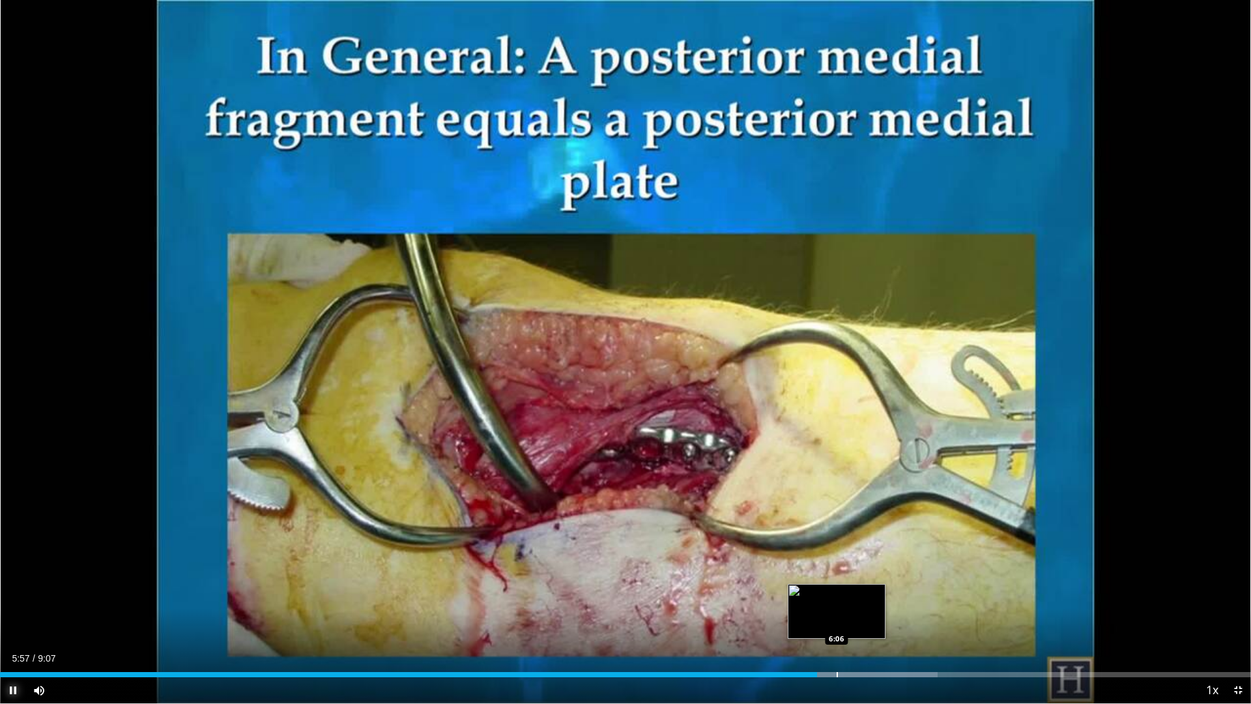
click at [837, 598] on div "Loaded : 74.94% 5:57 6:06" at bounding box center [625, 671] width 1251 height 12
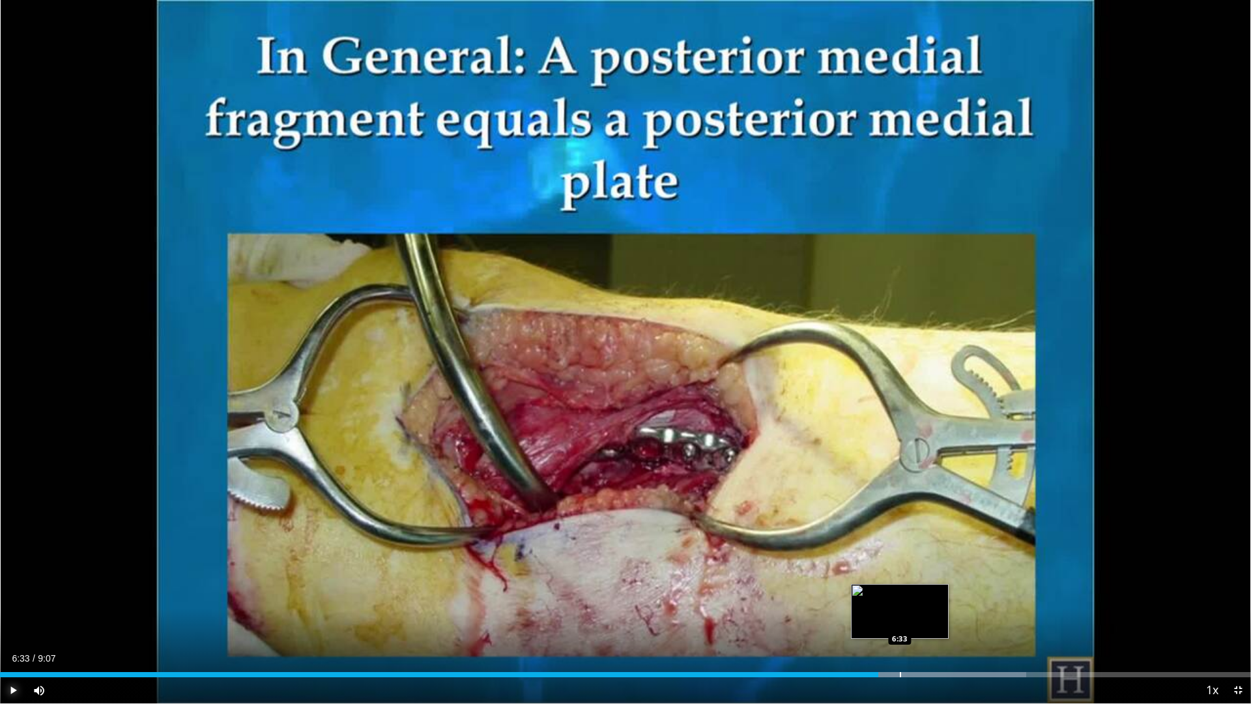
click at [901, 598] on div "Progress Bar" at bounding box center [900, 674] width 1 height 5
click at [918, 598] on div "Progress Bar" at bounding box center [917, 674] width 1 height 5
click at [952, 598] on div "Progress Bar" at bounding box center [952, 674] width 1 height 5
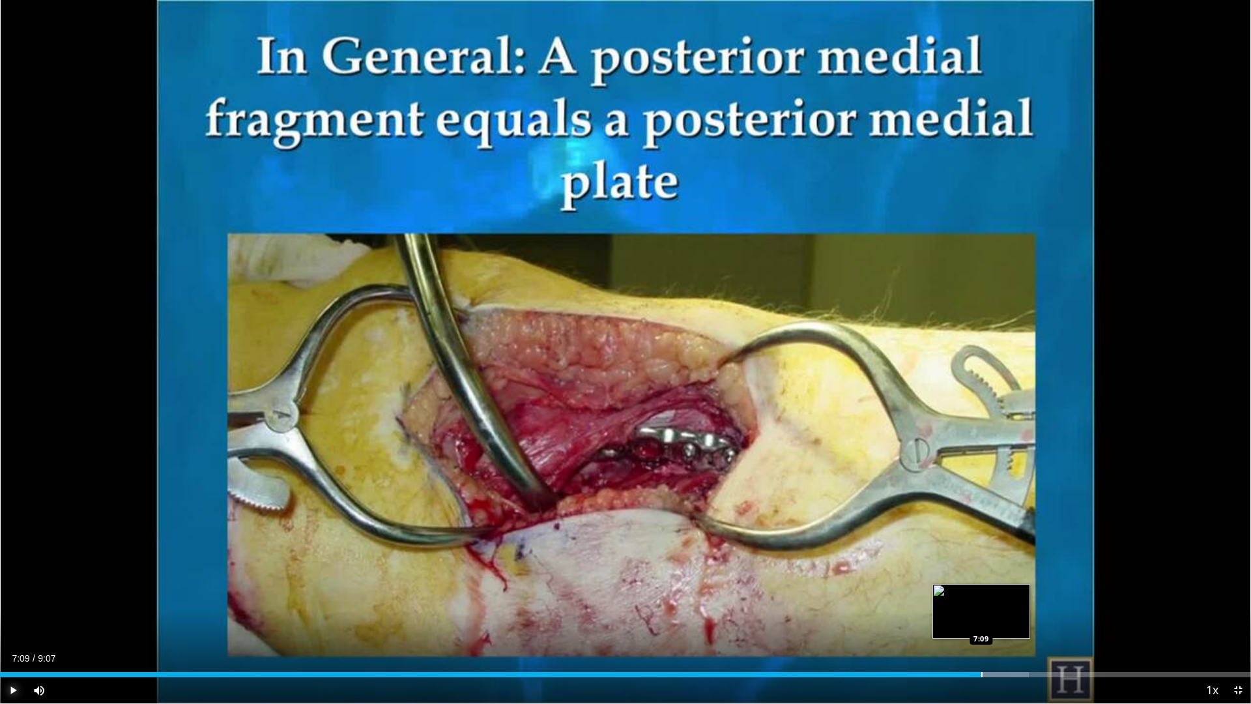
click at [981, 598] on div "Loaded : 82.25% 7:09 7:09" at bounding box center [625, 671] width 1251 height 12
click at [1003, 598] on div "Progress Bar" at bounding box center [1003, 674] width 1 height 5
click at [1051, 598] on div "Current Time 7:26 / Duration 9:07 Pause Skip Backward Skip Forward Mute Loaded …" at bounding box center [625, 690] width 1251 height 26
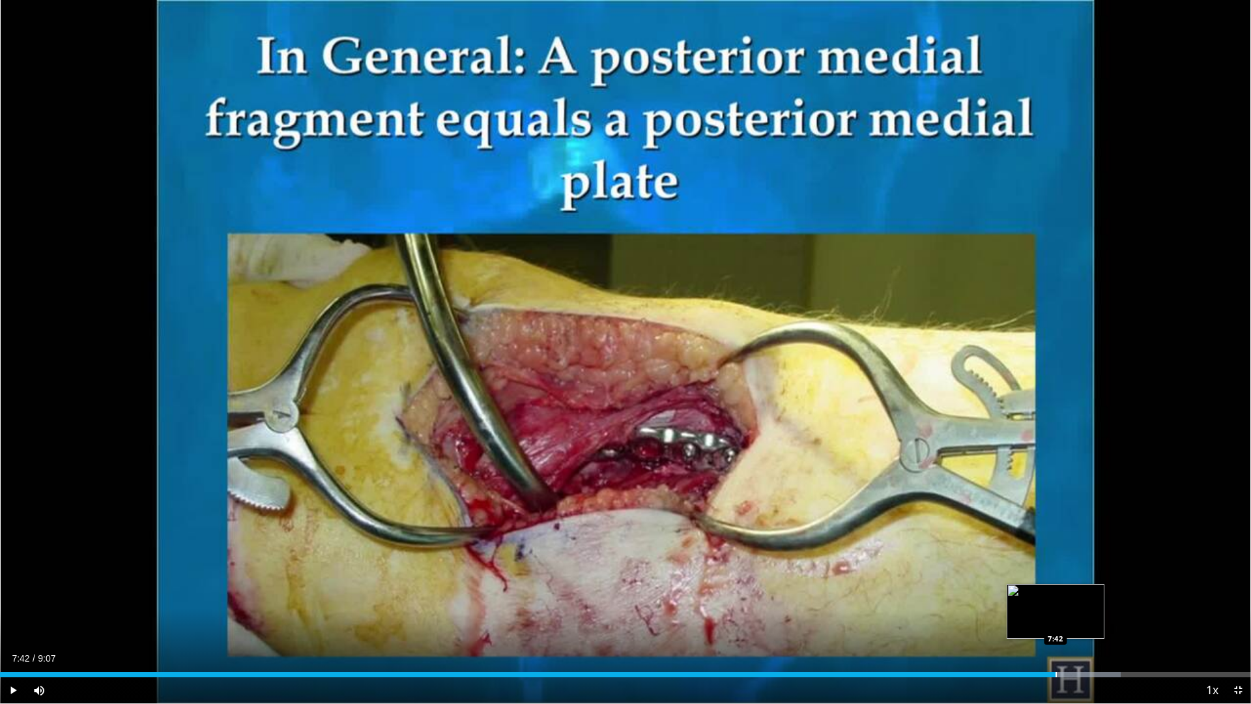
click at [1055, 598] on div "Loaded : 89.56% 7:28 7:42" at bounding box center [625, 671] width 1251 height 12
click at [1052, 598] on div "Progress Bar" at bounding box center [1052, 674] width 1 height 5
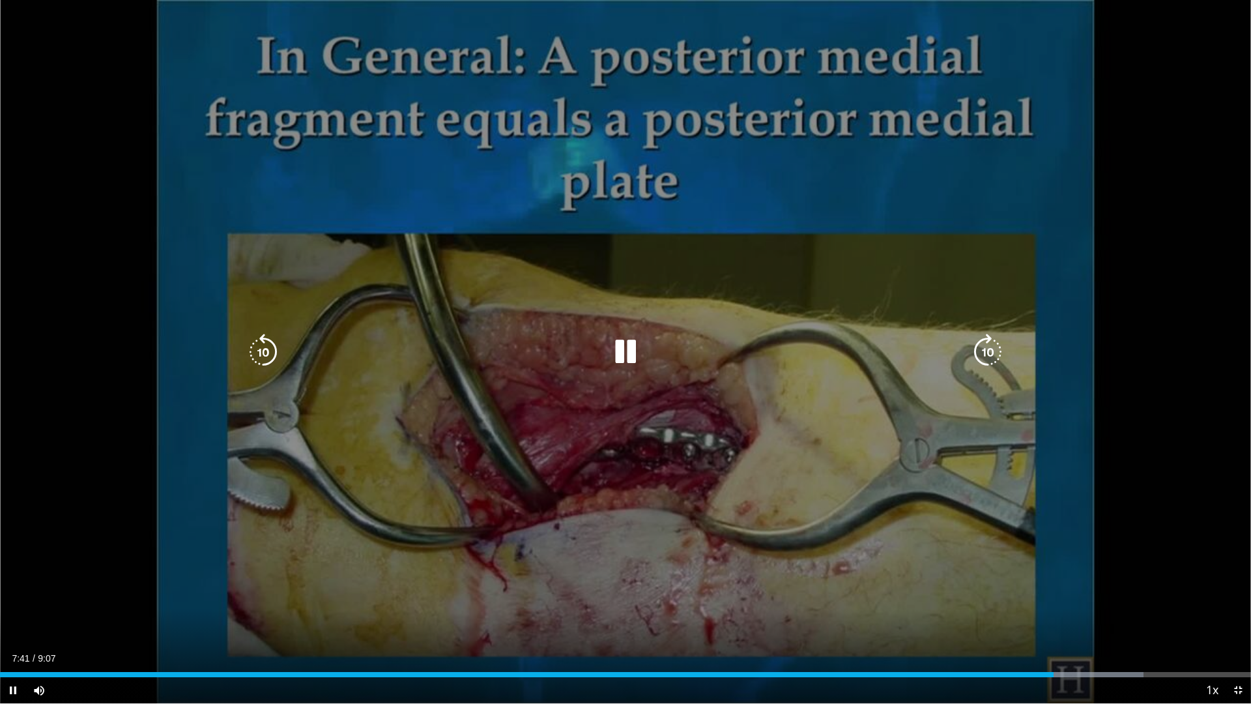
click at [1041, 397] on div "10 seconds Tap to unmute" at bounding box center [625, 351] width 1251 height 703
click at [1084, 497] on div "10 seconds Tap to unmute" at bounding box center [625, 351] width 1251 height 703
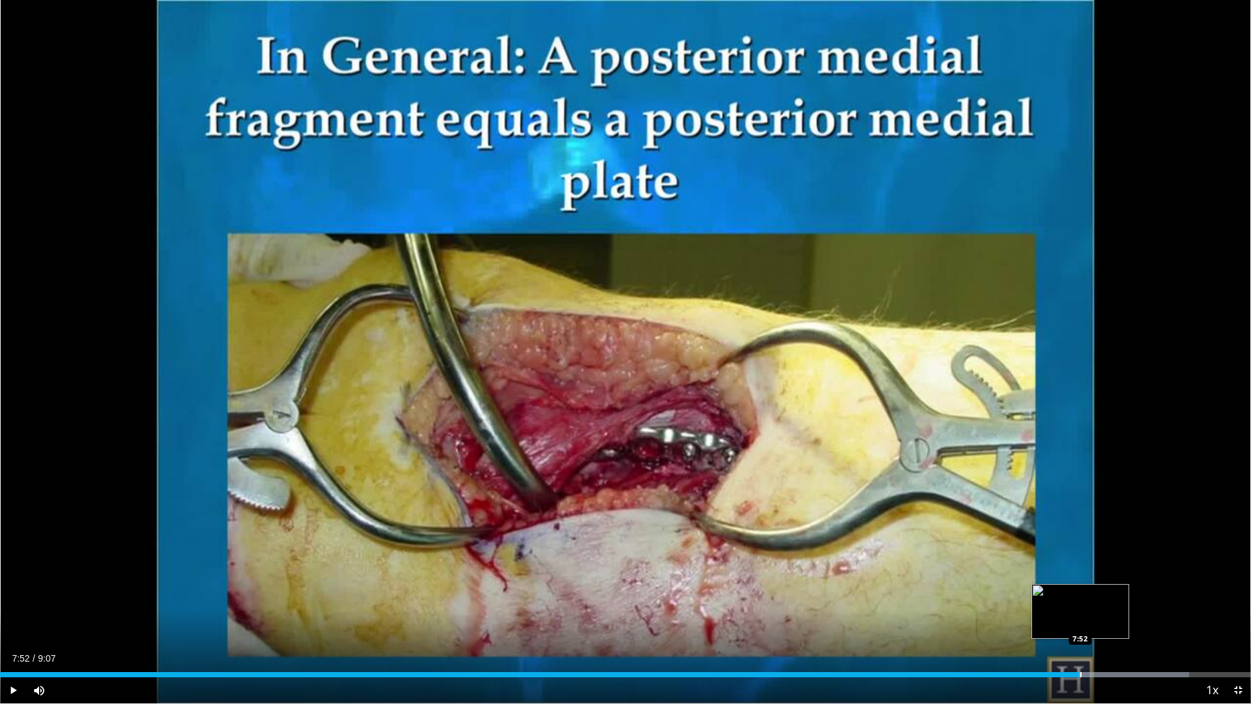
click at [1080, 598] on div "Loaded : 95.04% 7:52 7:52" at bounding box center [625, 674] width 1251 height 5
click at [1080, 598] on div "Progress Bar" at bounding box center [1080, 674] width 1 height 5
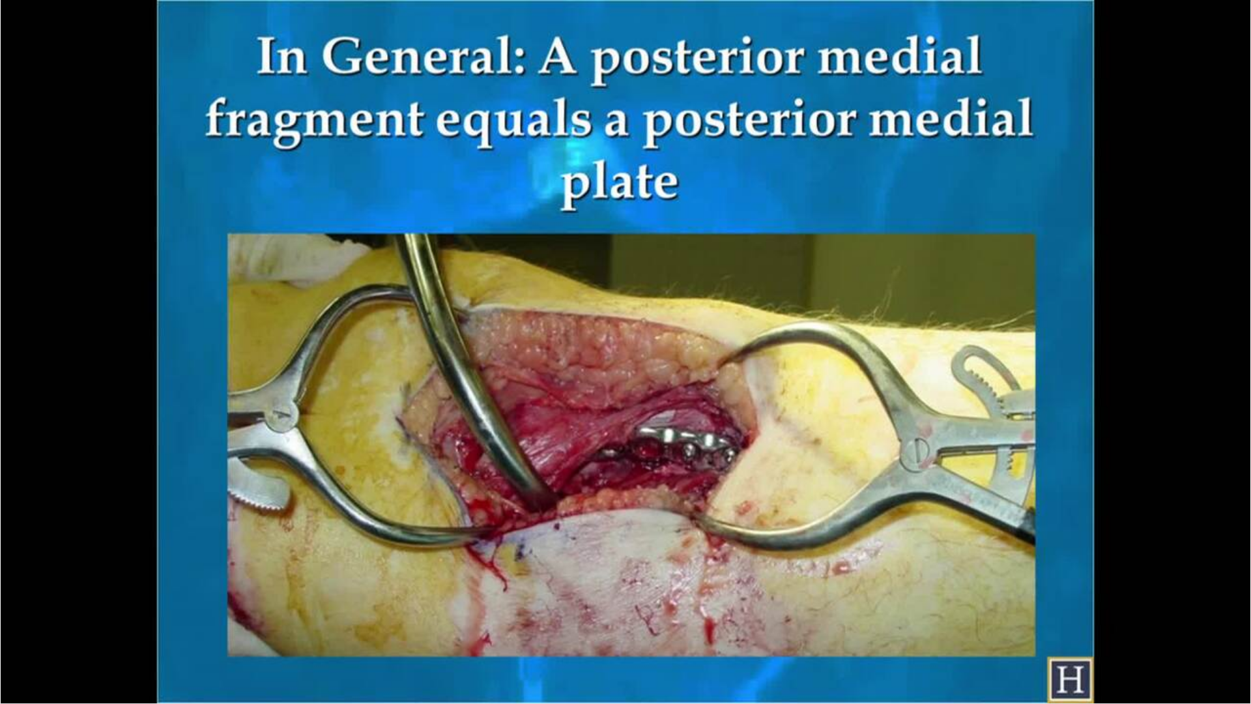
click at [1076, 598] on video-js "**********" at bounding box center [625, 352] width 1251 height 704
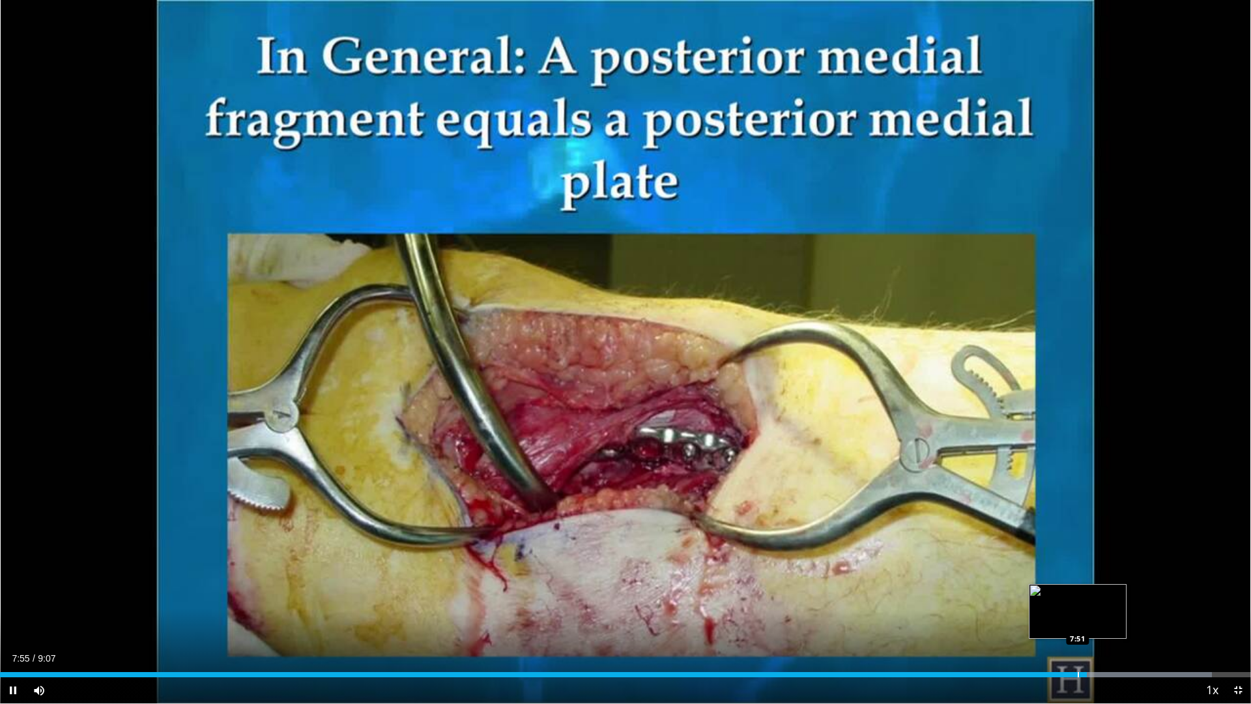
click at [1078, 598] on div "Progress Bar" at bounding box center [1078, 674] width 1 height 5
click at [1087, 598] on div "Progress Bar" at bounding box center [1087, 674] width 1 height 5
click at [1096, 598] on div "Progress Bar" at bounding box center [1096, 674] width 1 height 5
click at [1104, 598] on div "Progress Bar" at bounding box center [1104, 674] width 1 height 5
click at [1117, 598] on div "Progress Bar" at bounding box center [1117, 674] width 1 height 5
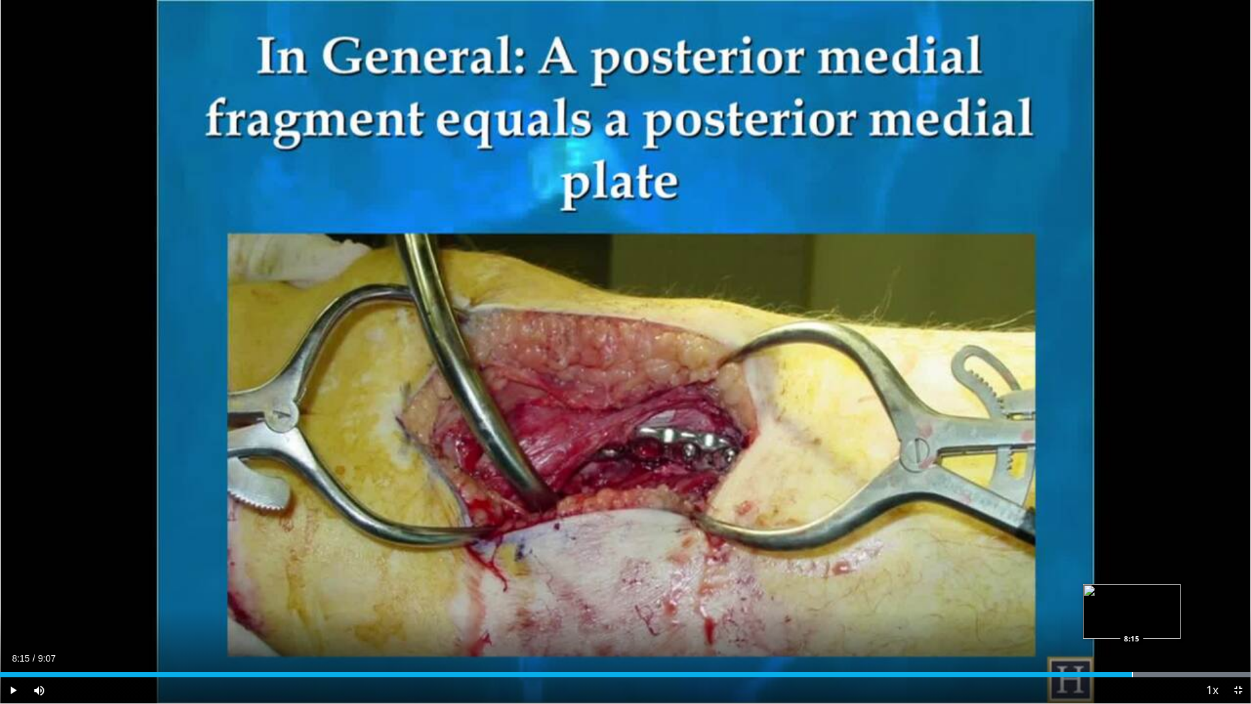
click at [1132, 598] on div "Progress Bar" at bounding box center [1132, 674] width 1 height 5
click at [1199, 598] on div "Progress Bar" at bounding box center [1199, 674] width 1 height 5
click at [1230, 598] on div "Progress Bar" at bounding box center [1230, 674] width 1 height 5
click at [1237, 598] on span "Video Player" at bounding box center [1238, 690] width 26 height 26
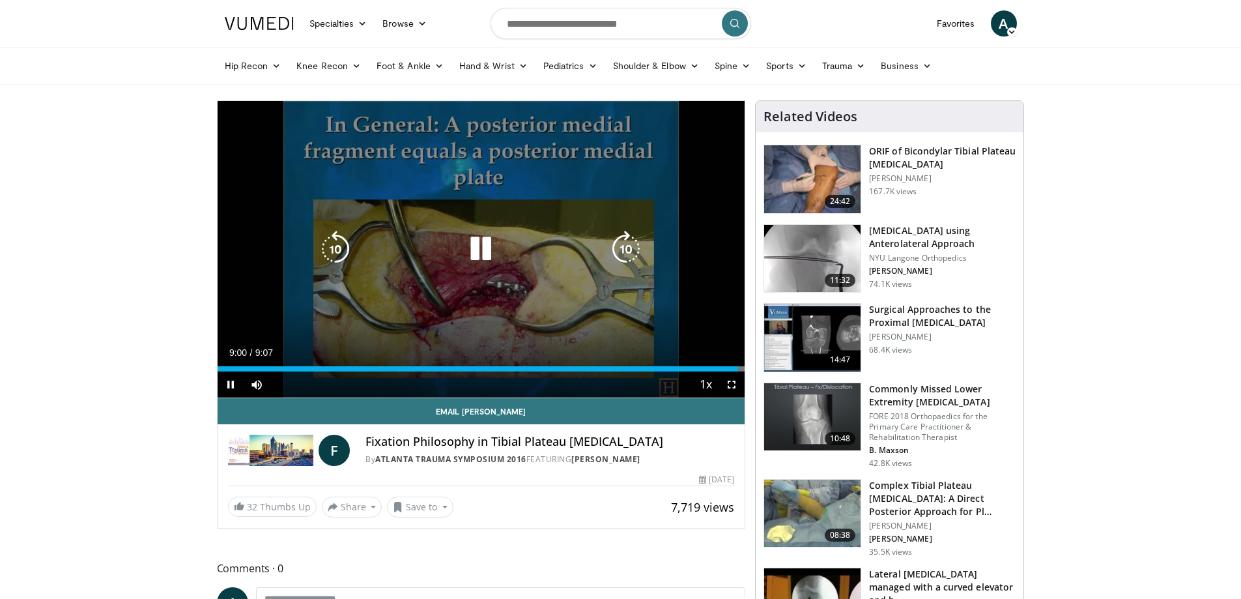
click at [567, 275] on div "10 seconds Tap to unmute" at bounding box center [482, 249] width 528 height 296
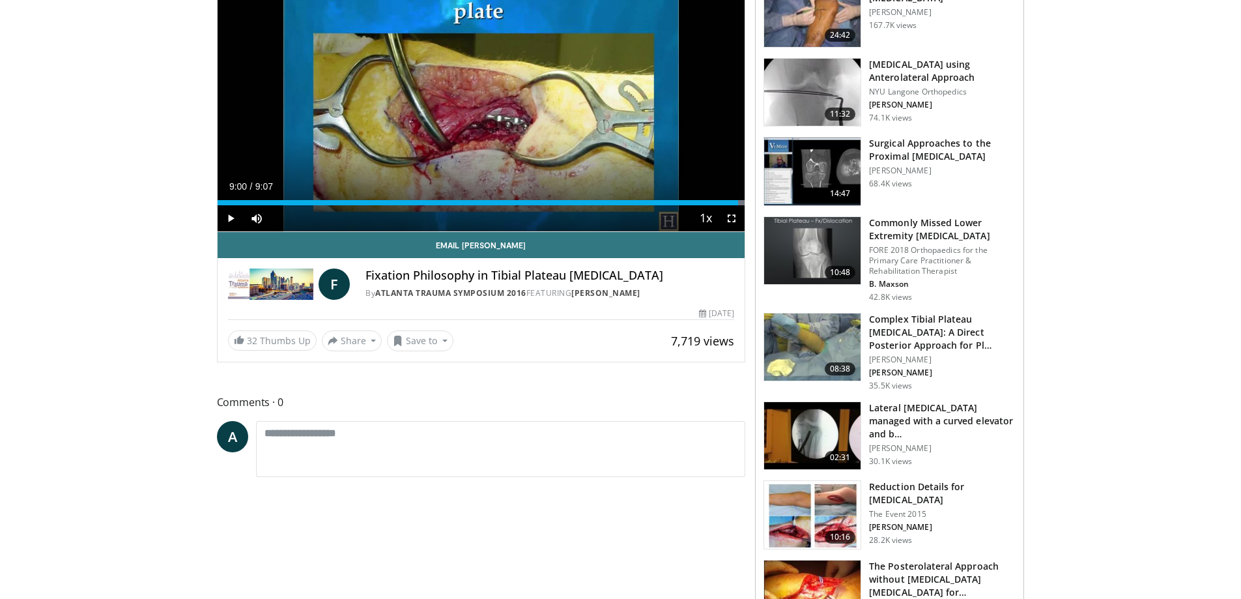
scroll to position [195, 0]
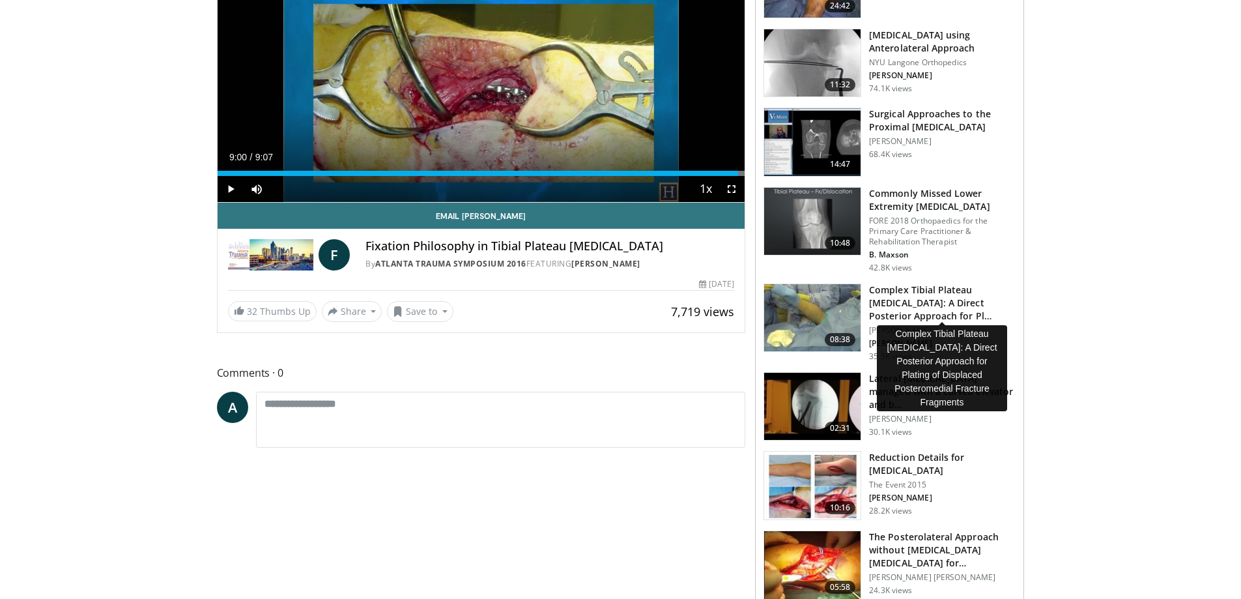
click at [926, 306] on h3 "Complex Tibial Plateau Fractures: A Direct Posterior Approach for Pl…" at bounding box center [942, 302] width 147 height 39
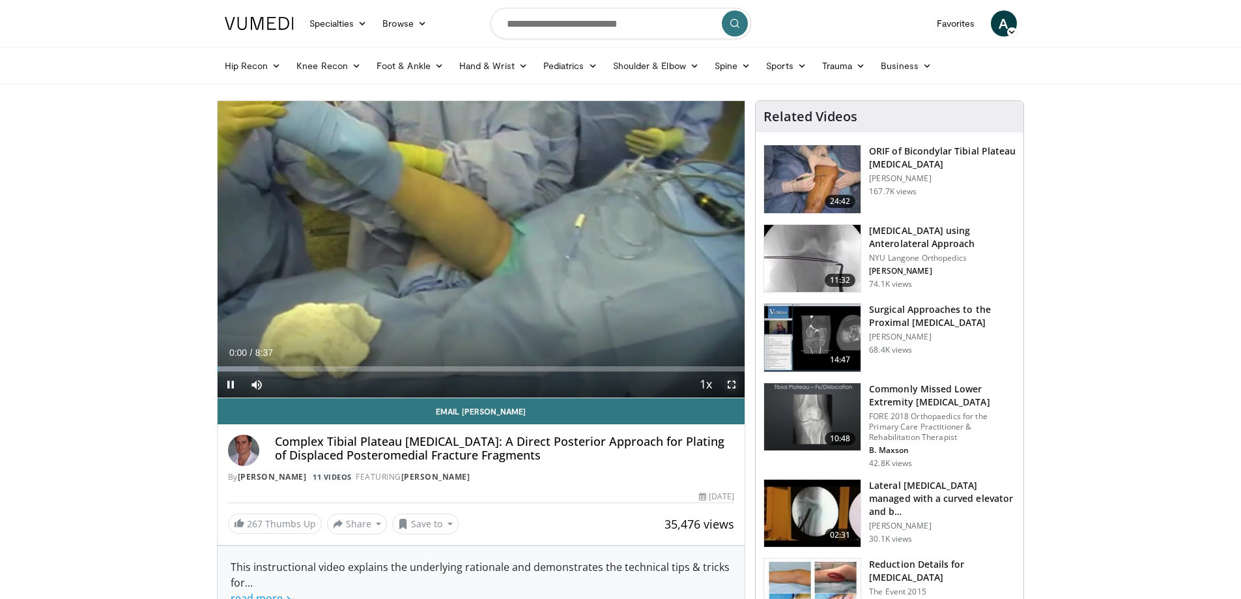
click at [732, 386] on span "Video Player" at bounding box center [732, 384] width 26 height 26
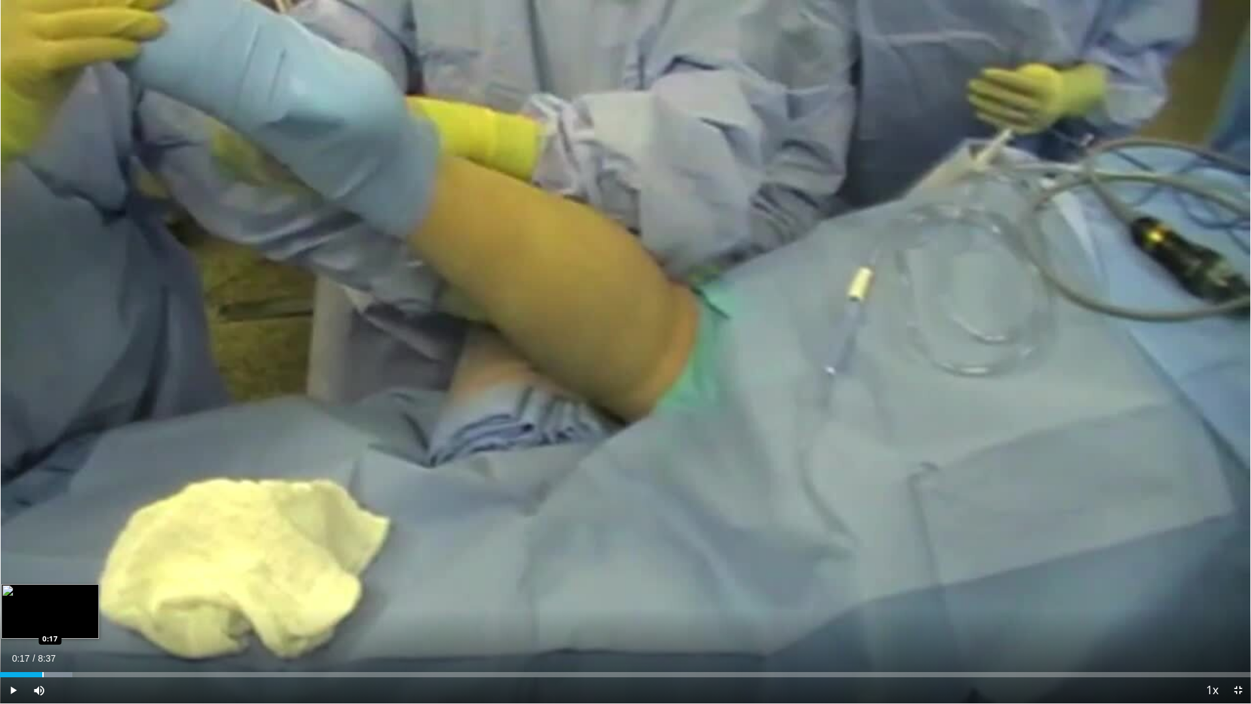
click at [42, 598] on div "Progress Bar" at bounding box center [42, 674] width 1 height 5
click at [84, 598] on div "Progress Bar" at bounding box center [84, 674] width 1 height 5
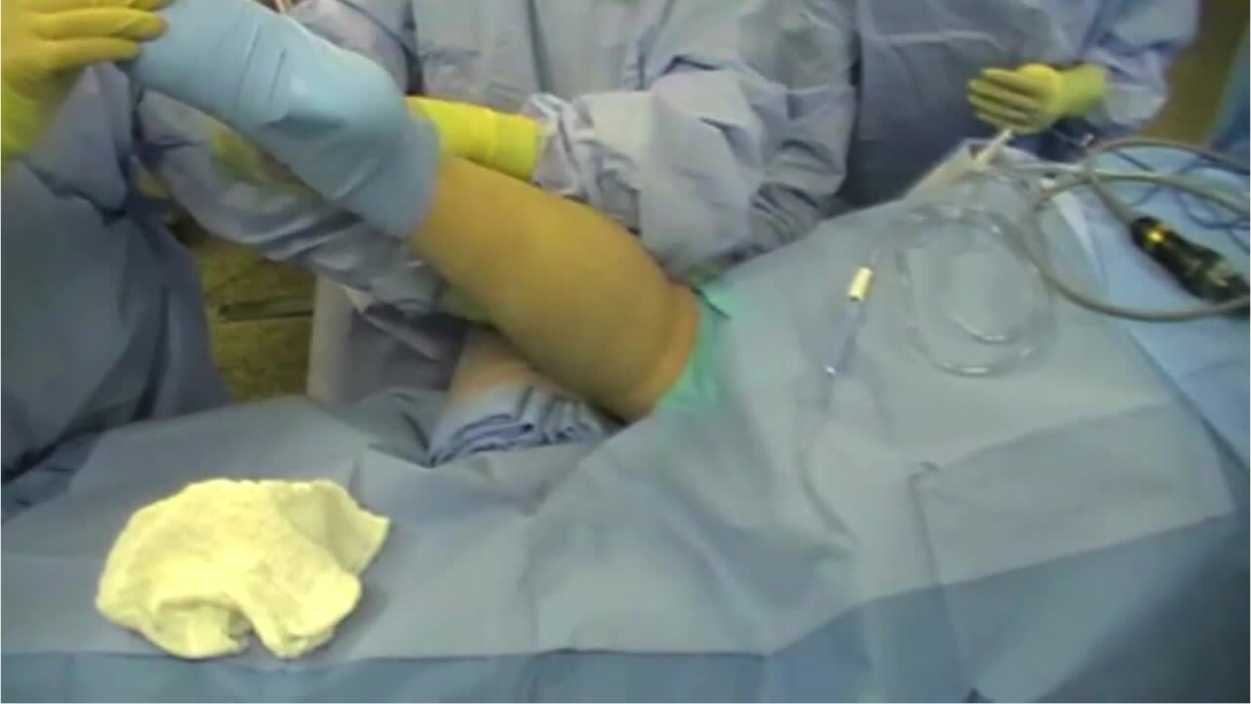
click at [131, 598] on div "10 seconds Tap to unmute" at bounding box center [625, 351] width 1251 height 703
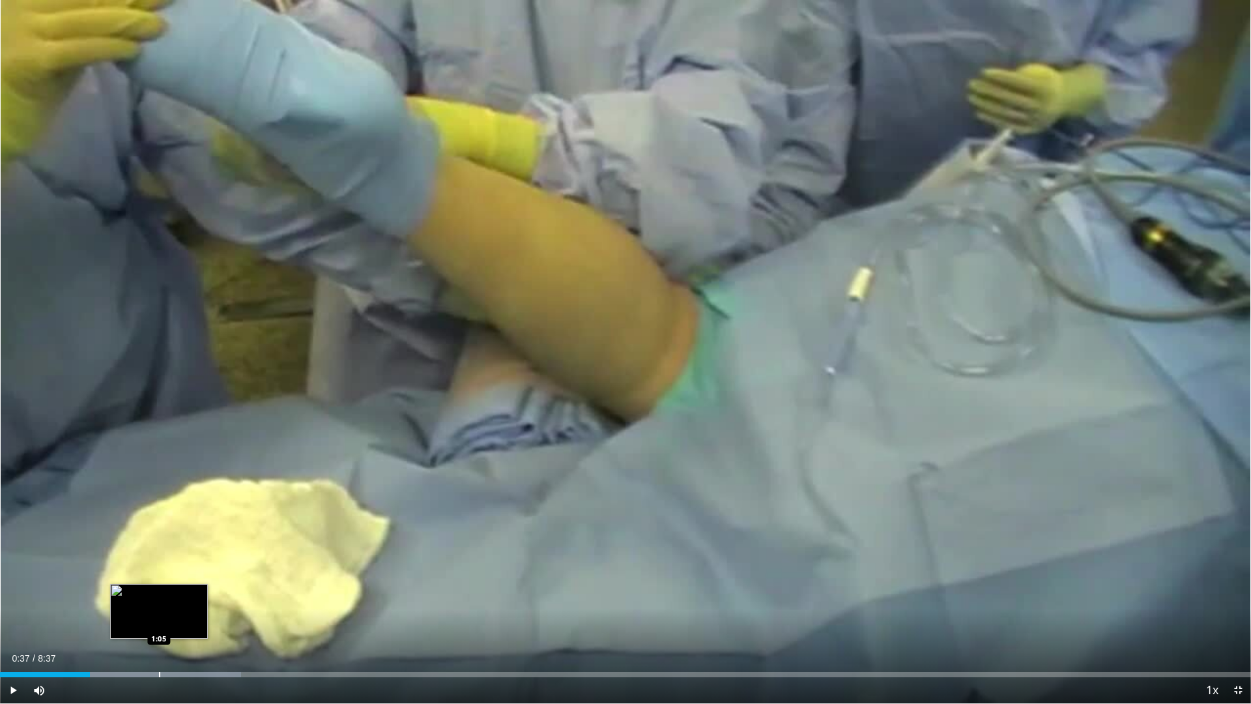
click at [160, 598] on div "Progress Bar" at bounding box center [159, 674] width 1 height 5
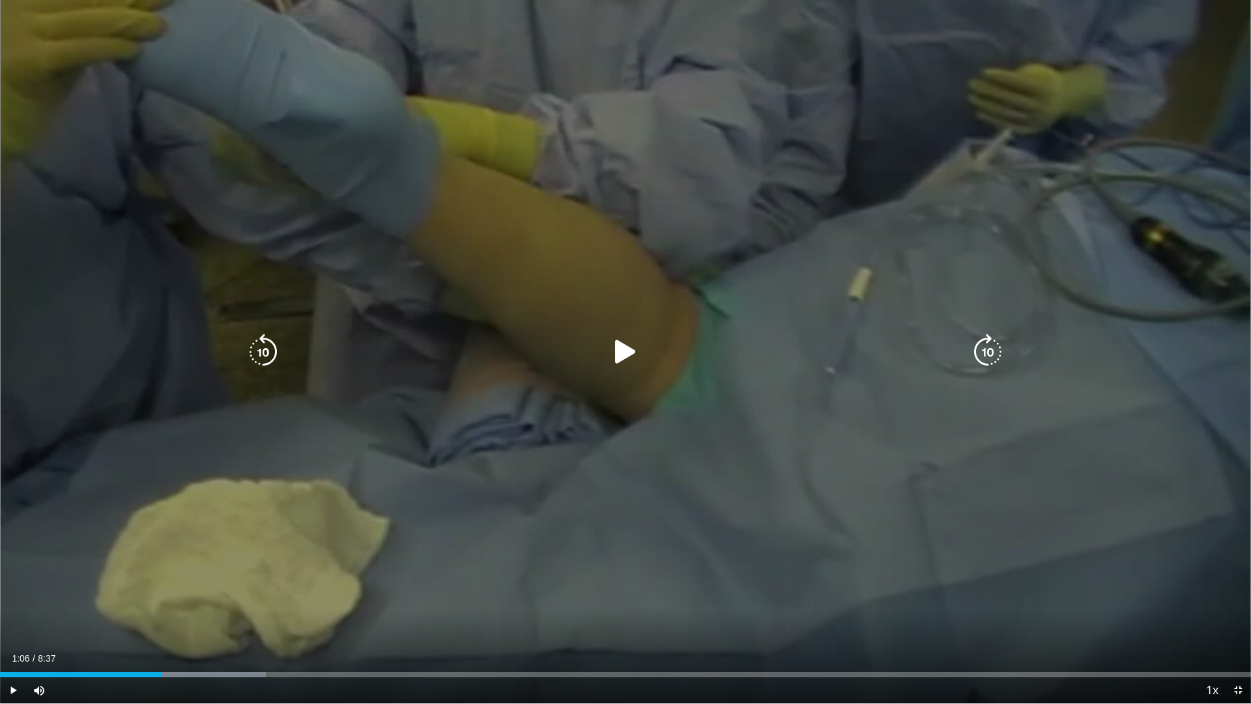
click at [395, 541] on div "10 seconds Tap to unmute" at bounding box center [625, 351] width 1251 height 703
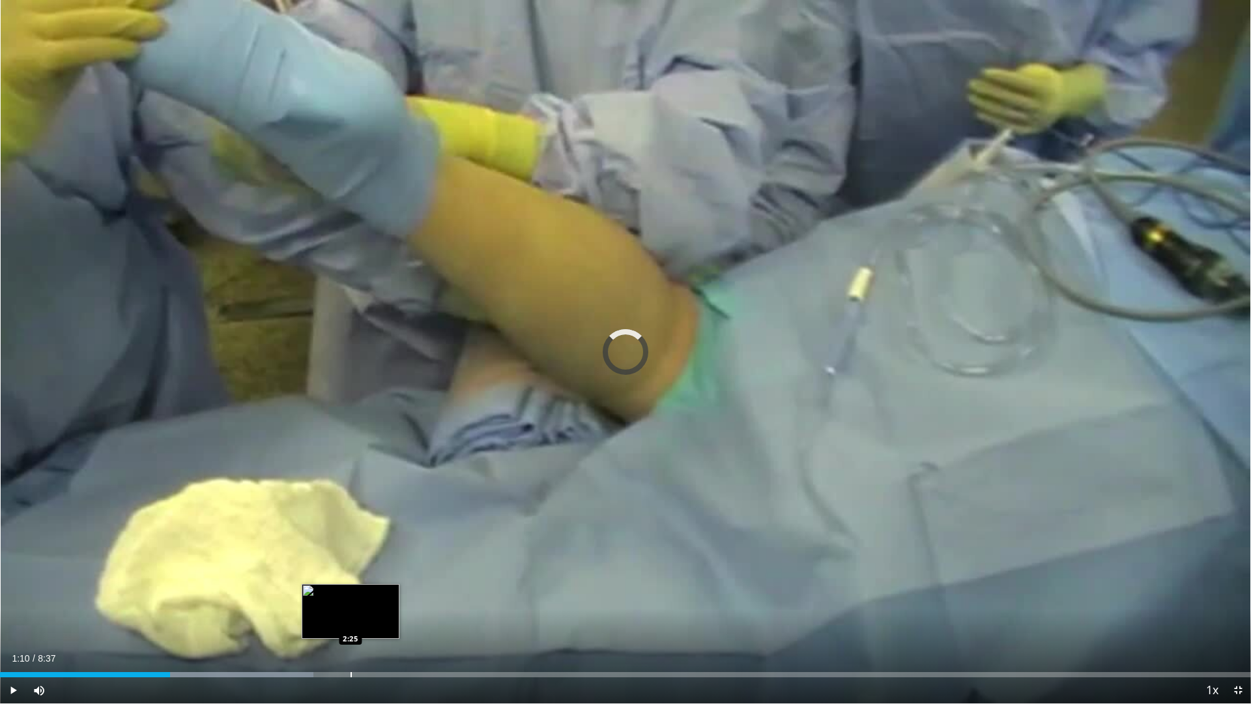
click at [350, 598] on div "Progress Bar" at bounding box center [350, 674] width 1 height 5
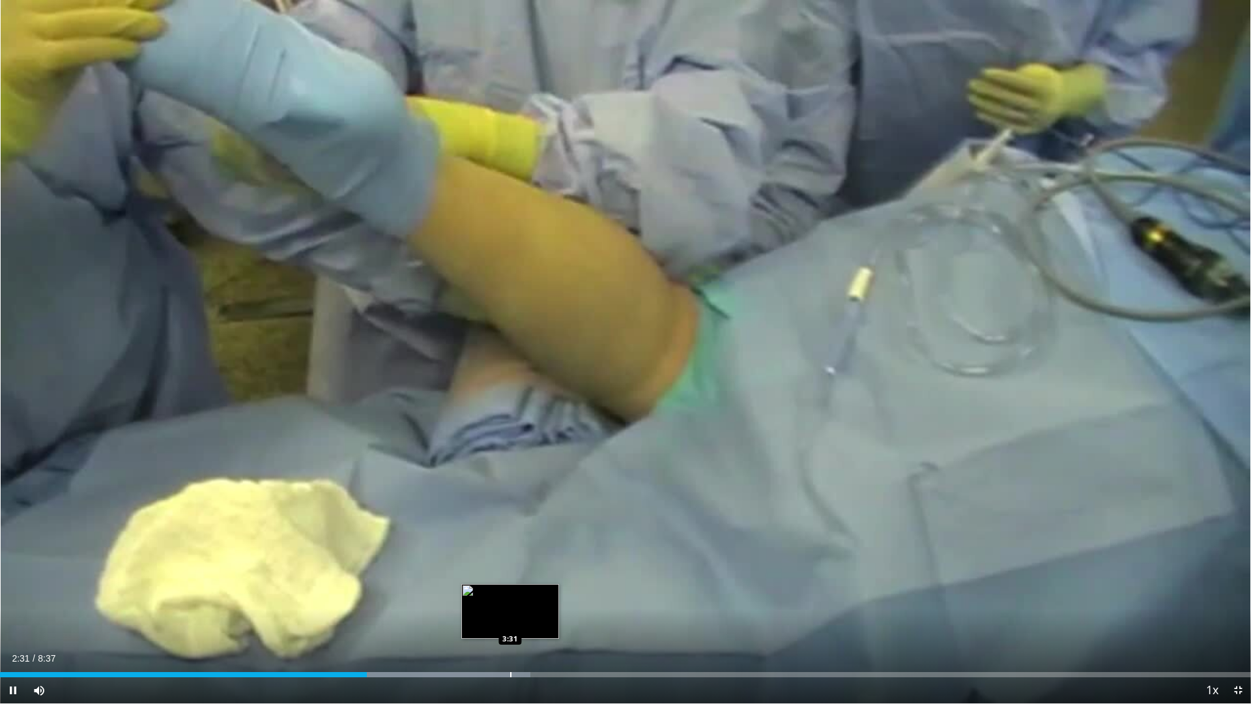
click at [511, 598] on div "Progress Bar" at bounding box center [510, 674] width 1 height 5
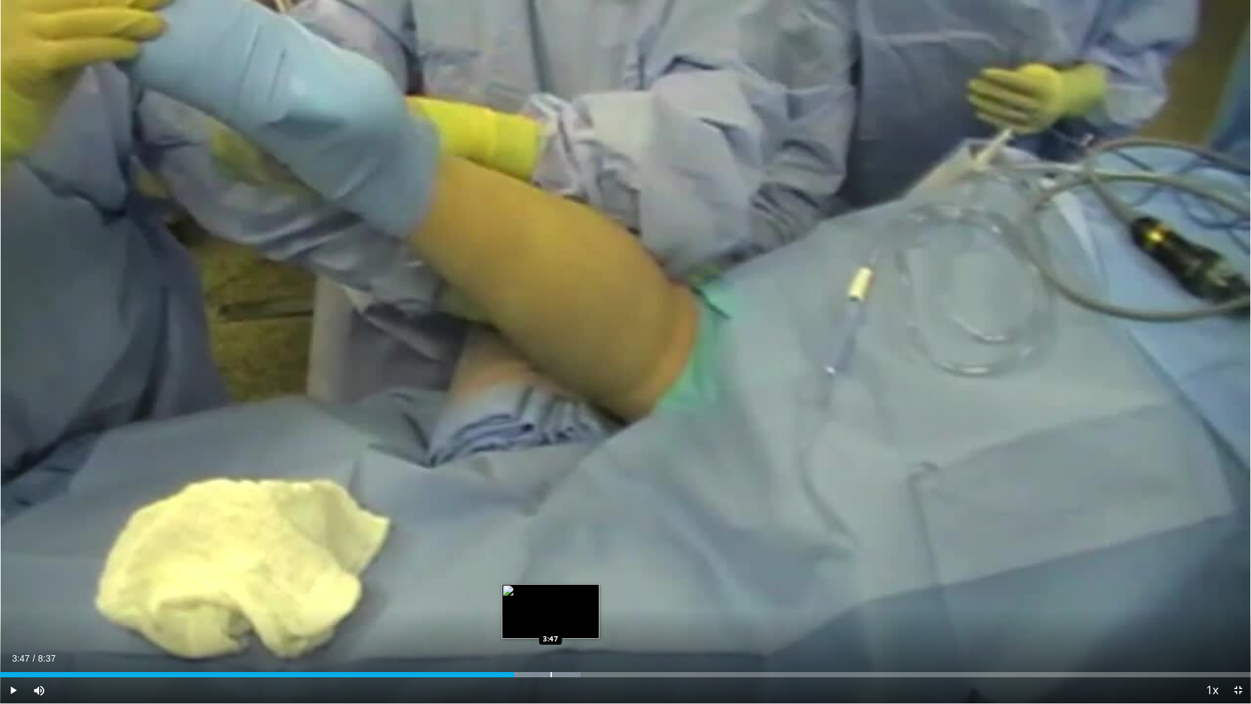
click at [551, 598] on div "Progress Bar" at bounding box center [551, 674] width 1 height 5
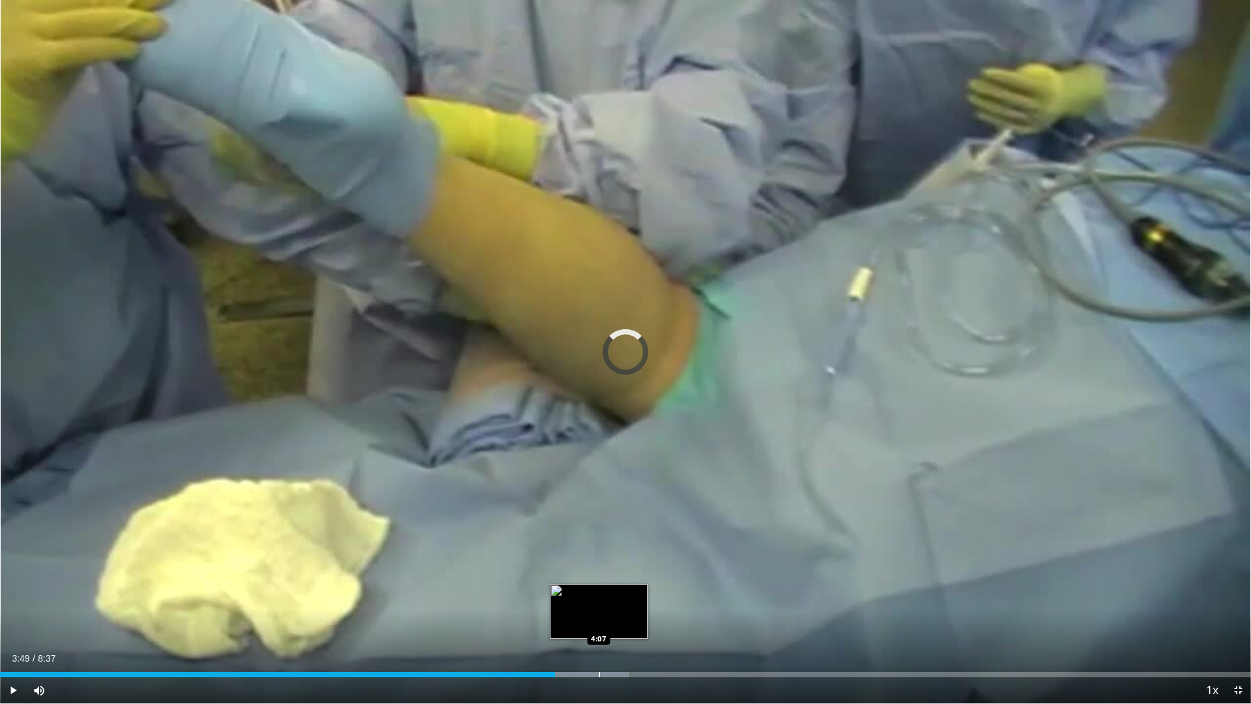
click at [598, 598] on div "Loaded : 50.28% 3:49 4:07" at bounding box center [625, 671] width 1251 height 12
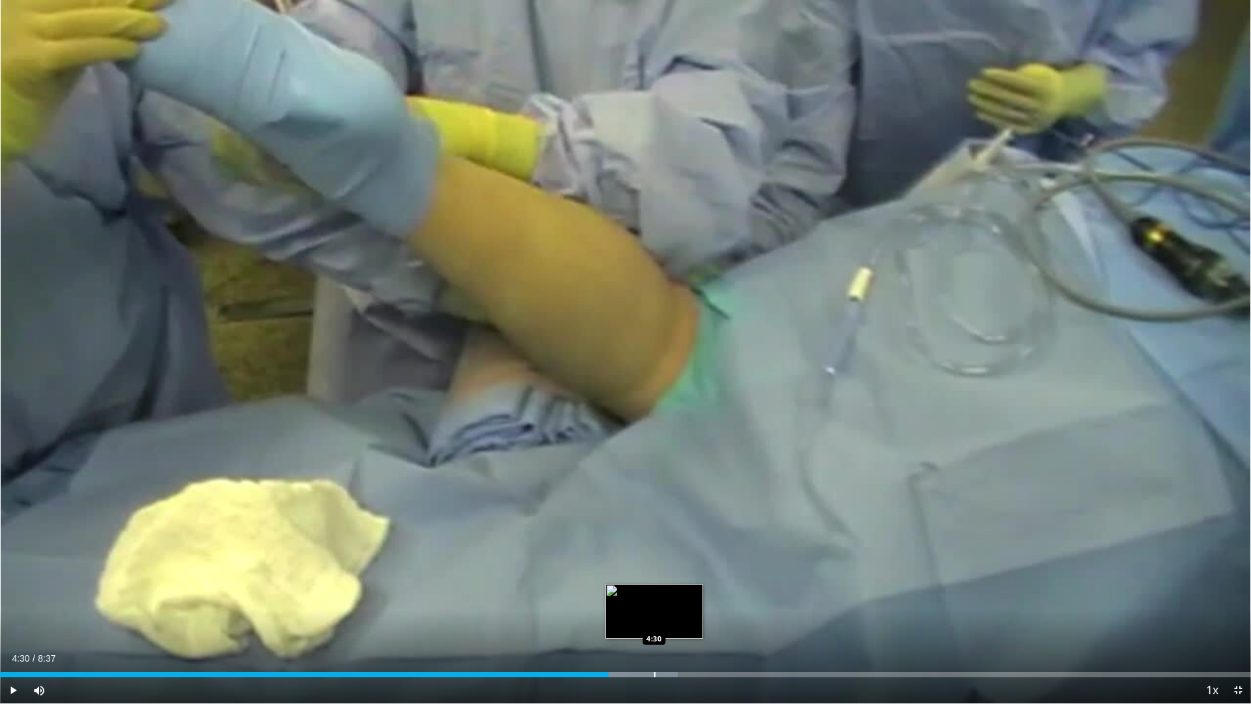
click at [653, 598] on div "Progress Bar" at bounding box center [604, 674] width 146 height 5
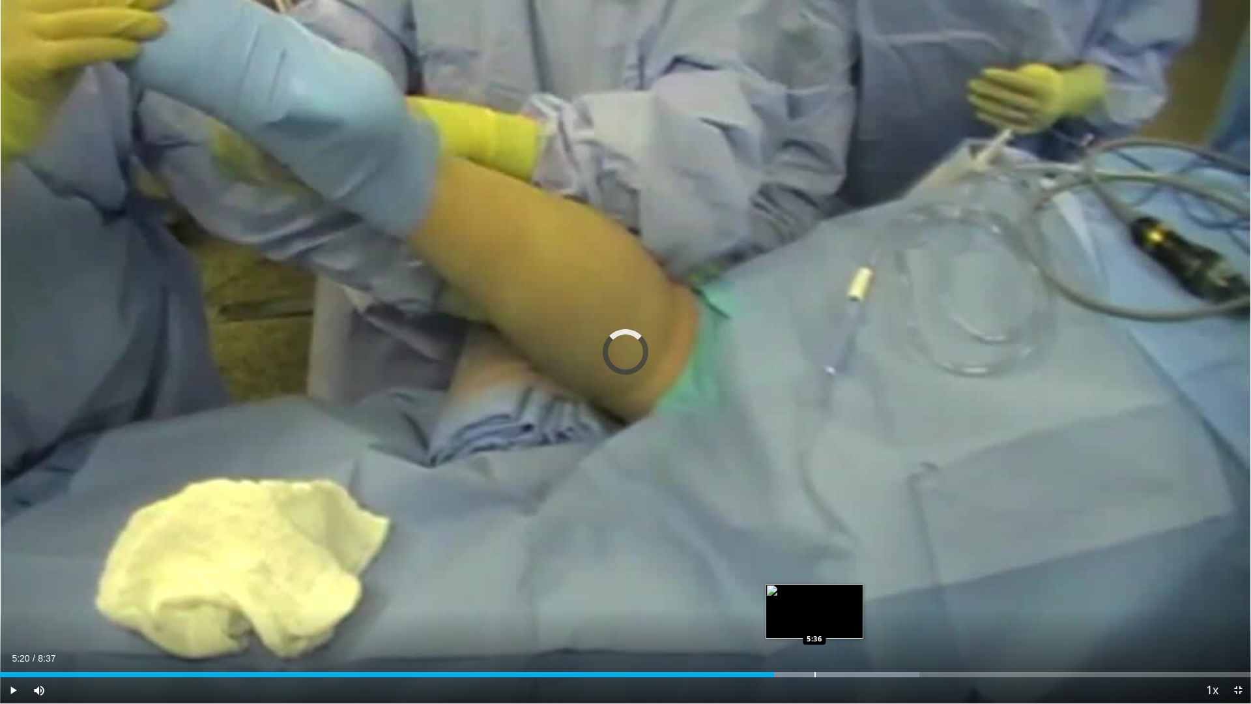
click at [815, 598] on div "Progress Bar" at bounding box center [814, 674] width 1 height 5
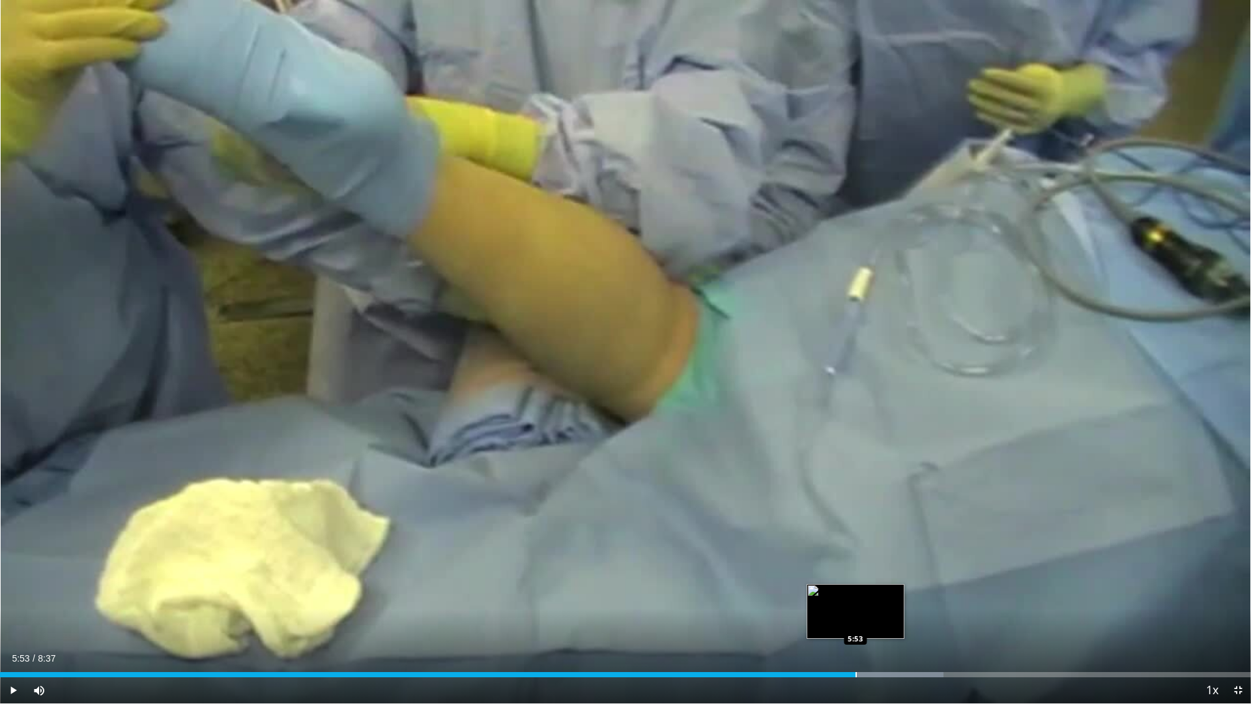
click at [857, 598] on div "Progress Bar" at bounding box center [855, 674] width 1 height 5
click at [843, 598] on div "Progress Bar" at bounding box center [843, 674] width 1 height 5
click at [897, 598] on div "Loaded : 81.00% 5:52 6:11" at bounding box center [625, 671] width 1251 height 12
click at [904, 598] on div "Loaded : 83.16% 6:12 6:14" at bounding box center [625, 671] width 1251 height 12
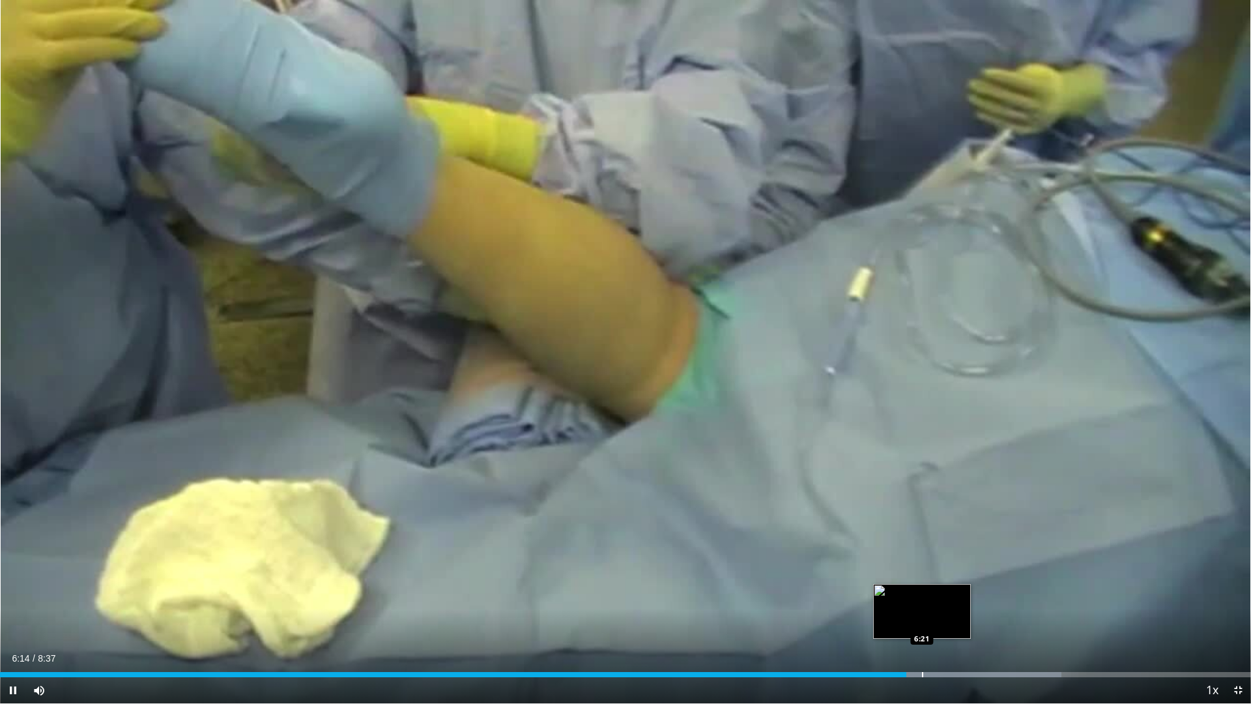
click at [922, 598] on div "Progress Bar" at bounding box center [922, 674] width 1 height 5
click at [976, 598] on div "Progress Bar" at bounding box center [968, 674] width 234 height 5
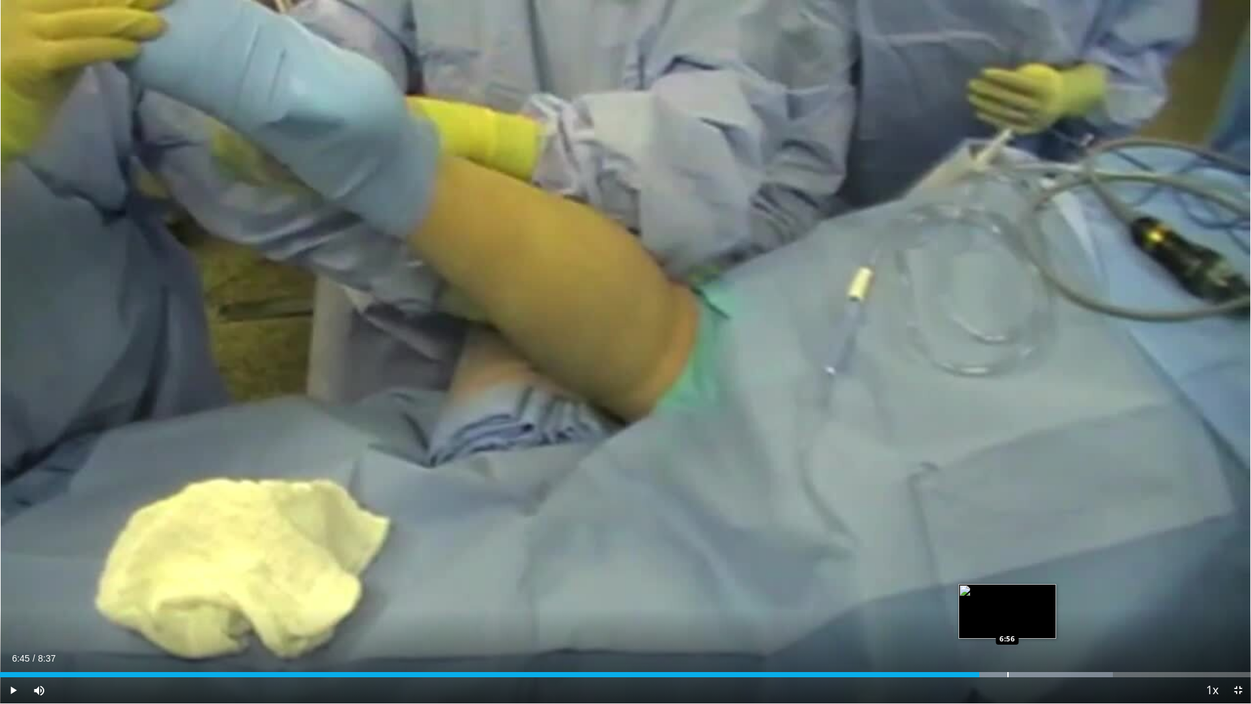
click at [1008, 598] on div "Progress Bar" at bounding box center [1007, 674] width 1 height 5
click at [1051, 598] on div "Progress Bar" at bounding box center [1051, 674] width 1 height 5
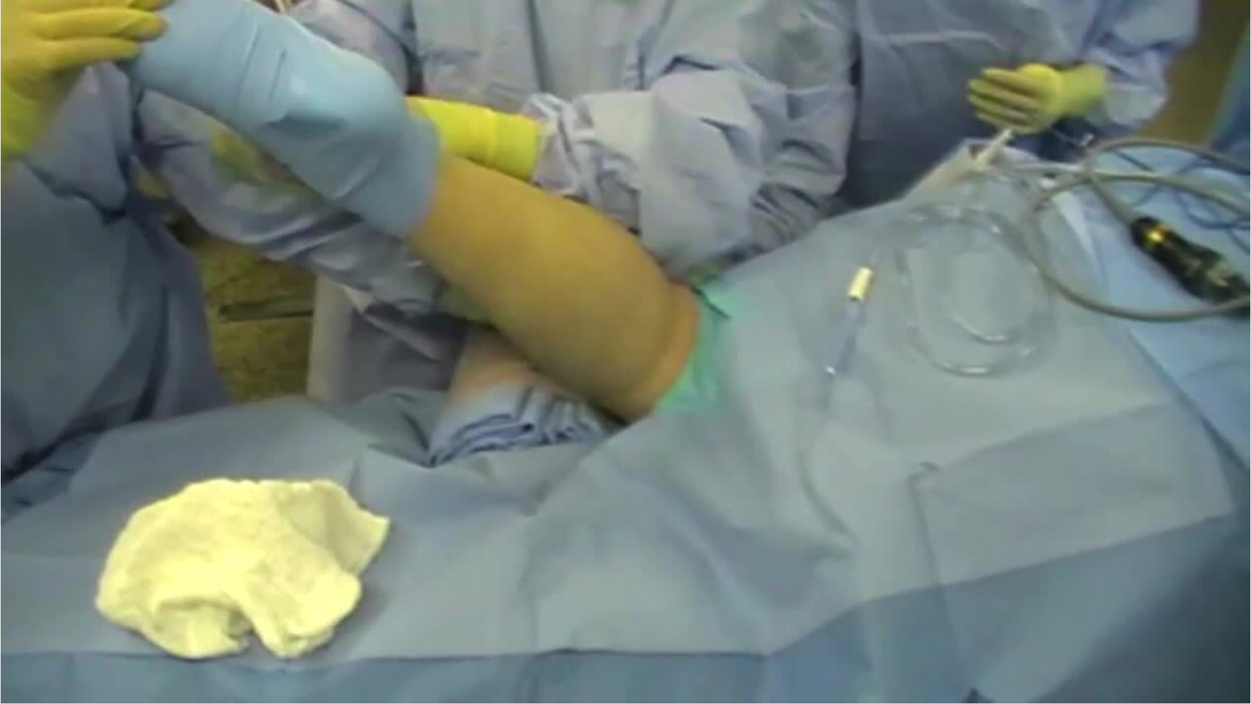
click at [1089, 598] on video-js "**********" at bounding box center [625, 352] width 1251 height 704
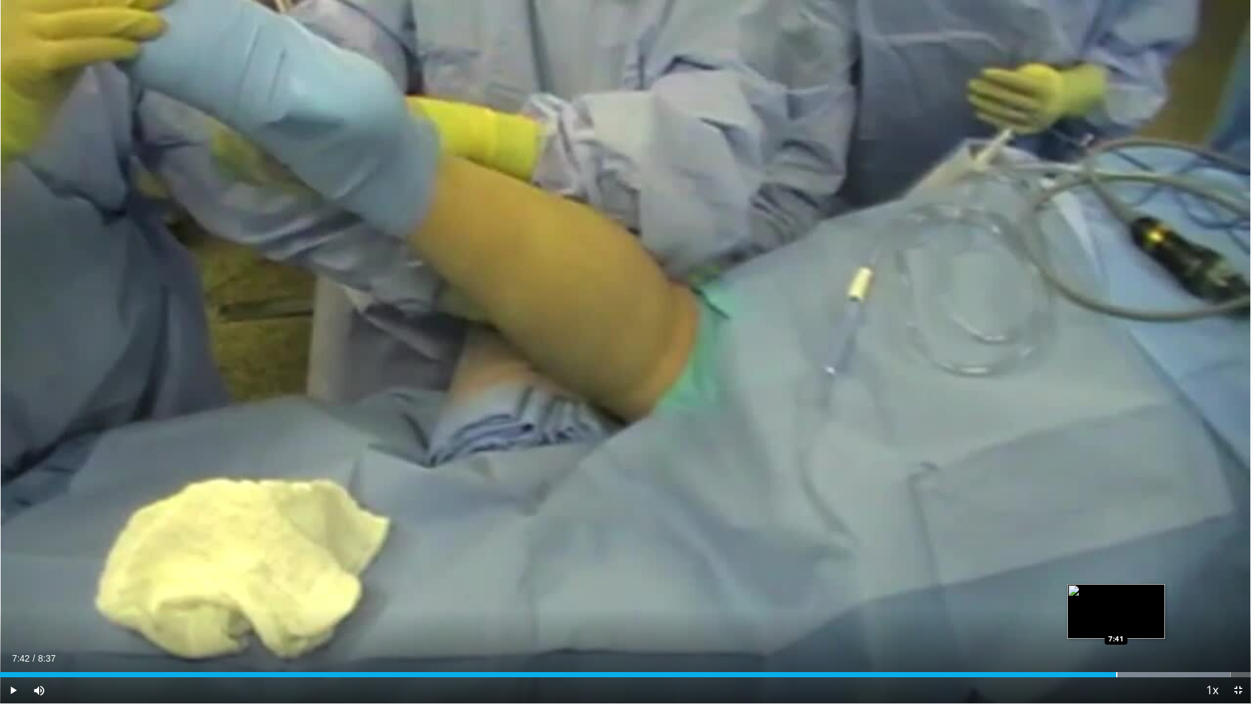
click at [1117, 598] on div "Progress Bar" at bounding box center [1116, 674] width 1 height 5
click at [1238, 598] on span "Video Player" at bounding box center [1238, 690] width 26 height 26
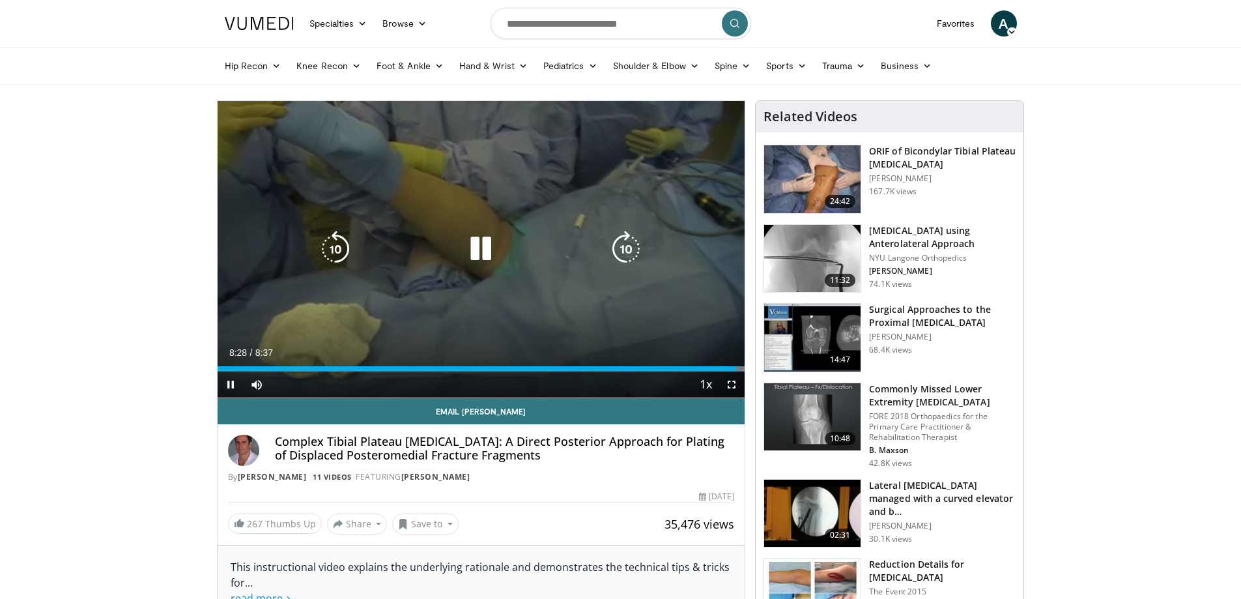
click at [590, 284] on div "10 seconds Tap to unmute" at bounding box center [482, 249] width 528 height 296
